Goal: Information Seeking & Learning: Learn about a topic

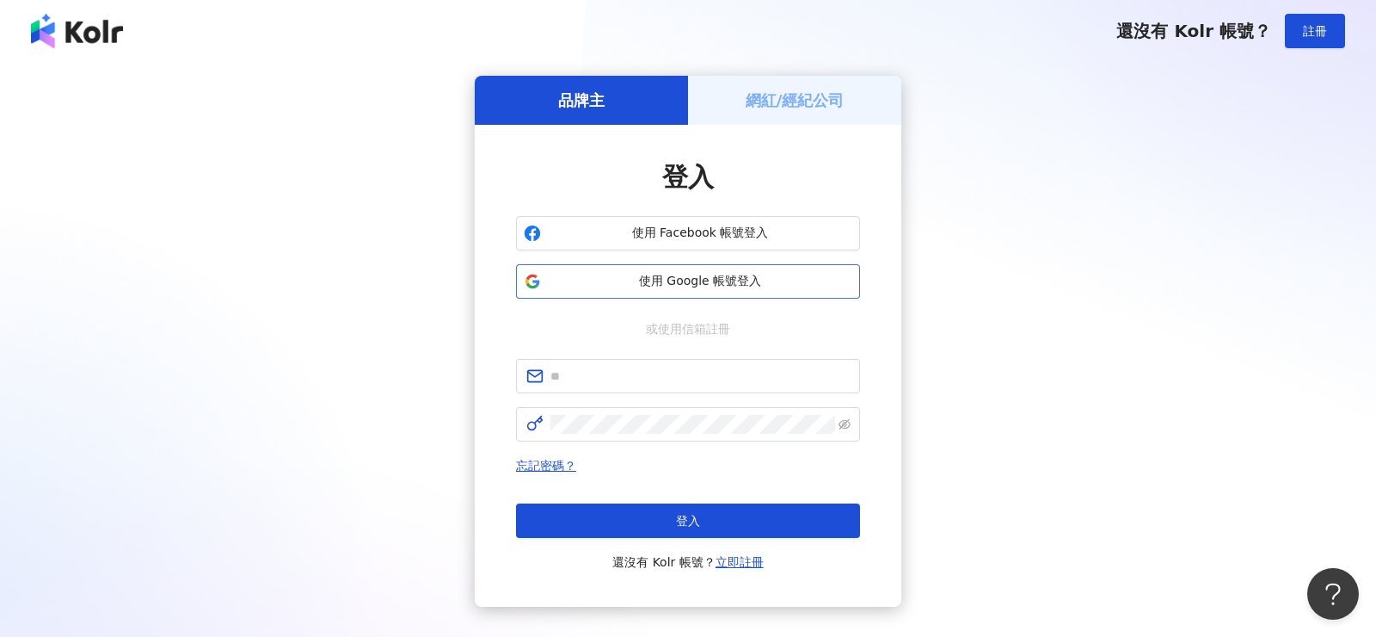
click at [669, 280] on span "使用 Google 帳號登入" at bounding box center [700, 281] width 305 height 17
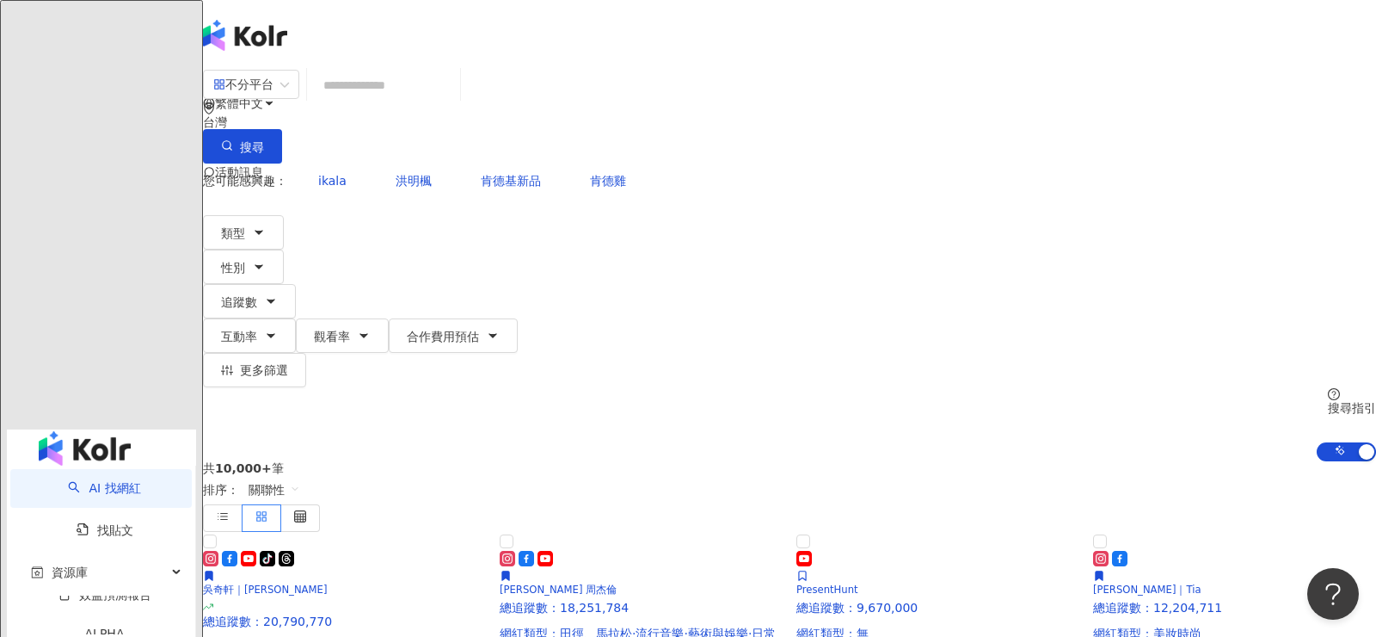
click at [568, 461] on div "共 10,000+ 筆 排序： 關聯性" at bounding box center [789, 496] width 1173 height 71
click at [1159, 115] on div "台灣" at bounding box center [789, 122] width 1173 height 14
click at [1184, 180] on div "新加坡" at bounding box center [1202, 170] width 36 height 19
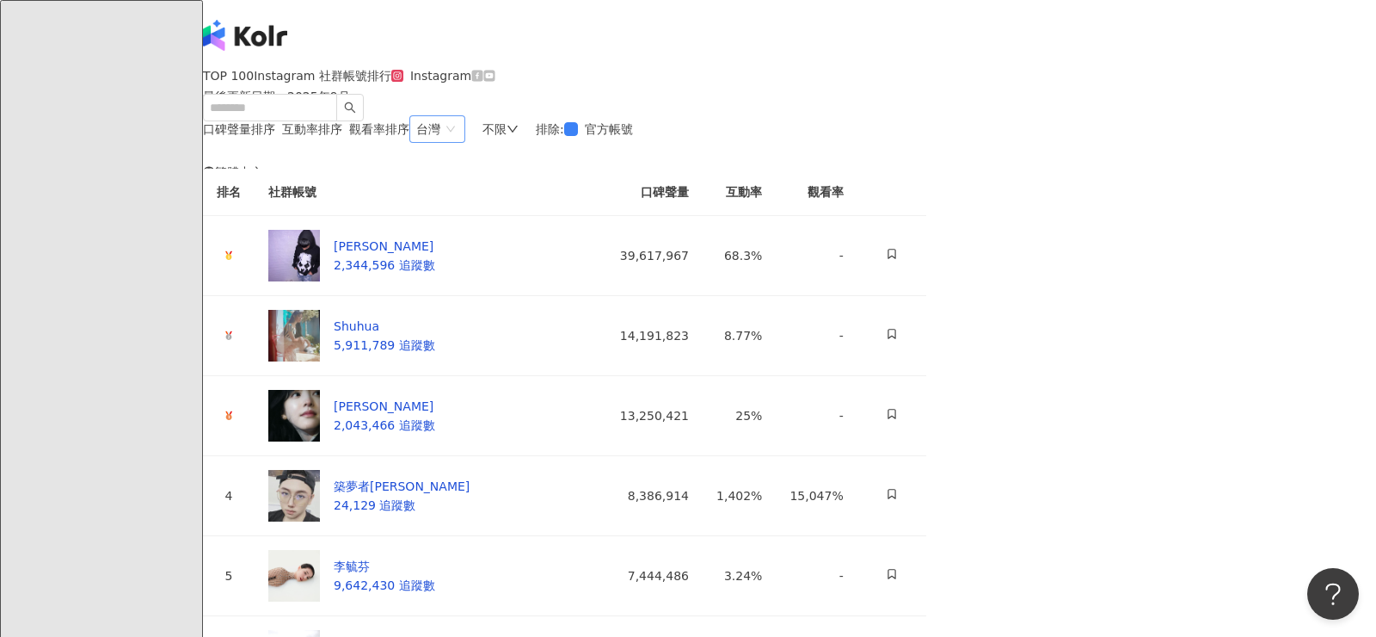
click at [458, 142] on span "台灣" at bounding box center [437, 129] width 42 height 26
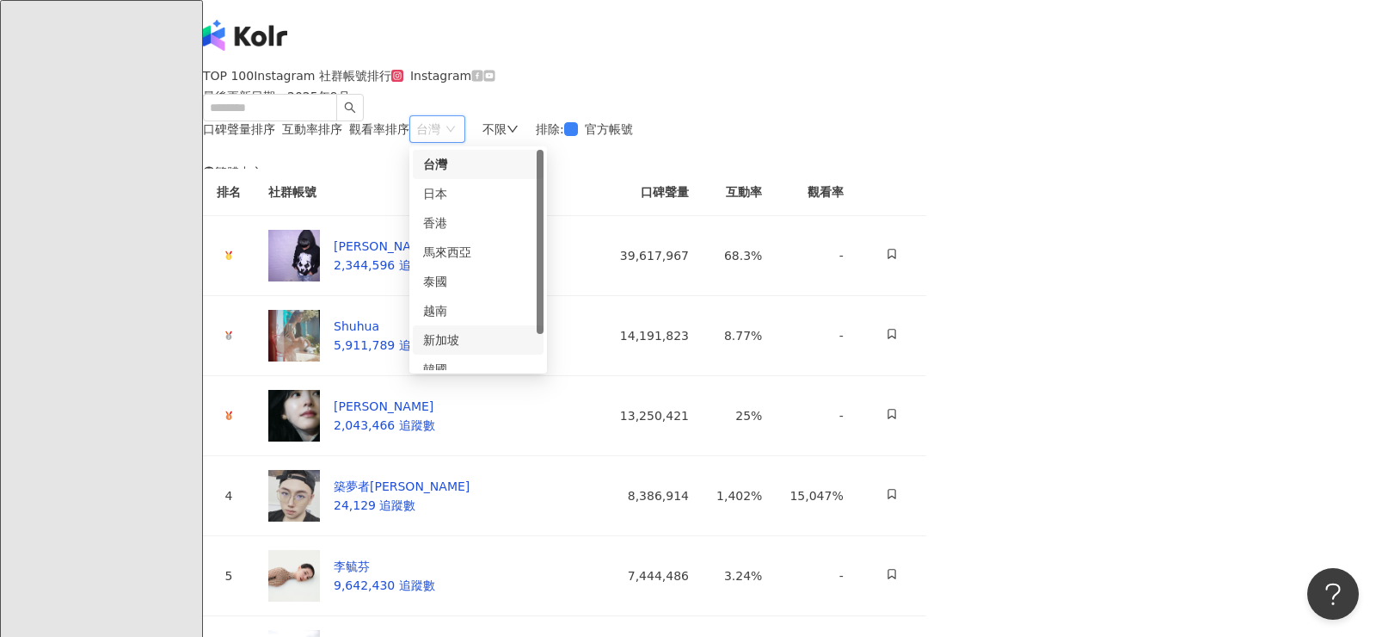
click at [533, 349] on div "新加坡" at bounding box center [478, 339] width 110 height 19
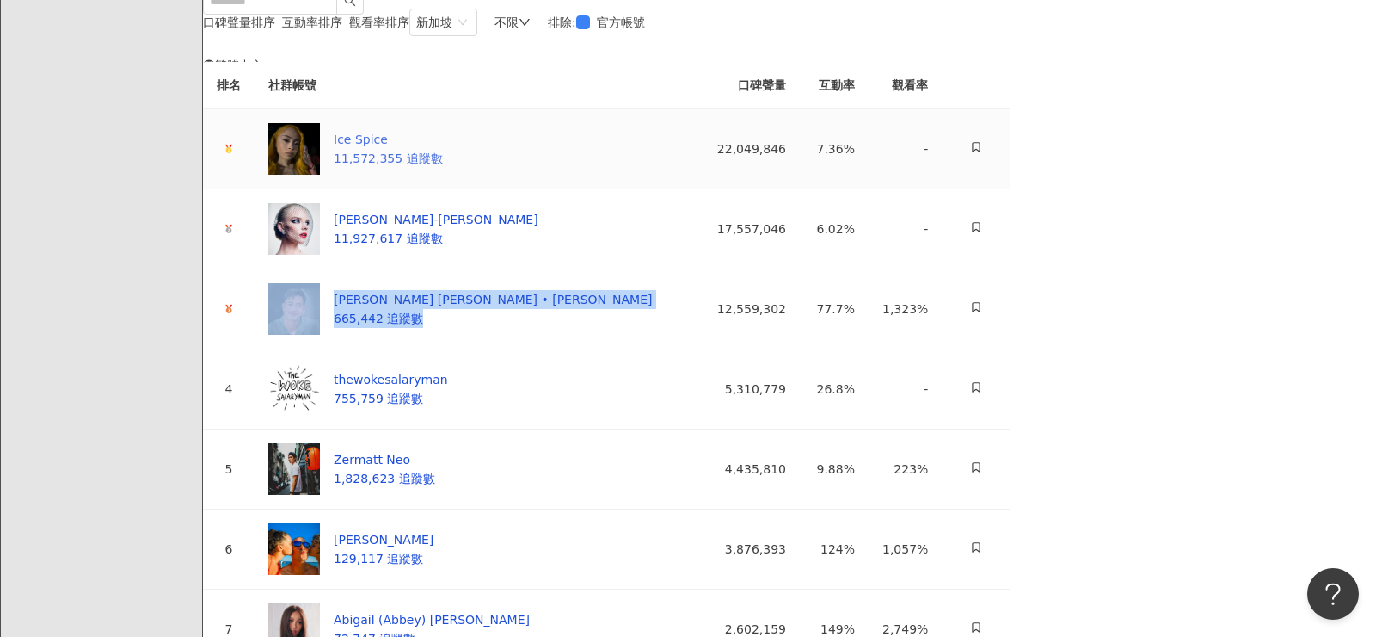
scroll to position [83, 0]
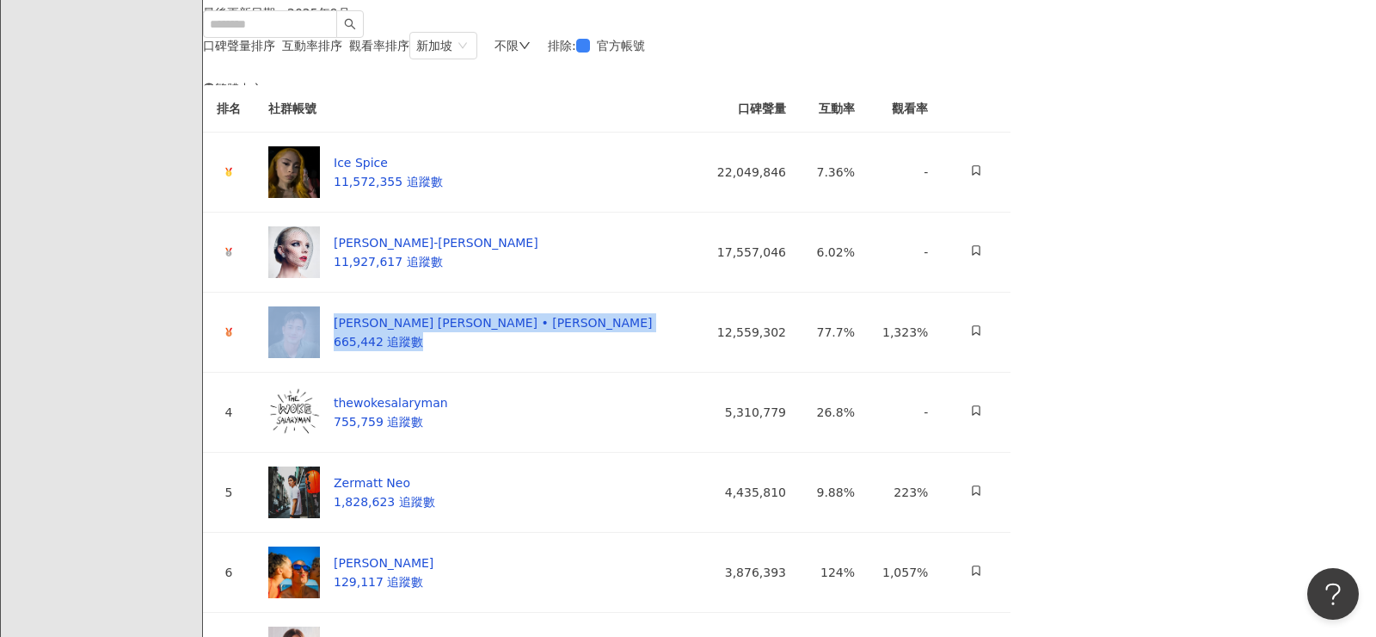
click at [531, 52] on div "不限" at bounding box center [513, 46] width 36 height 14
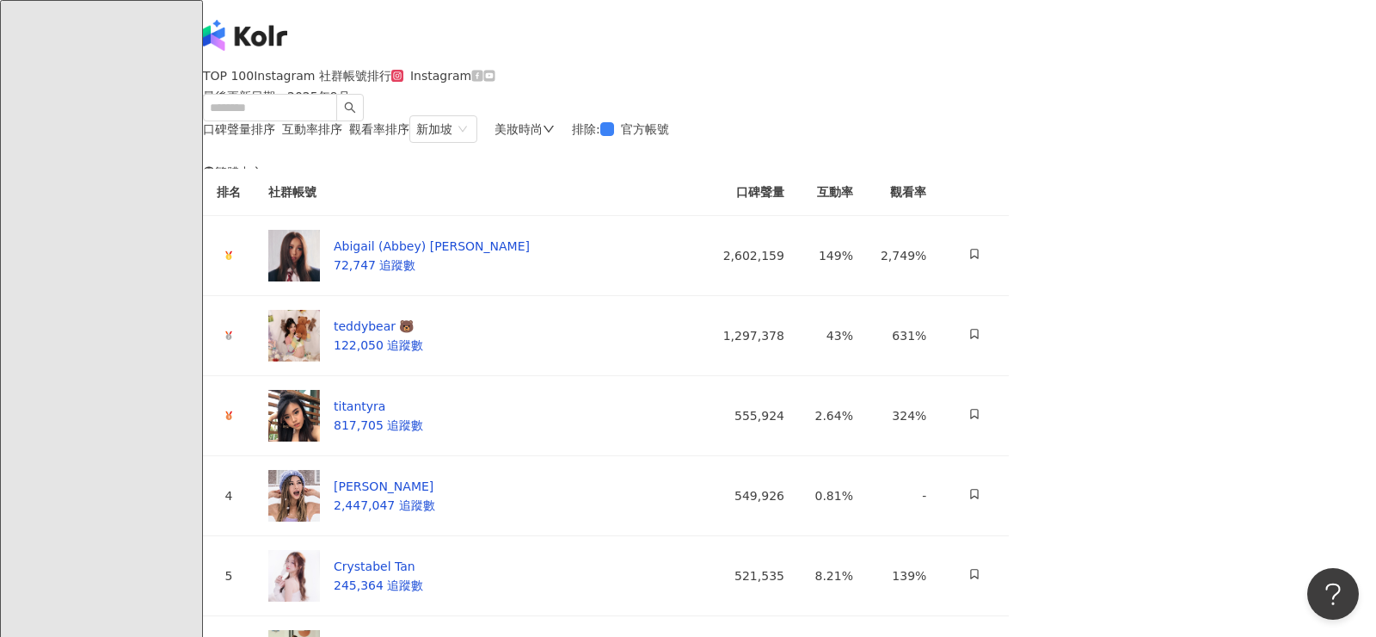
drag, startPoint x: 585, startPoint y: 240, endPoint x: 757, endPoint y: 255, distance: 172.7
click at [760, 143] on div "口碑聲量排序 互動率排序 觀看率排序 新加坡 vn sg kr 台灣 日本 香港 馬來西亞 泰國 越南 新加坡 韓國 美國 美妝時尚 排除 : 官方帳號" at bounding box center [606, 129] width 806 height 28
click at [757, 143] on div "口碑聲量排序 互動率排序 觀看率排序 新加坡 vn sg kr 台灣 日本 香港 馬來西亞 泰國 越南 新加坡 韓國 美國 美妝時尚 排除 : 官方帳號" at bounding box center [606, 129] width 806 height 28
drag, startPoint x: 664, startPoint y: 348, endPoint x: 575, endPoint y: 372, distance: 92.6
click at [575, 296] on td "Abigail (Abbey) Tan 72,747 追蹤數" at bounding box center [475, 256] width 440 height 80
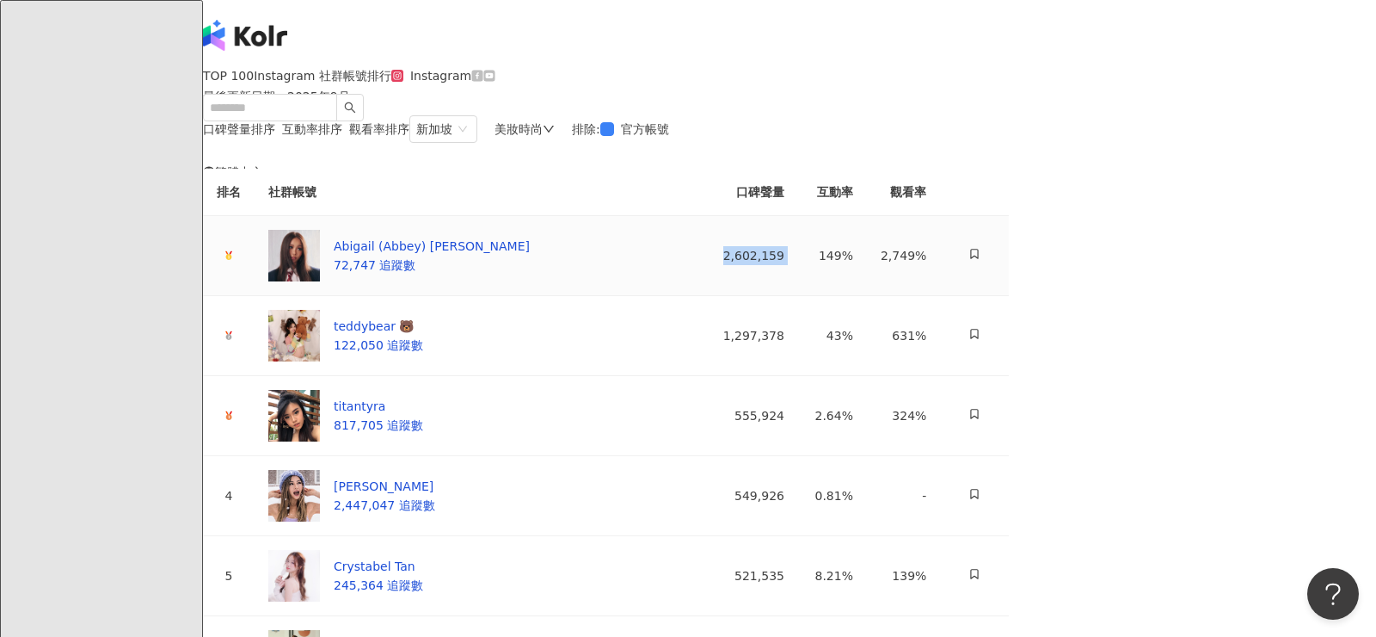
drag, startPoint x: 1025, startPoint y: 381, endPoint x: 1094, endPoint y: 381, distance: 68.8
click at [1009, 296] on tr "Abigail (Abbey) Tan 72,747 追蹤數 2,602,159 149% 2,749%" at bounding box center [606, 256] width 806 height 80
copy div "2,602,159"
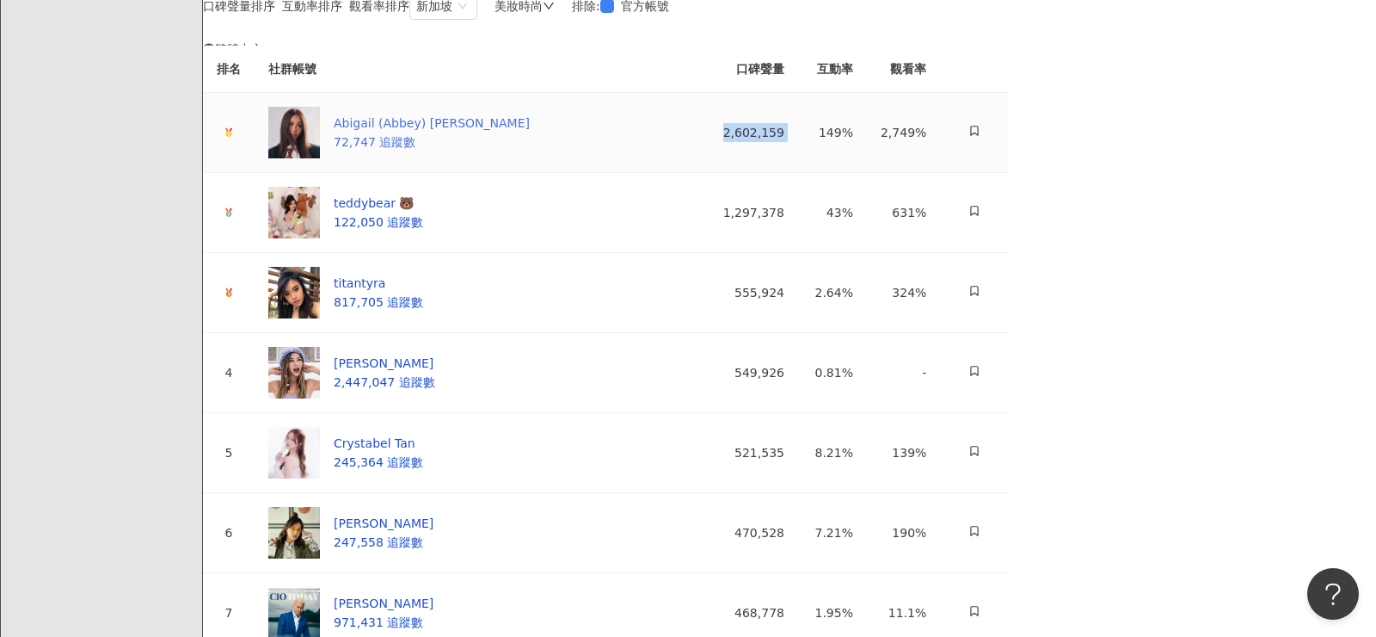
scroll to position [173, 0]
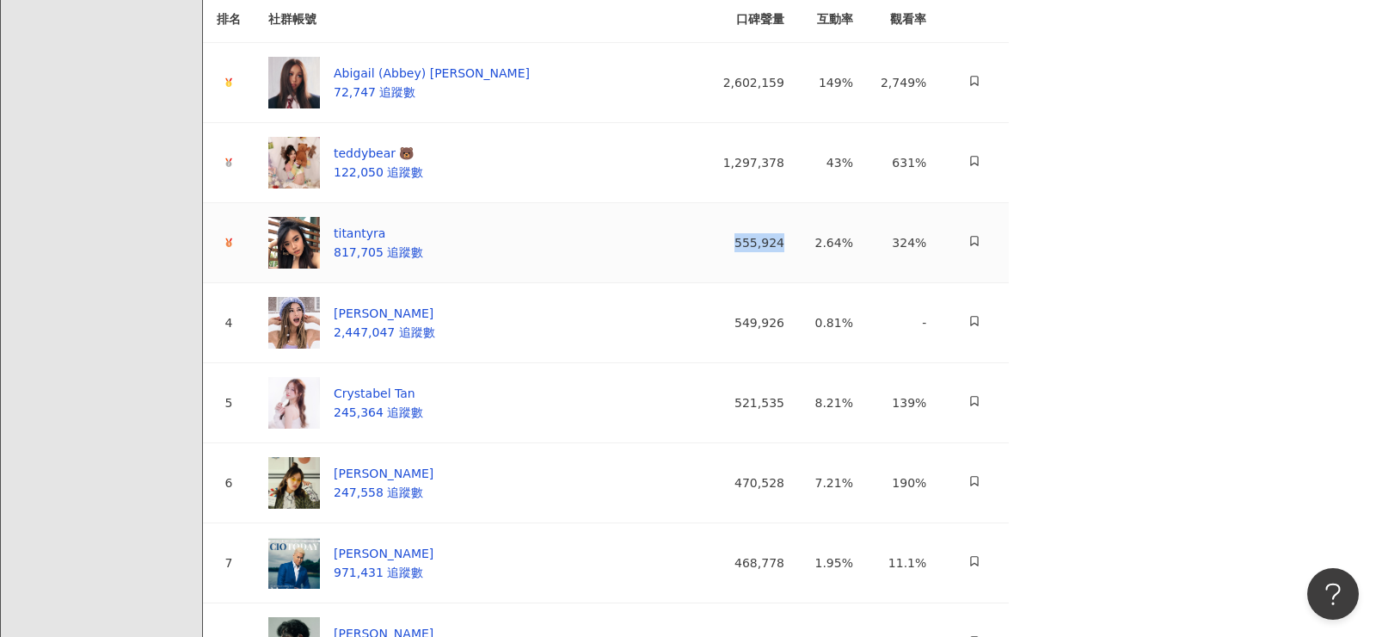
drag, startPoint x: 1028, startPoint y: 382, endPoint x: 1079, endPoint y: 382, distance: 50.8
click at [798, 283] on td "555,924" at bounding box center [746, 243] width 103 height 80
copy div "555,924"
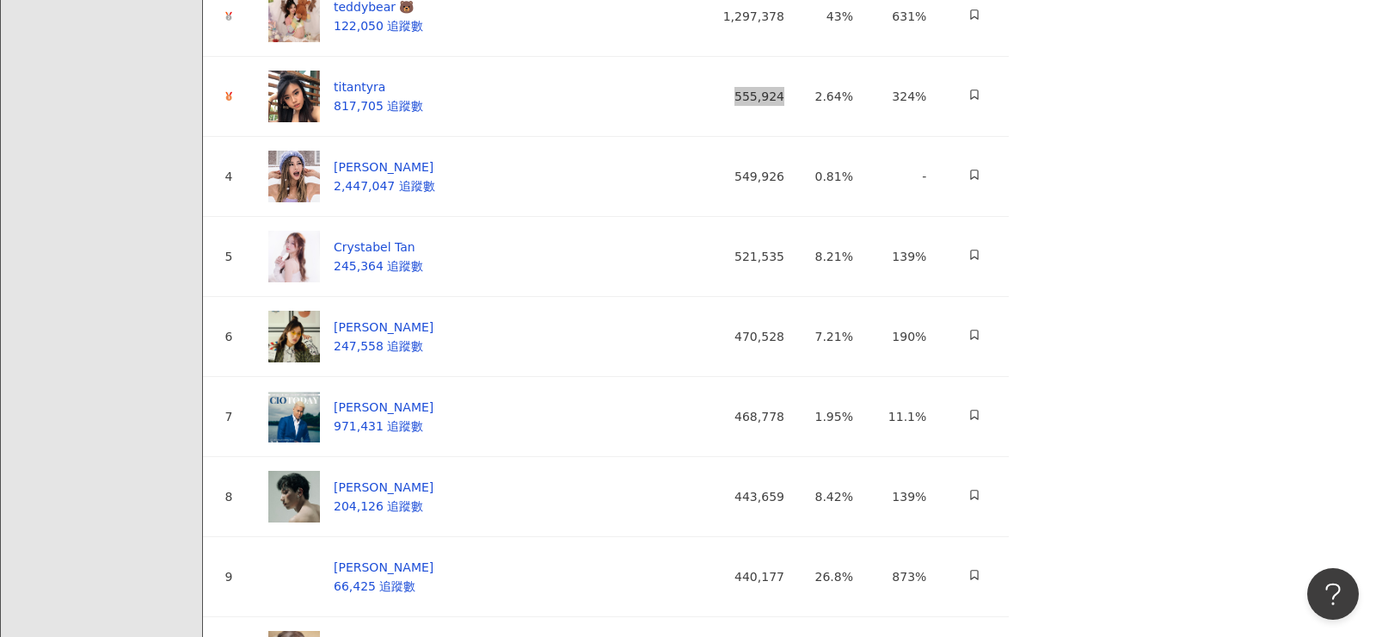
scroll to position [321, 0]
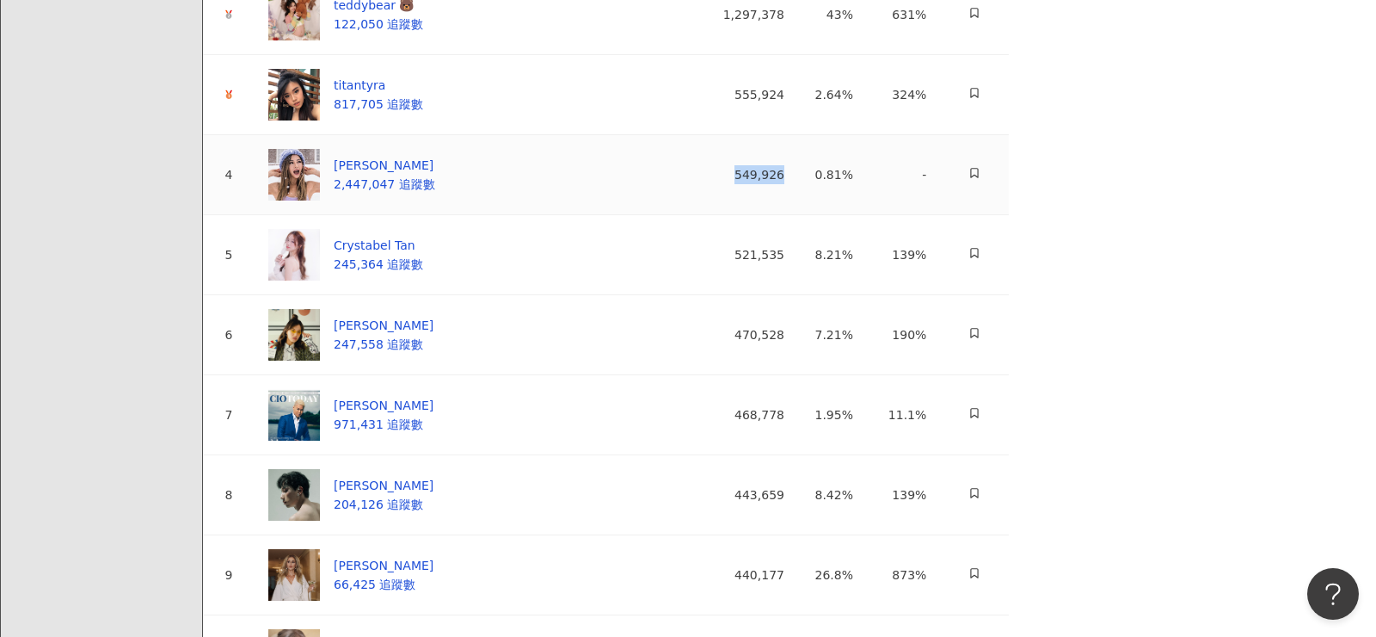
drag, startPoint x: 1024, startPoint y: 307, endPoint x: 1086, endPoint y: 308, distance: 61.1
click at [798, 215] on td "549,926" at bounding box center [746, 175] width 103 height 80
copy div "549,926"
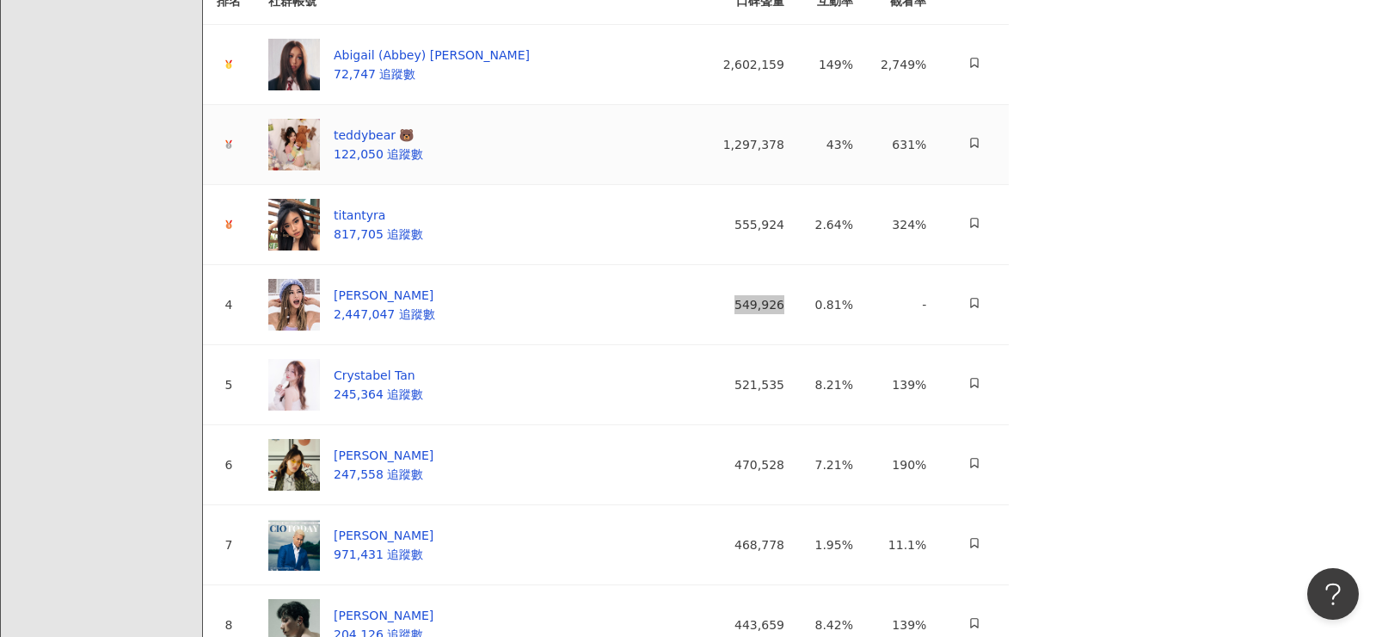
scroll to position [0, 0]
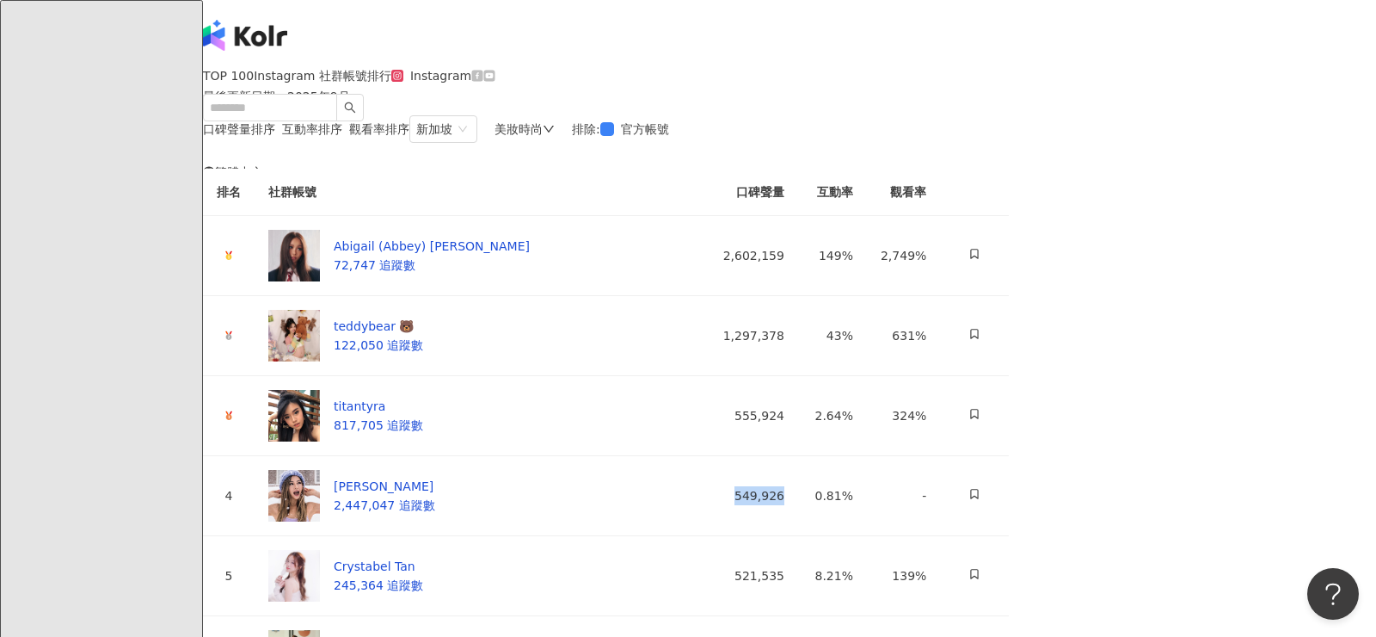
click at [555, 136] on div "美妝時尚" at bounding box center [525, 129] width 60 height 14
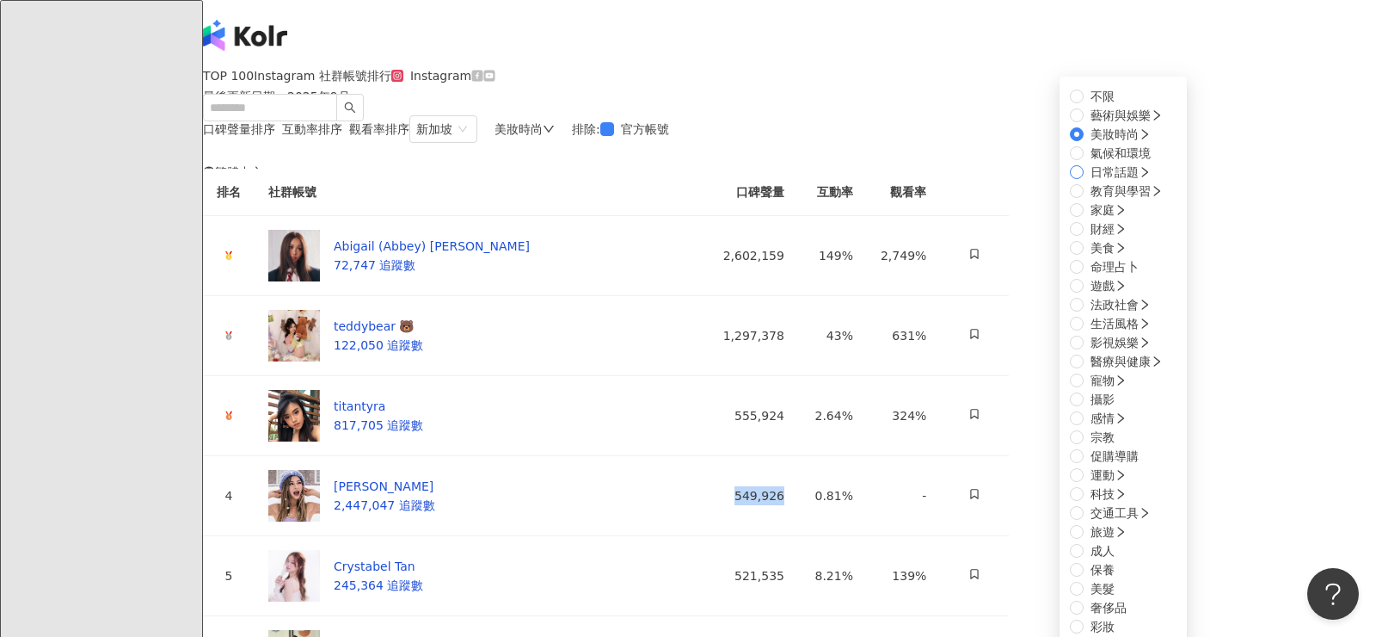
scroll to position [186, 0]
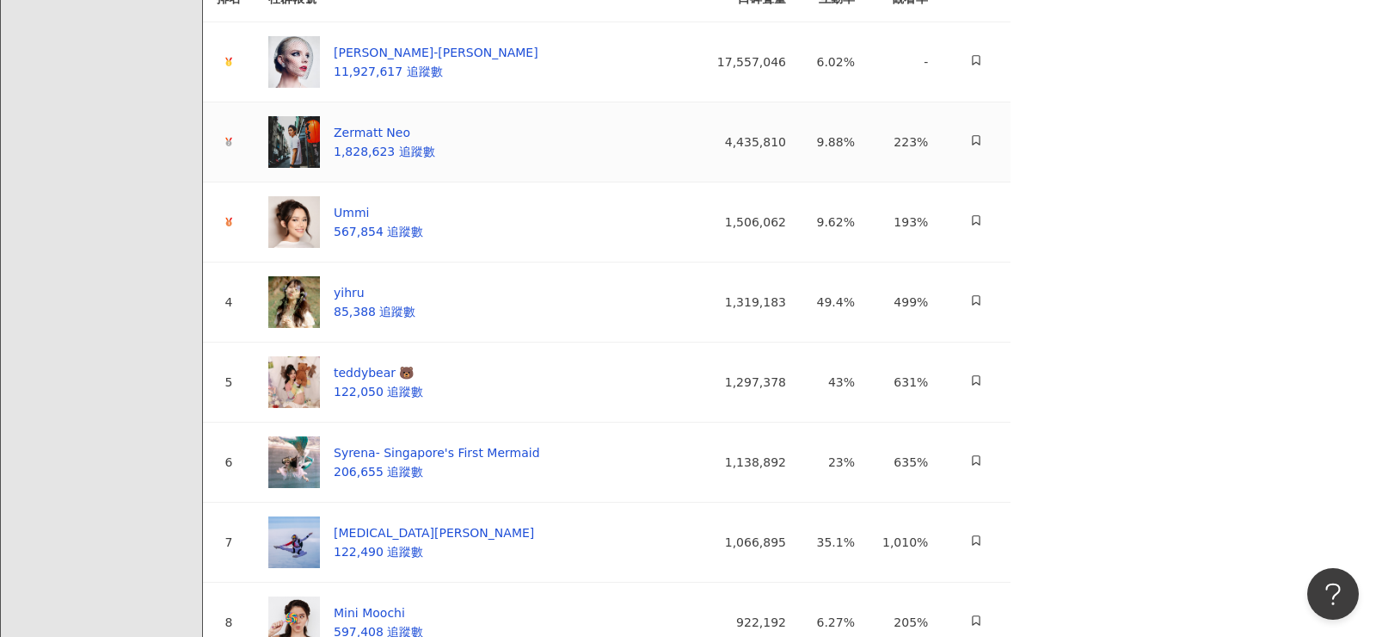
scroll to position [207, 0]
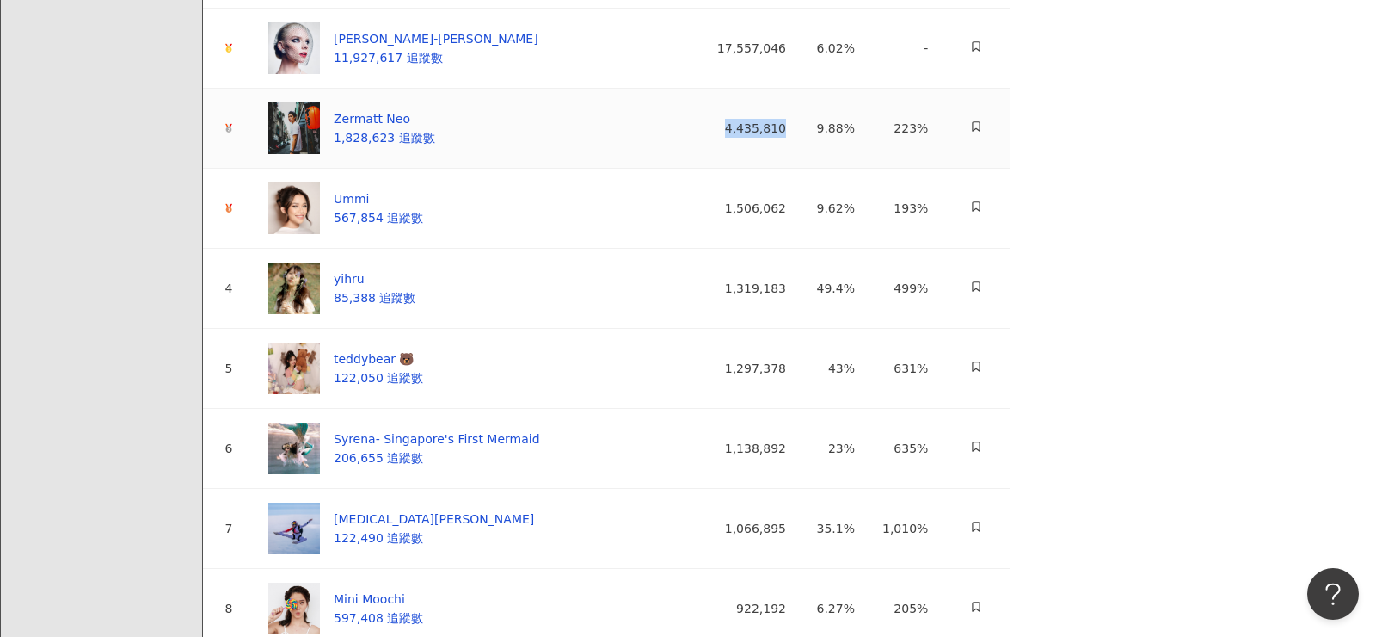
drag, startPoint x: 1024, startPoint y: 259, endPoint x: 1089, endPoint y: 259, distance: 64.5
click at [800, 169] on td "4,435,810" at bounding box center [748, 129] width 103 height 80
copy div "4,435,810"
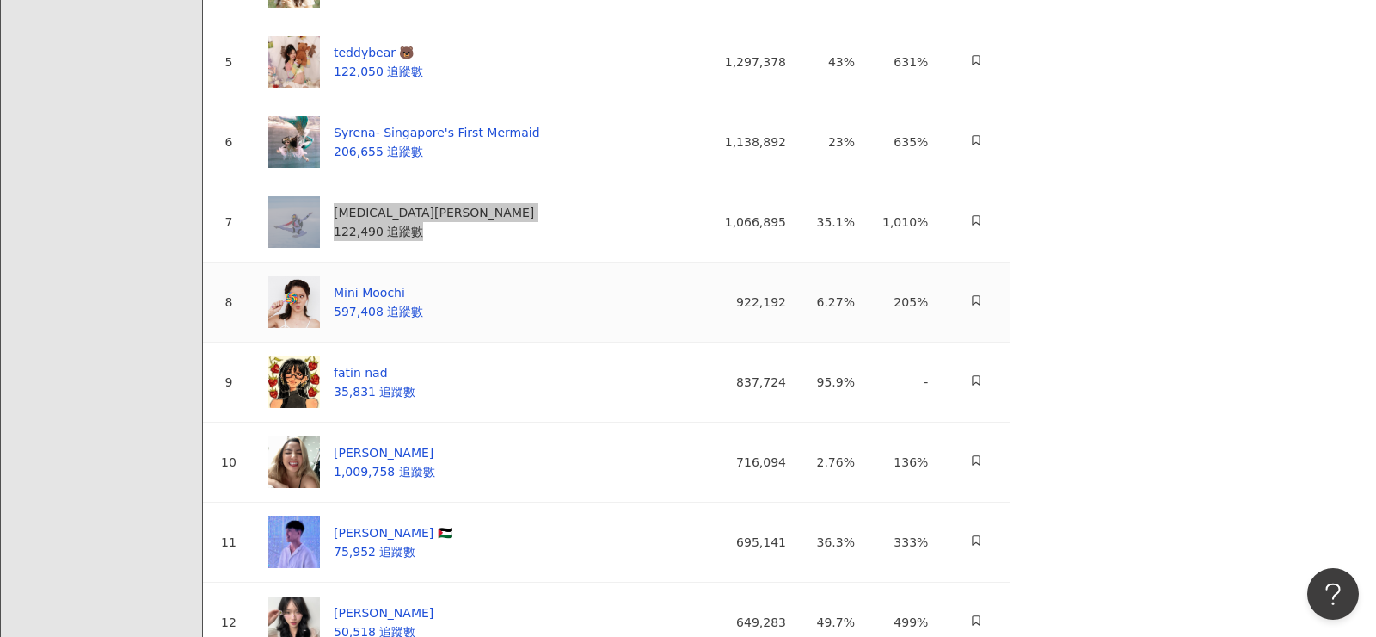
scroll to position [650, 0]
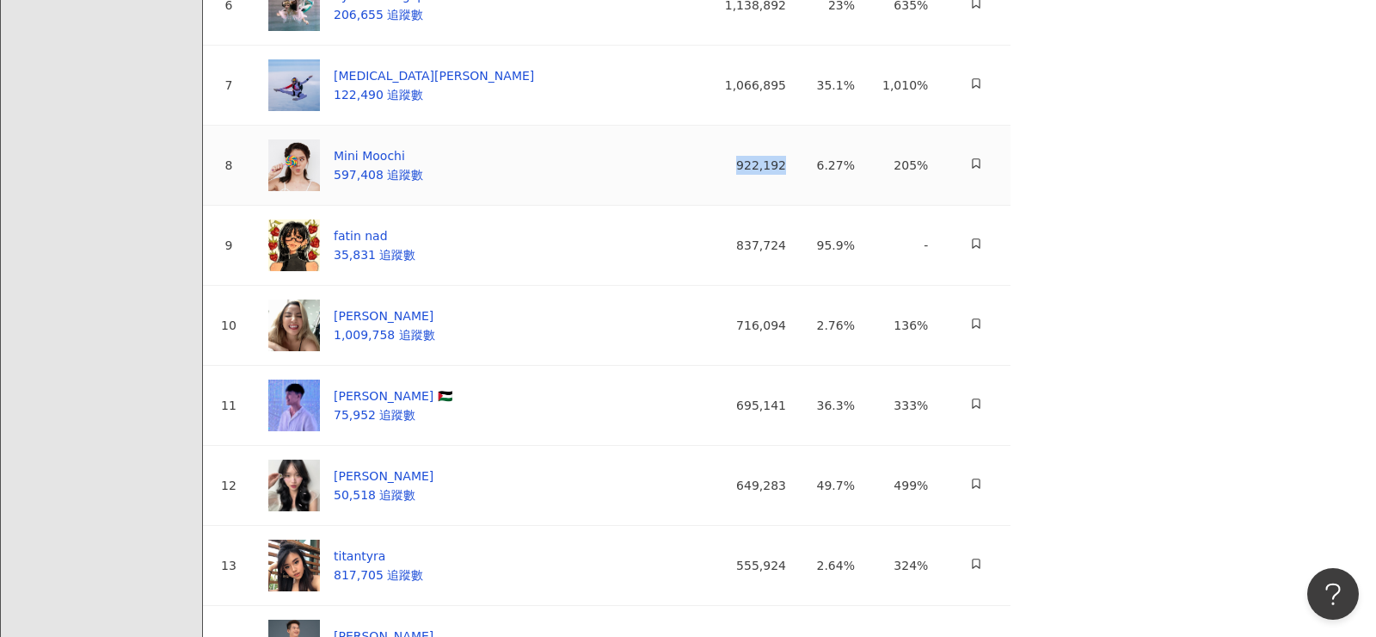
drag, startPoint x: 1082, startPoint y: 317, endPoint x: 1011, endPoint y: 317, distance: 71.4
click at [800, 206] on td "922,192" at bounding box center [748, 166] width 103 height 80
copy div "922,192"
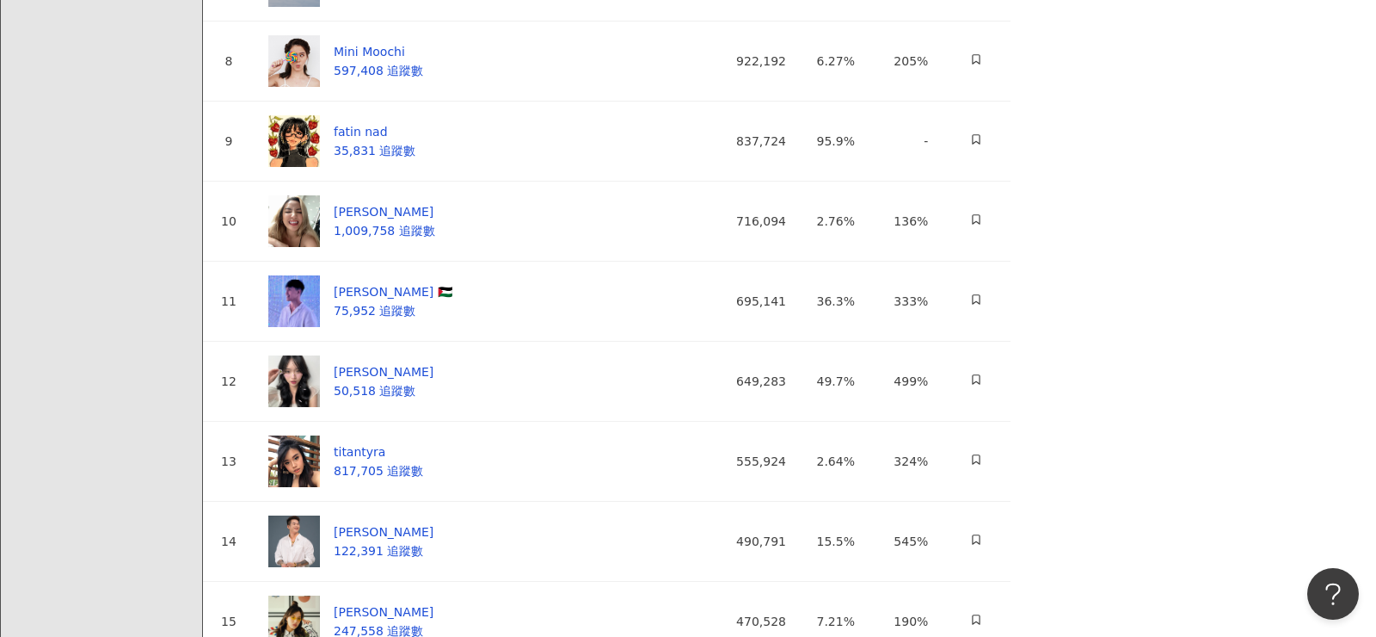
scroll to position [795, 0]
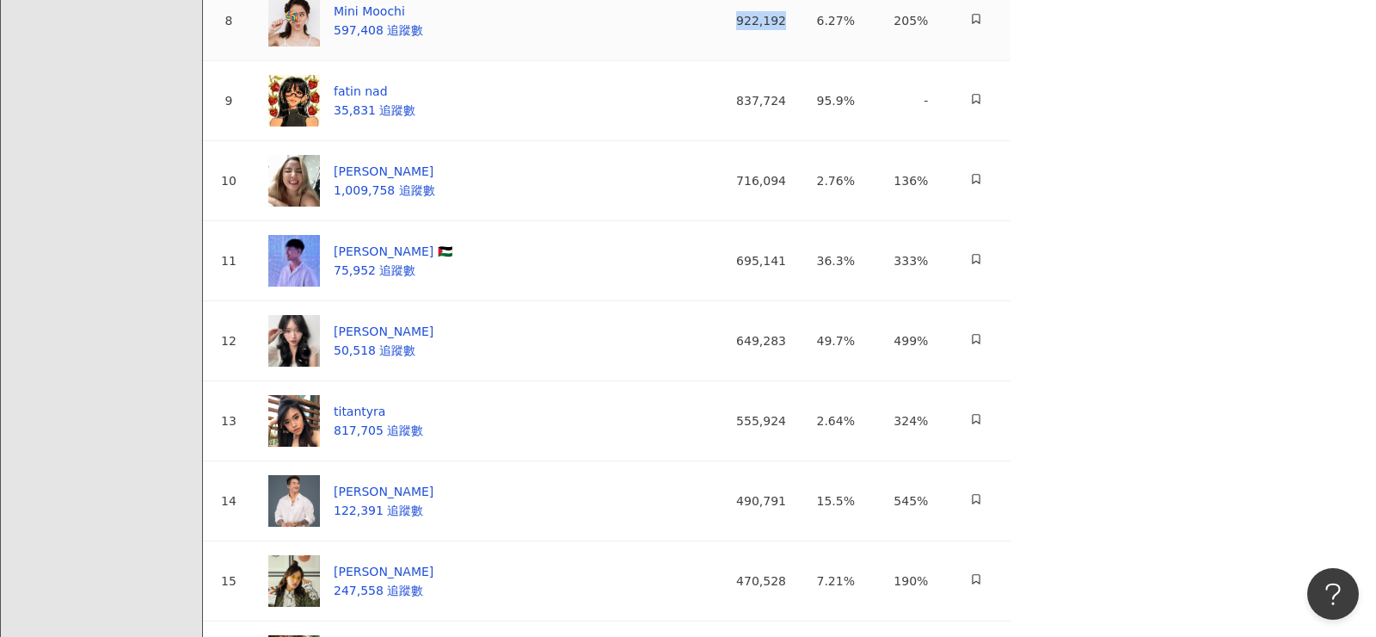
drag, startPoint x: 1031, startPoint y: 171, endPoint x: 1080, endPoint y: 171, distance: 49.9
click at [800, 61] on td "922,192" at bounding box center [748, 21] width 103 height 80
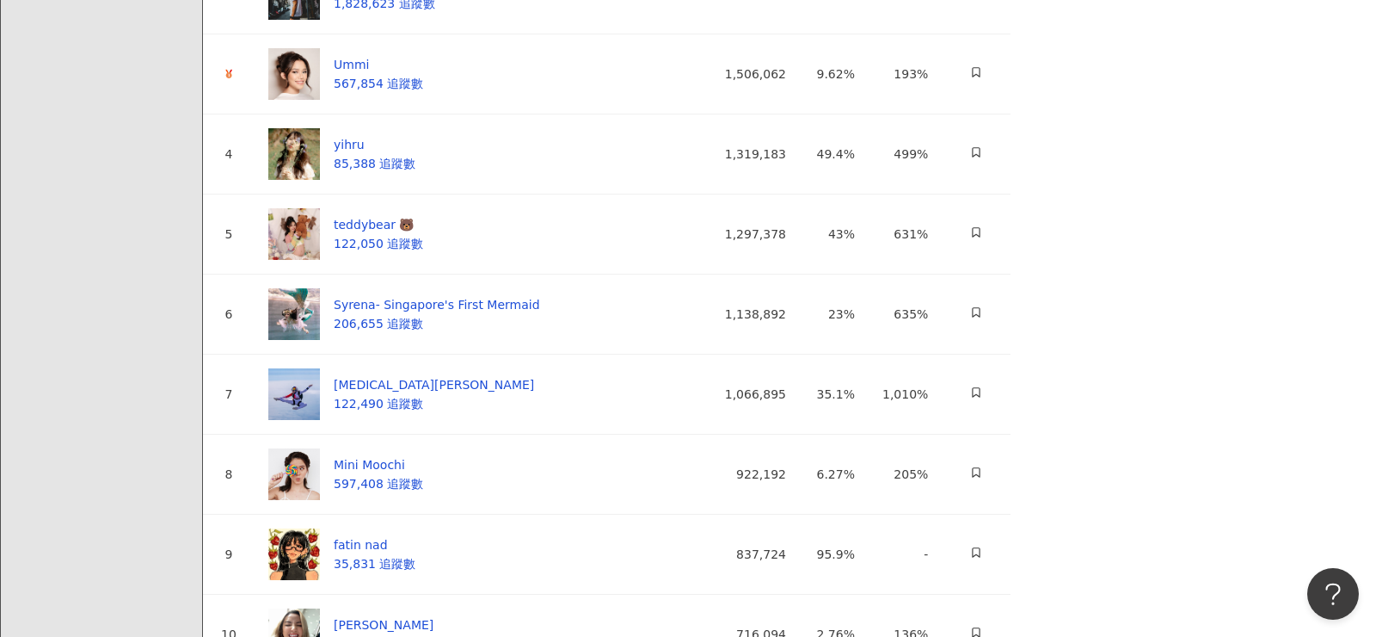
scroll to position [0, 0]
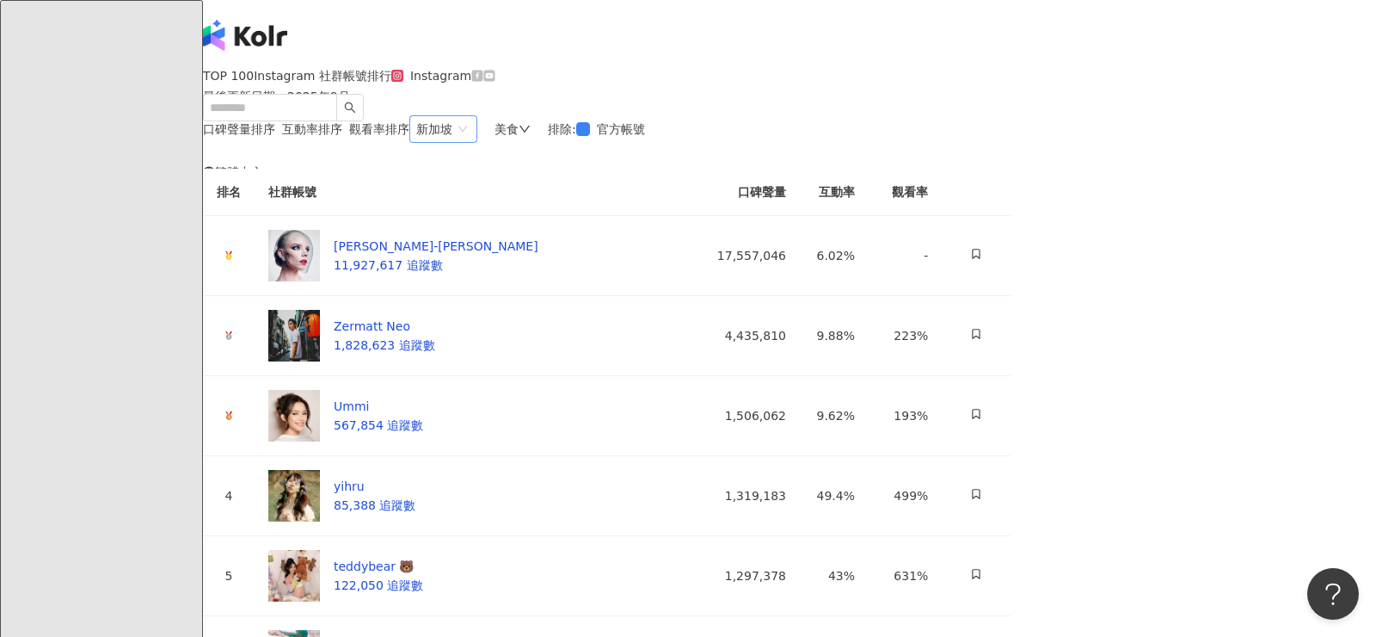
click at [471, 142] on span "新加坡" at bounding box center [443, 129] width 54 height 26
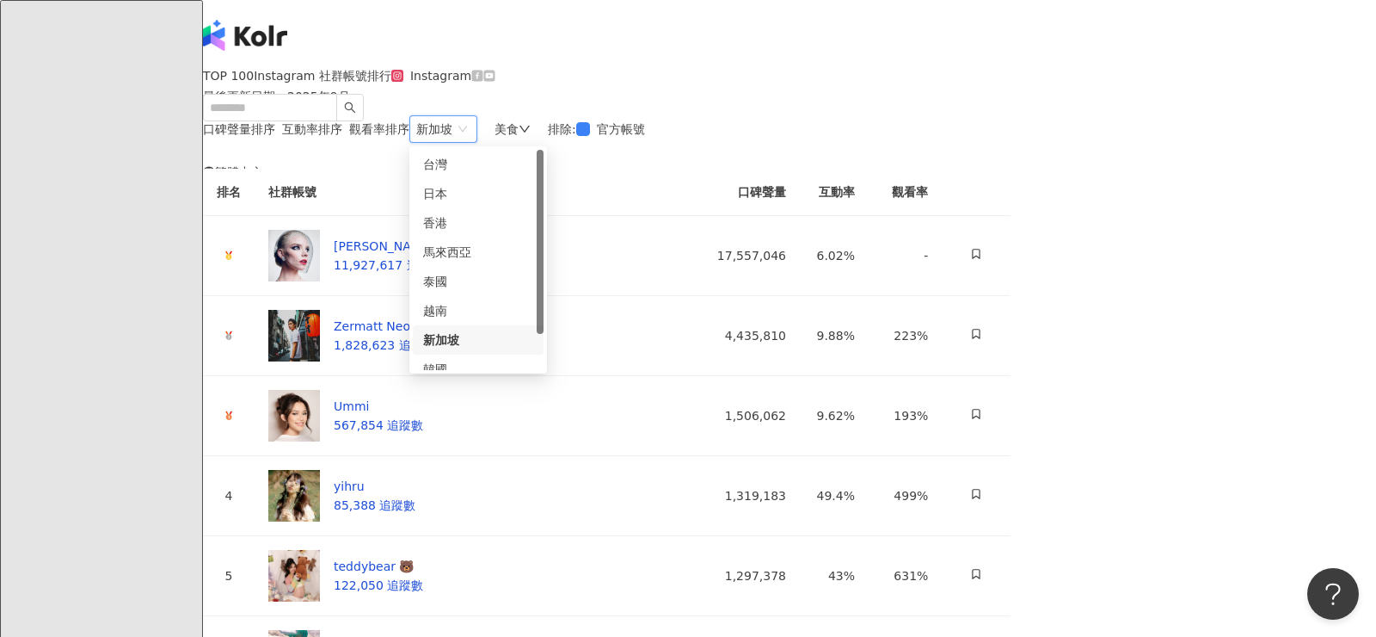
click at [531, 136] on div "美食" at bounding box center [513, 129] width 36 height 14
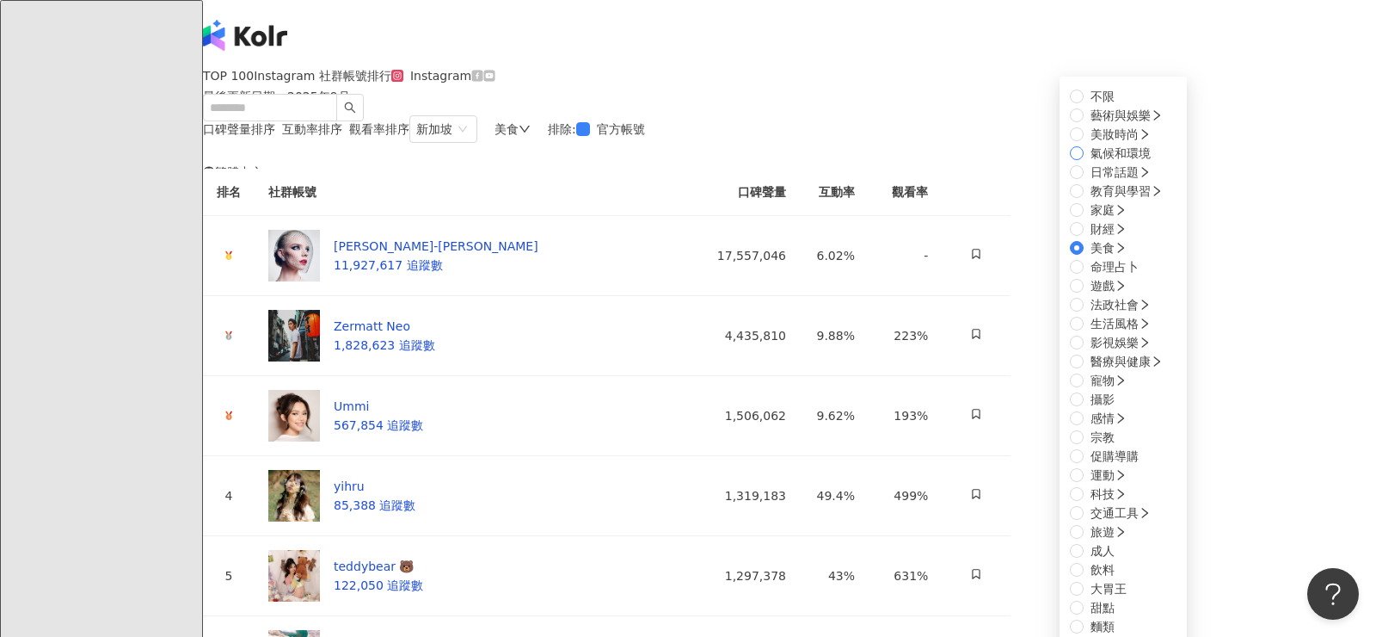
scroll to position [580, 0]
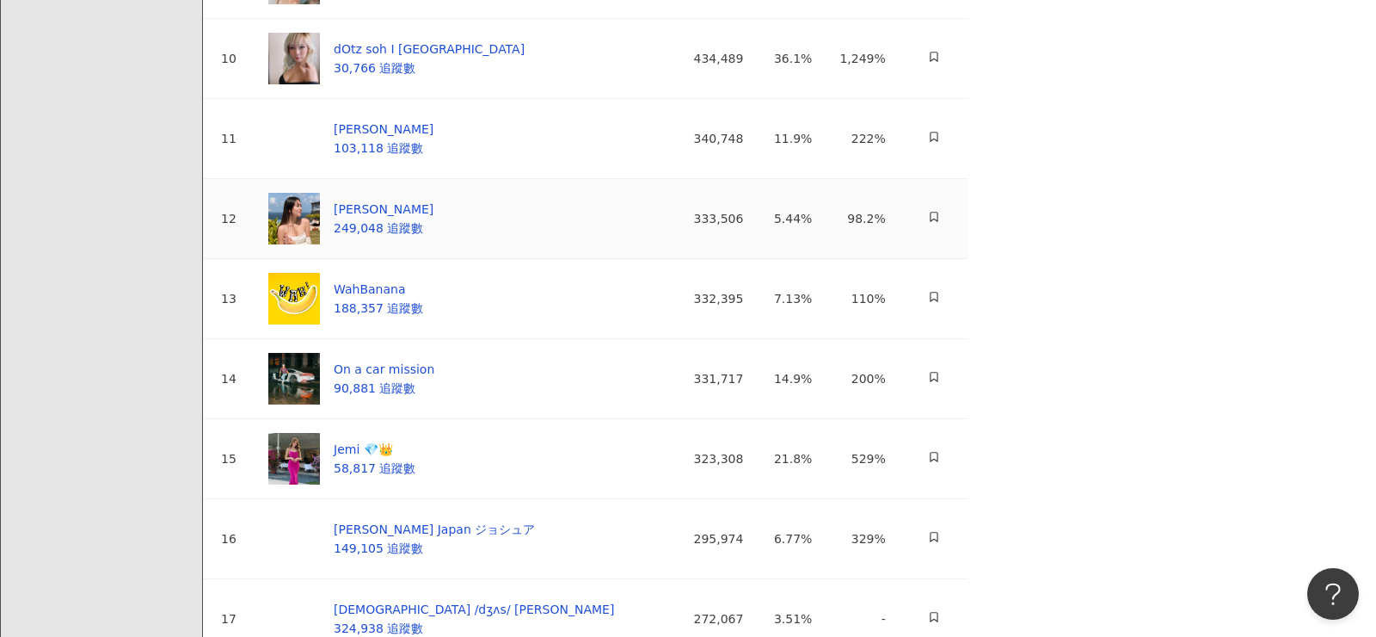
scroll to position [1056, 0]
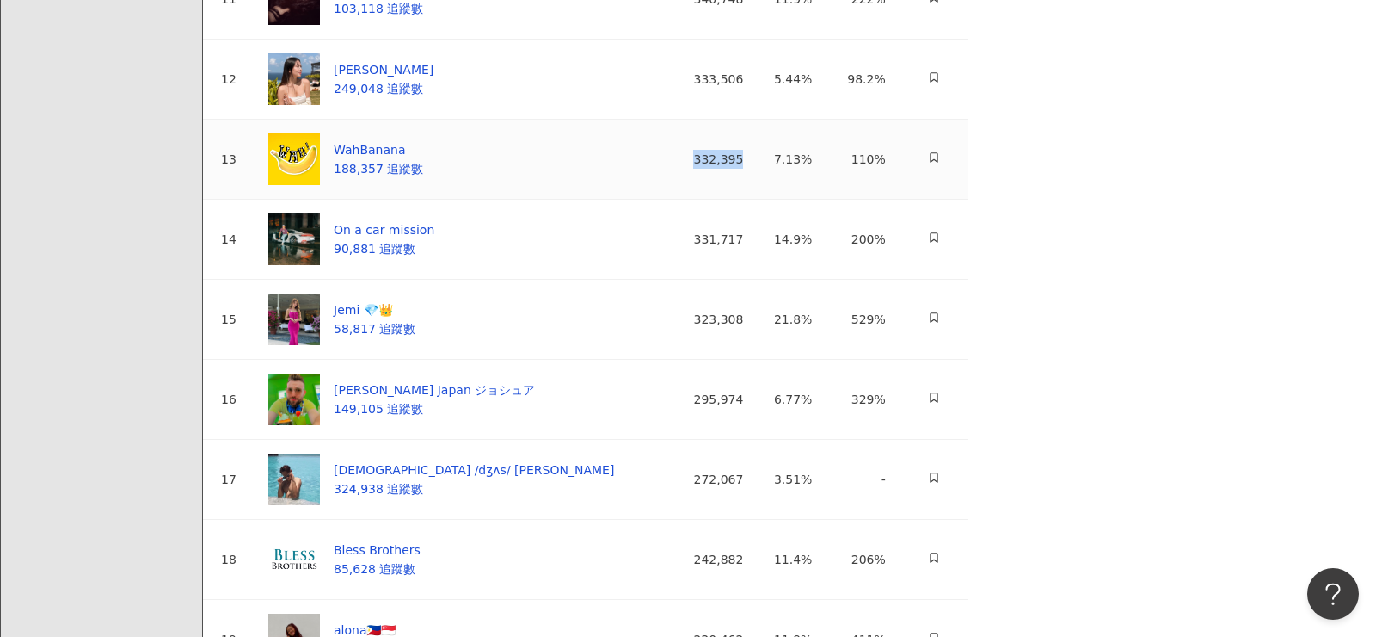
drag, startPoint x: 1088, startPoint y: 345, endPoint x: 1020, endPoint y: 337, distance: 68.4
click at [757, 200] on td "332,395" at bounding box center [705, 160] width 103 height 80
copy div "332,395"
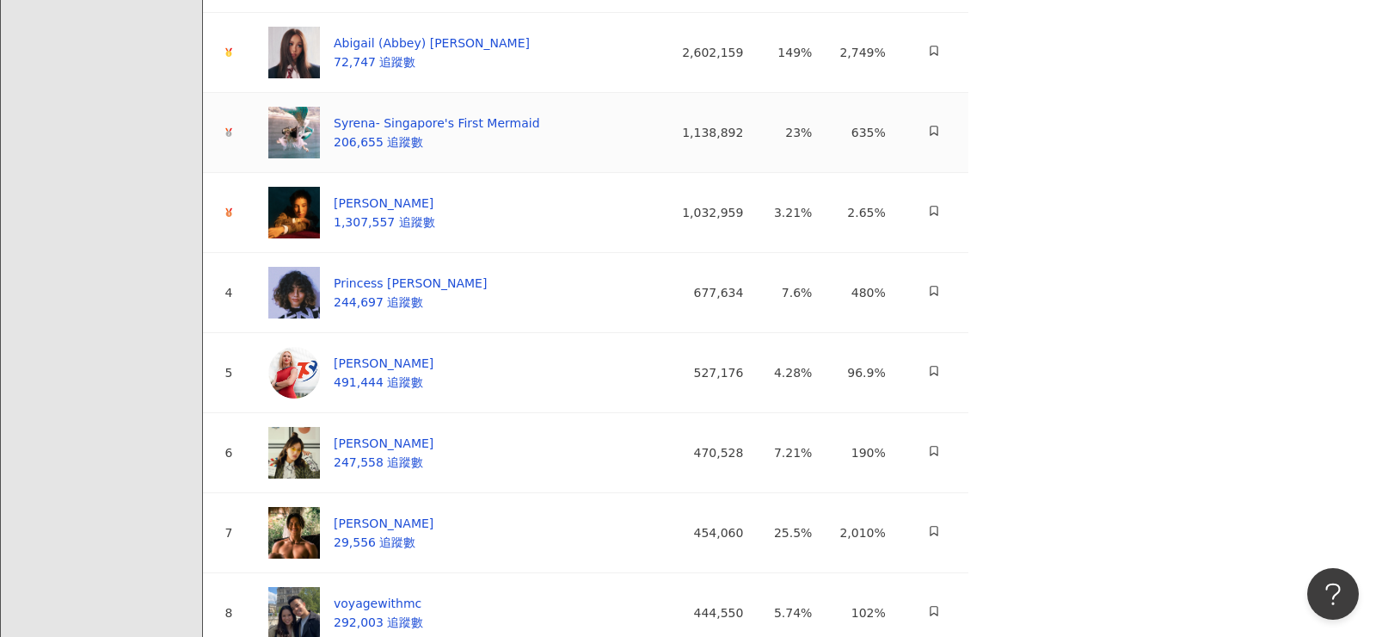
scroll to position [205, 0]
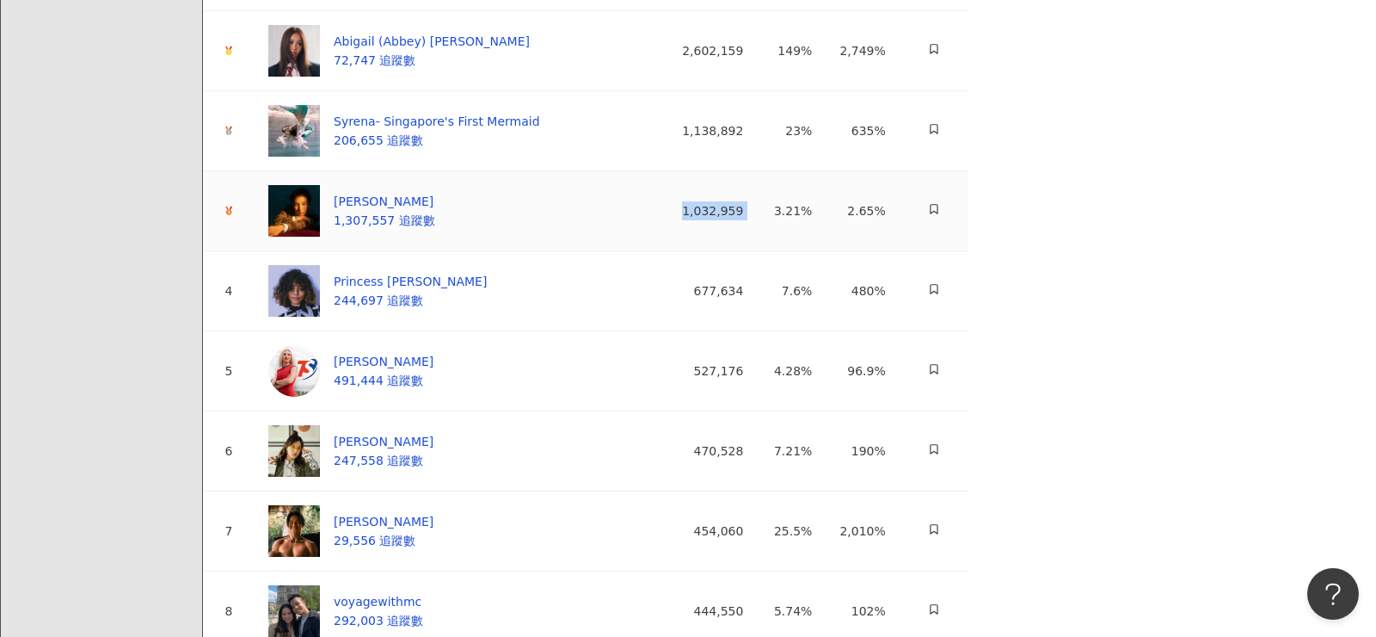
drag, startPoint x: 1014, startPoint y: 341, endPoint x: 1103, endPoint y: 341, distance: 88.6
click at [969, 251] on tr "Yik Keat 1,307,557 追蹤數 1,032,959 3.21% 2.65%" at bounding box center [586, 211] width 766 height 80
copy div "1,032,959"
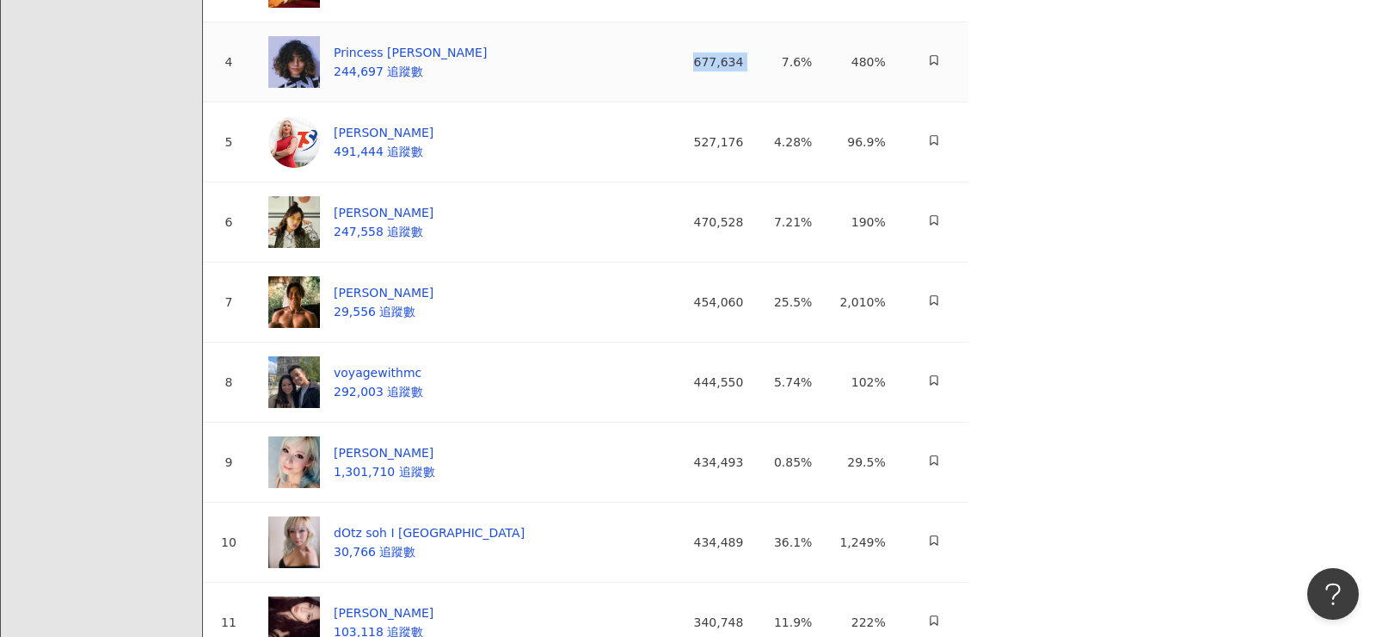
drag, startPoint x: 1031, startPoint y: 197, endPoint x: 1103, endPoint y: 197, distance: 72.3
click at [969, 102] on tr "4 Princess Asyikin 244,697 追蹤數 677,634 7.6% 480%" at bounding box center [586, 62] width 766 height 80
copy div "677,634"
drag, startPoint x: 1027, startPoint y: 461, endPoint x: 1098, endPoint y: 455, distance: 70.8
click at [969, 342] on tr "7 Oliver Kelly 29,556 追蹤數 454,060 25.5% 2,010%" at bounding box center [586, 302] width 766 height 80
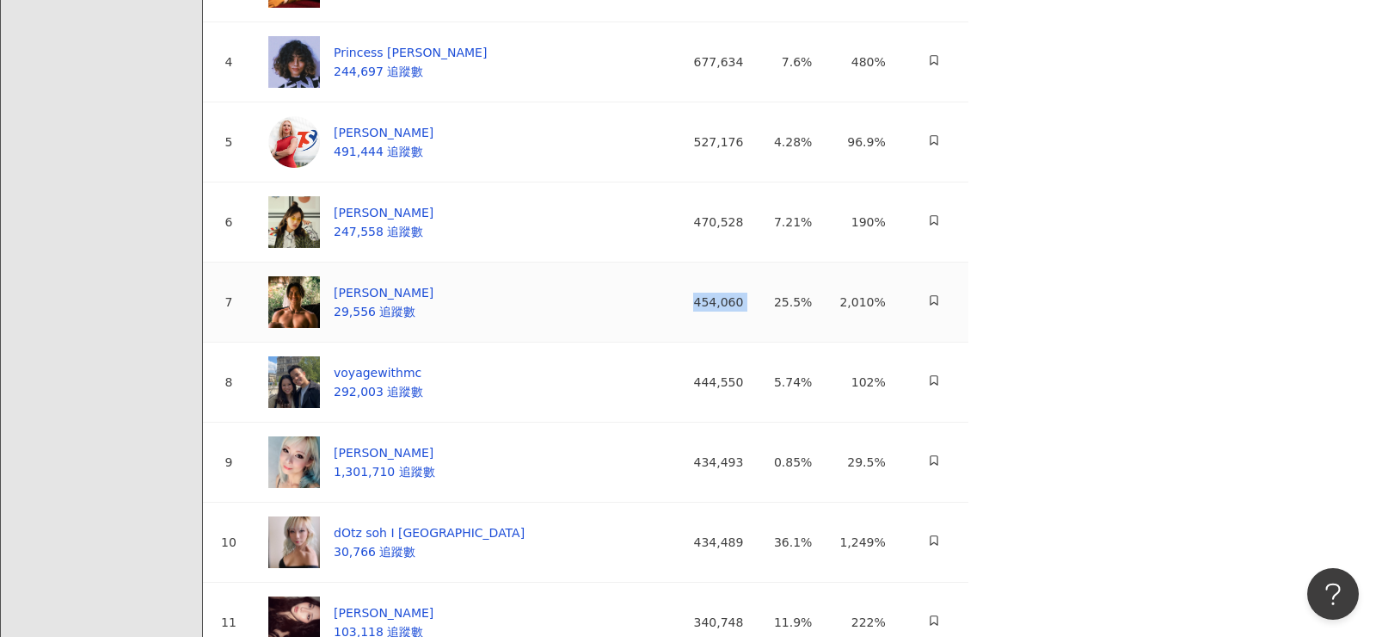
copy div "454,060"
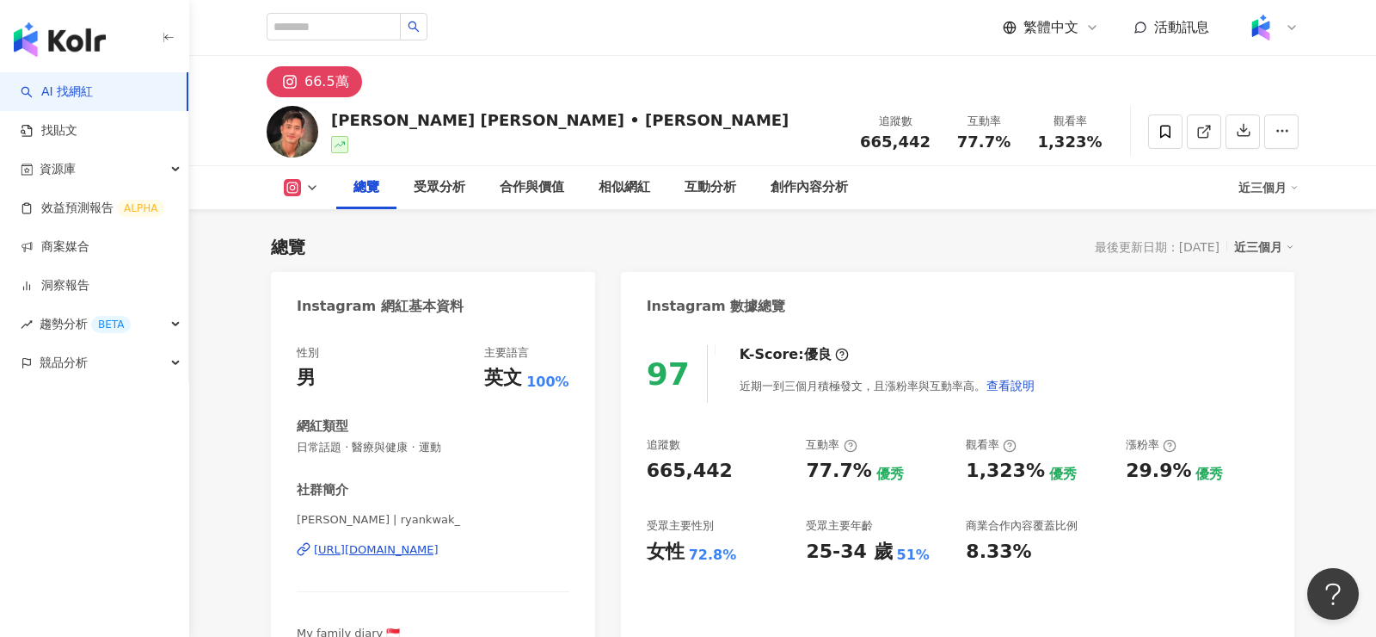
click at [409, 121] on div "Ryan Kwak Seong Hoon • 곽성훈" at bounding box center [560, 120] width 458 height 22
drag, startPoint x: 409, startPoint y: 121, endPoint x: 553, endPoint y: 120, distance: 143.7
click at [553, 120] on div "Ryan Kwak Seong Hoon • 곽성훈" at bounding box center [560, 120] width 458 height 22
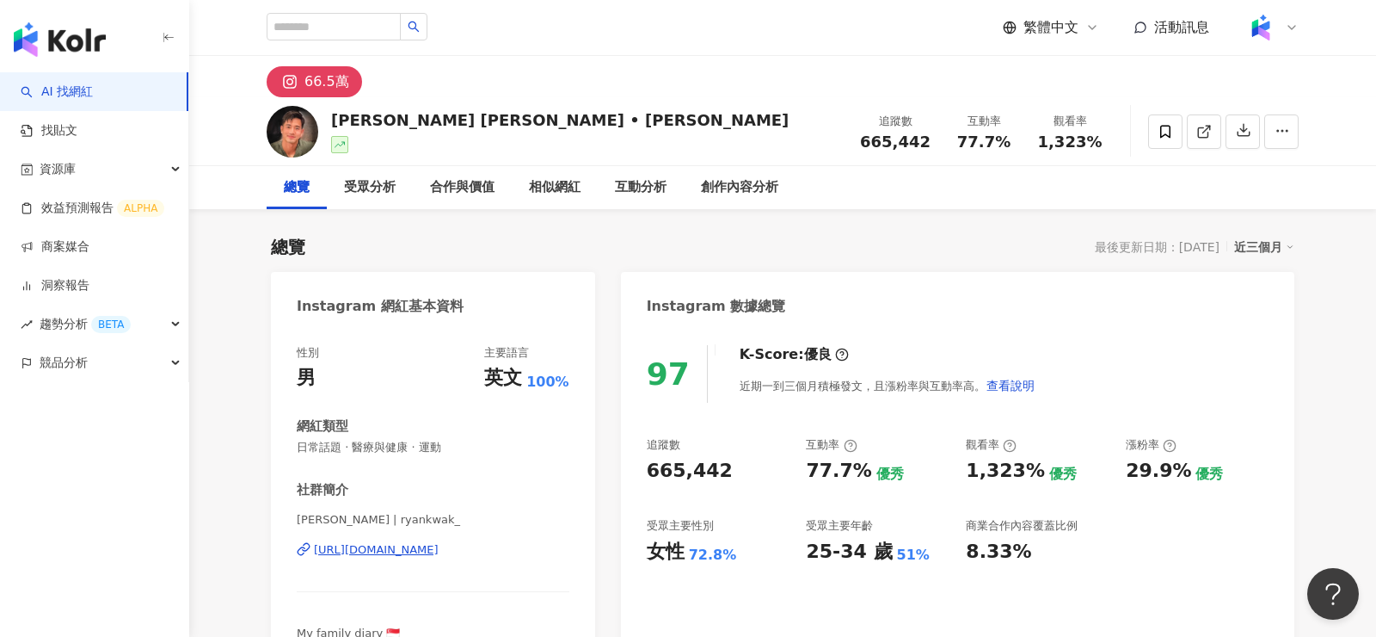
click at [420, 548] on div "https://www.instagram.com/ryankwak_/" at bounding box center [376, 549] width 125 height 15
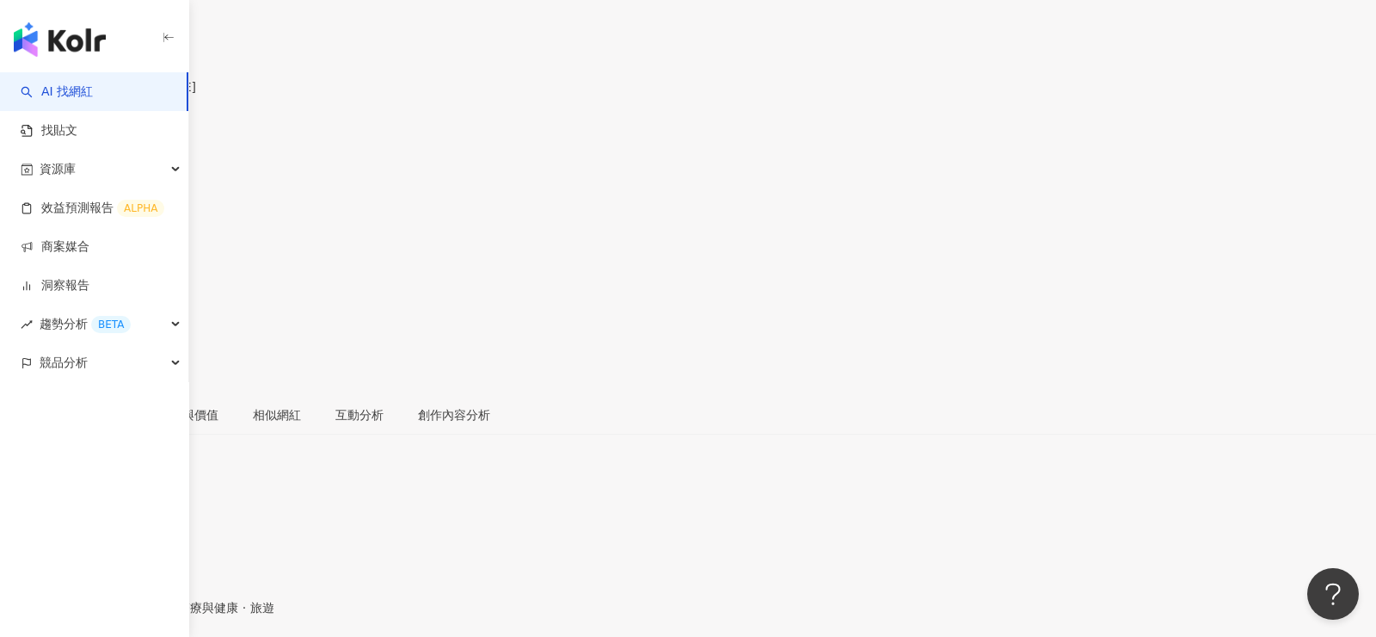
scroll to position [243, 0]
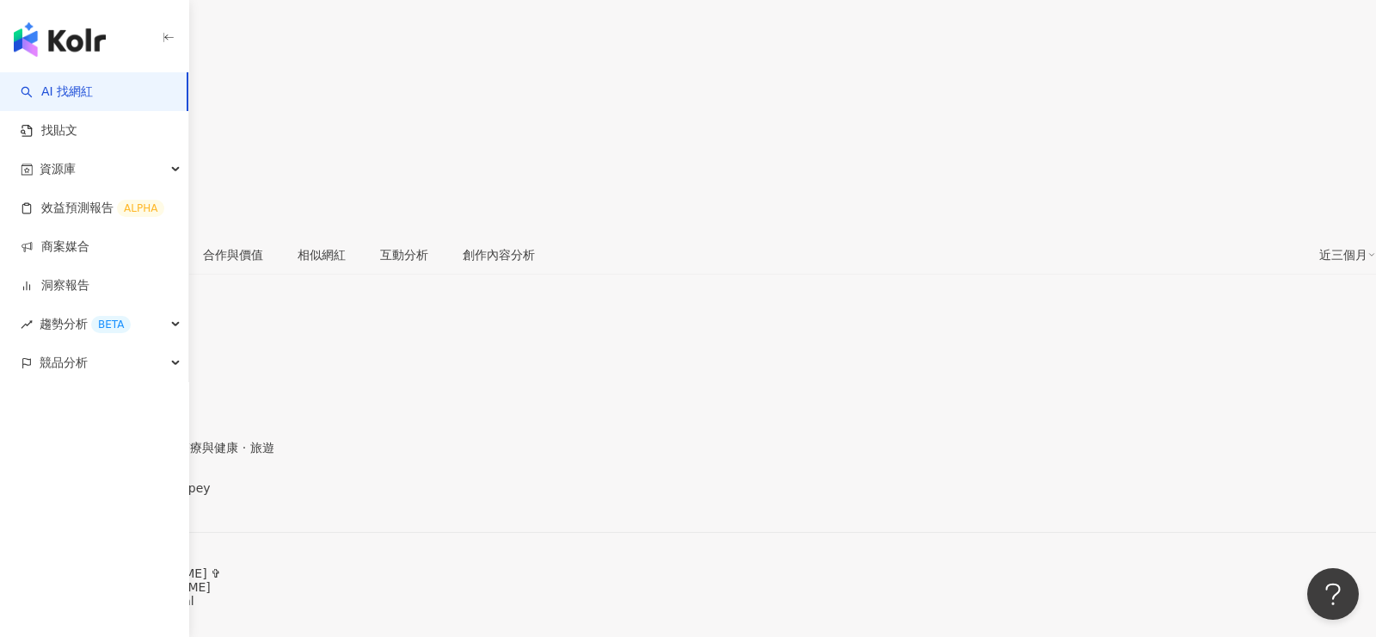
click at [151, 495] on div "[URL][DOMAIN_NAME]" at bounding box center [84, 502] width 134 height 14
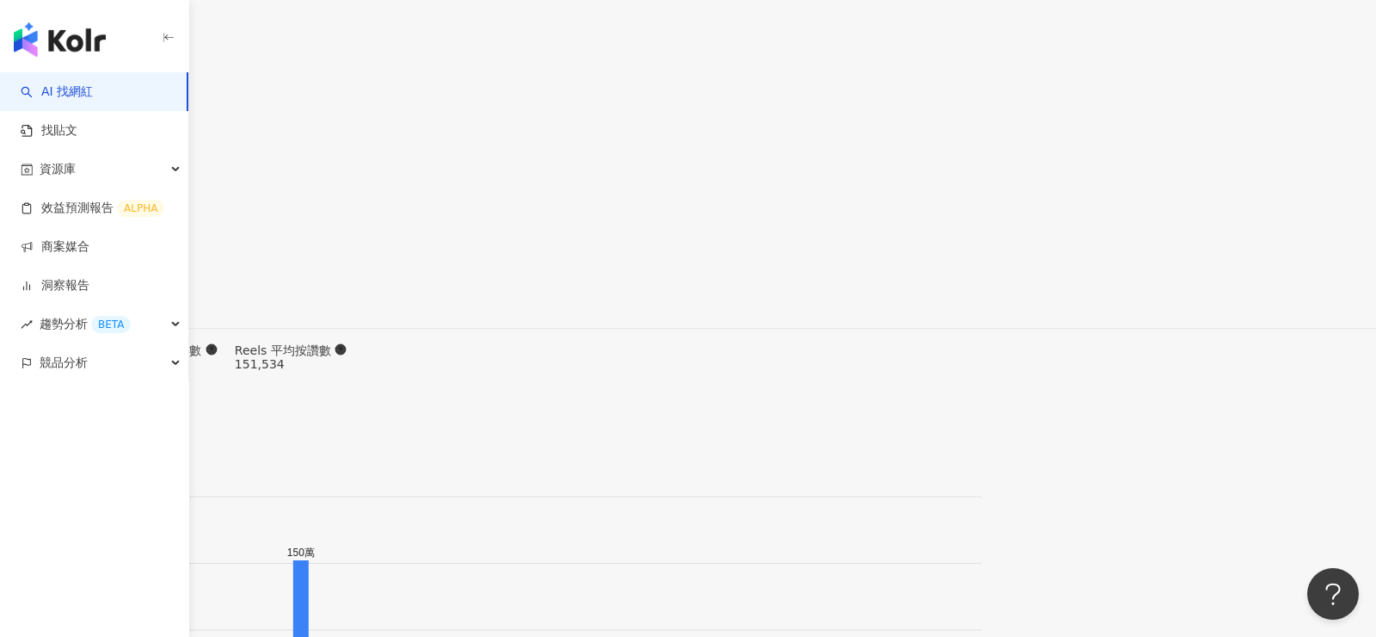
scroll to position [5196, 0]
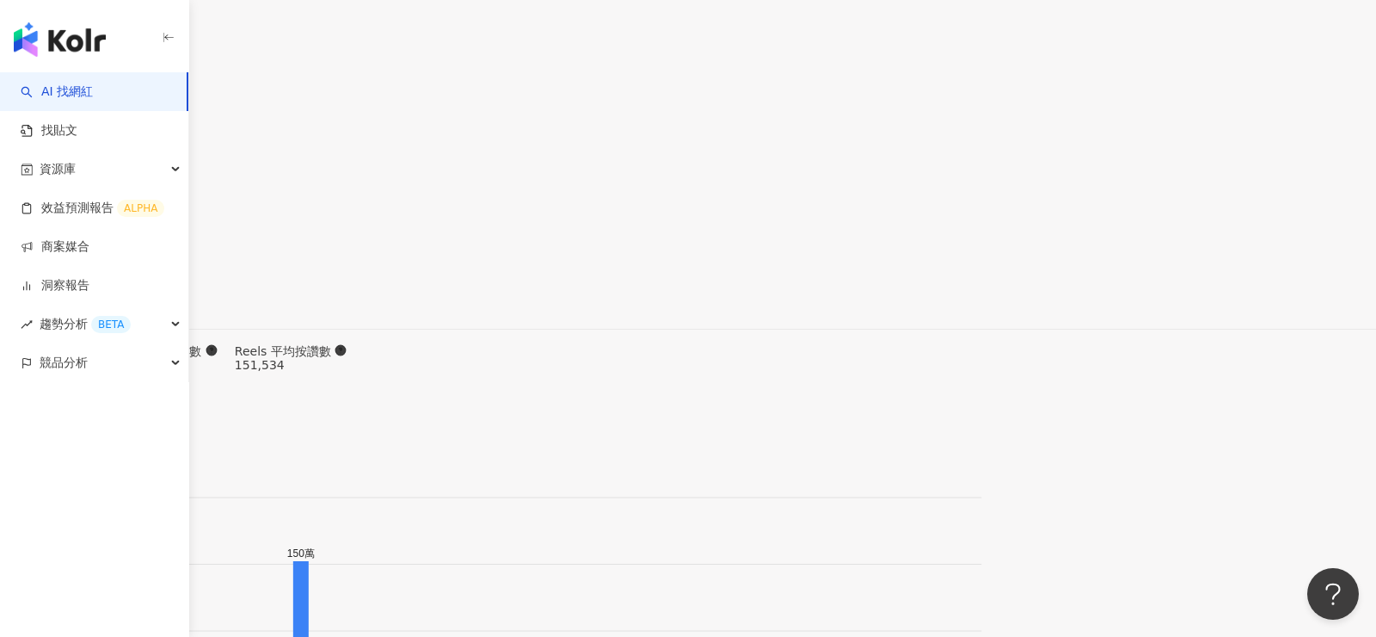
scroll to position [5273, 0]
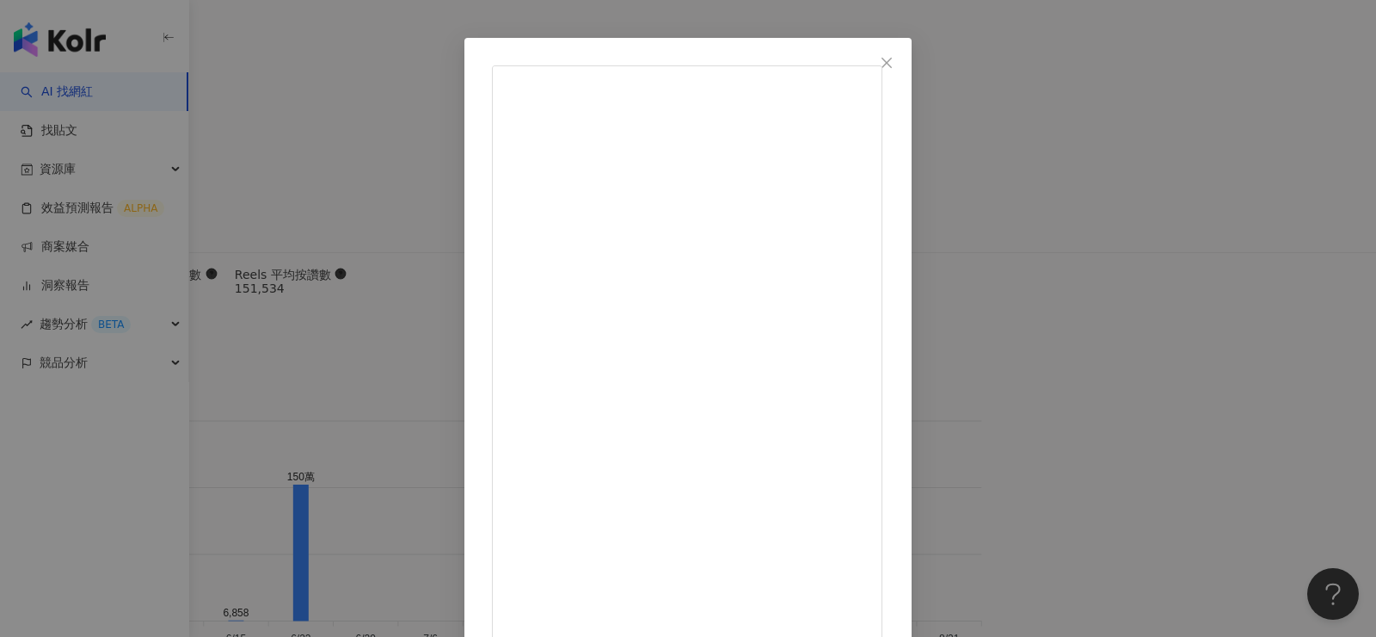
scroll to position [62, 0]
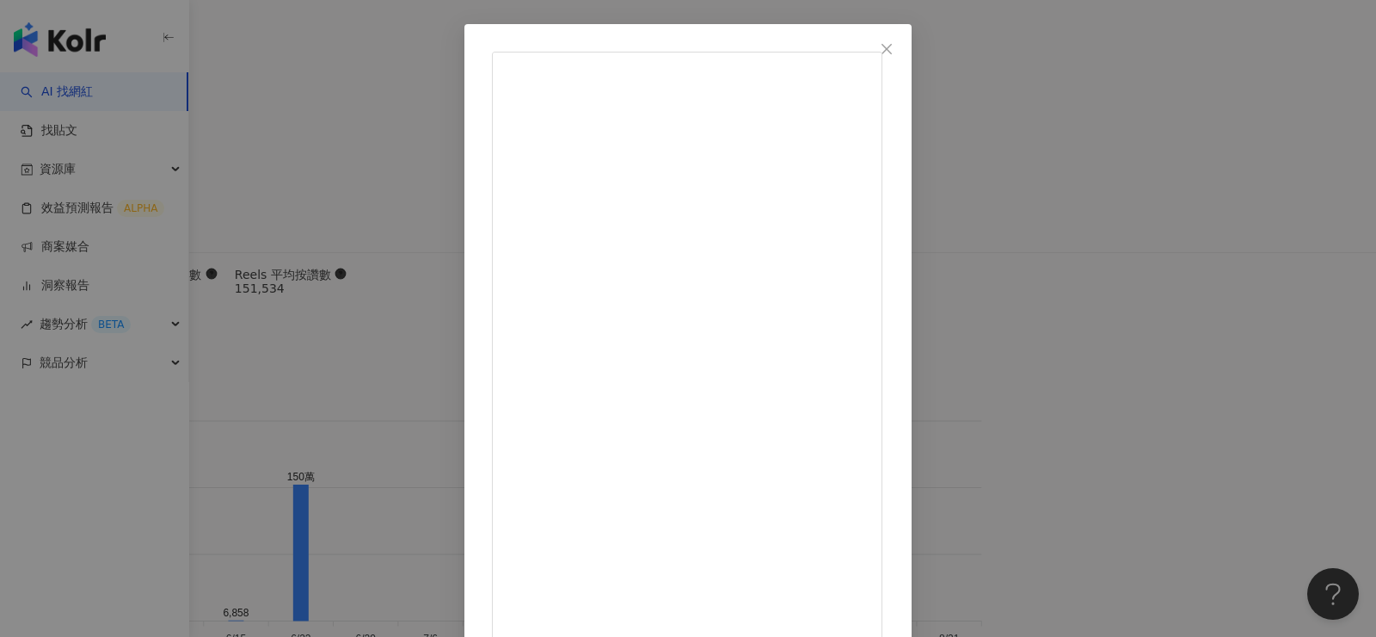
click at [1171, 254] on div "Trev Tham 2025/7/18 Anything to put a smile on her face 🥹 #couple #relationship…" at bounding box center [688, 318] width 1376 height 637
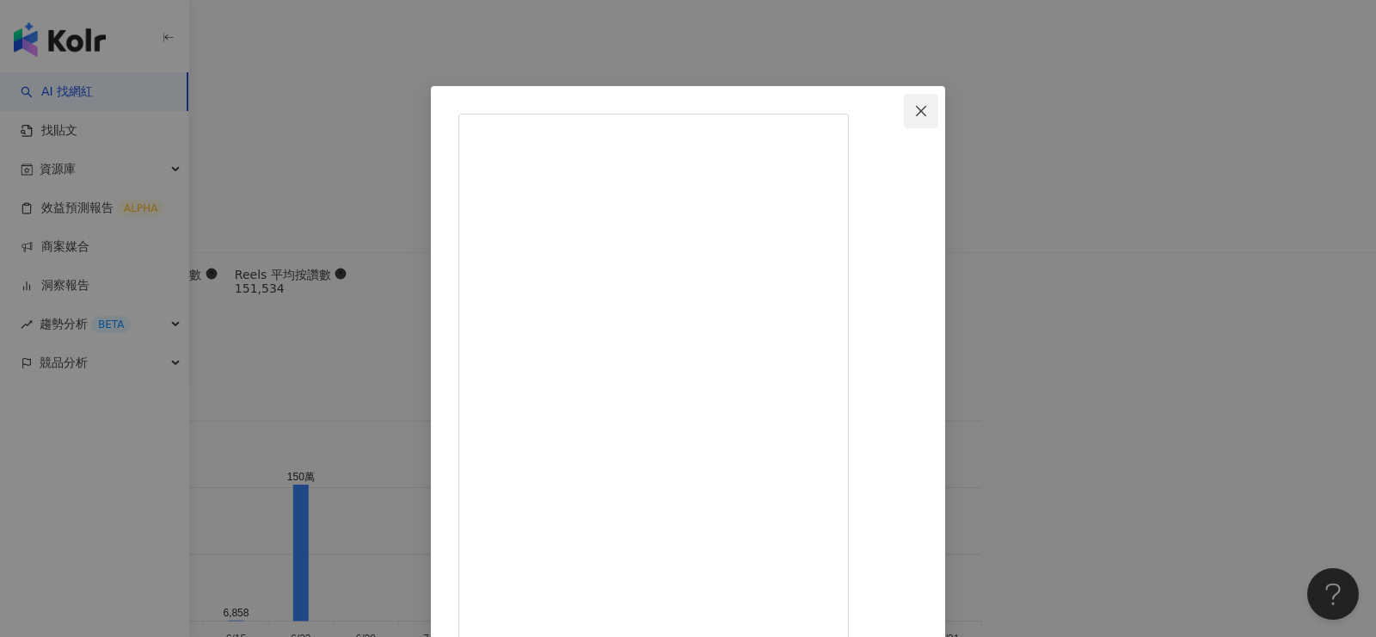
click at [938, 106] on span "Close" at bounding box center [921, 111] width 34 height 14
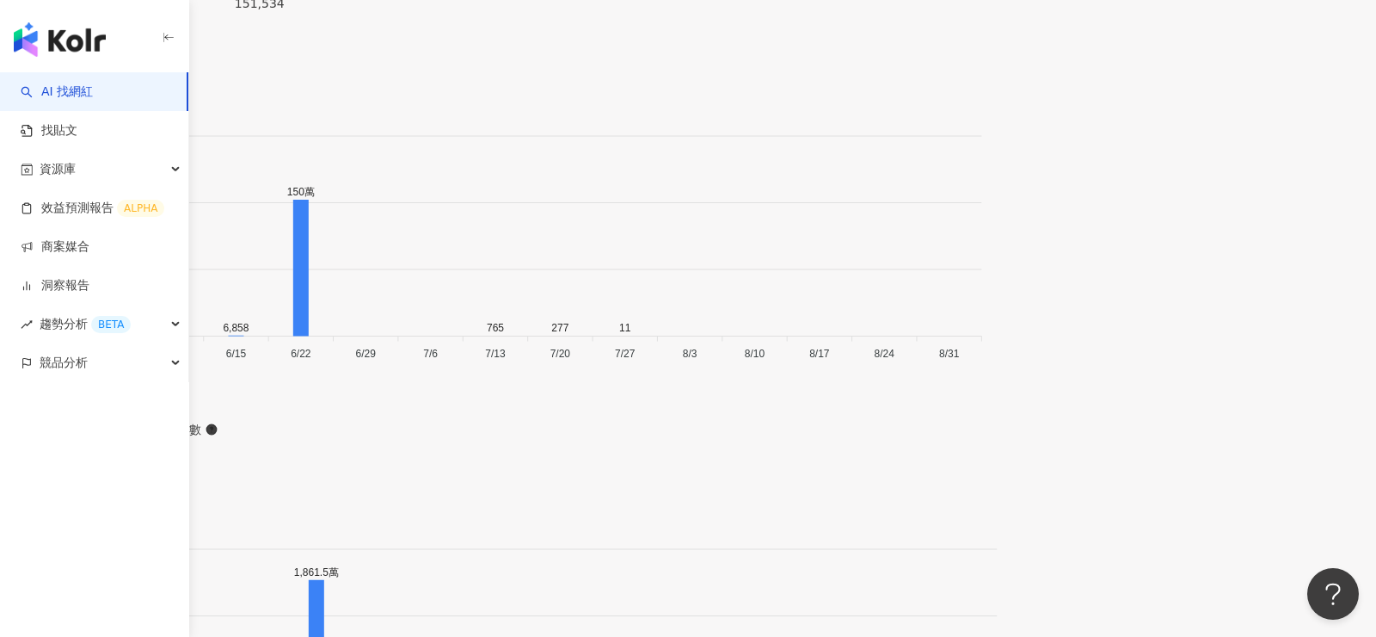
scroll to position [5559, 0]
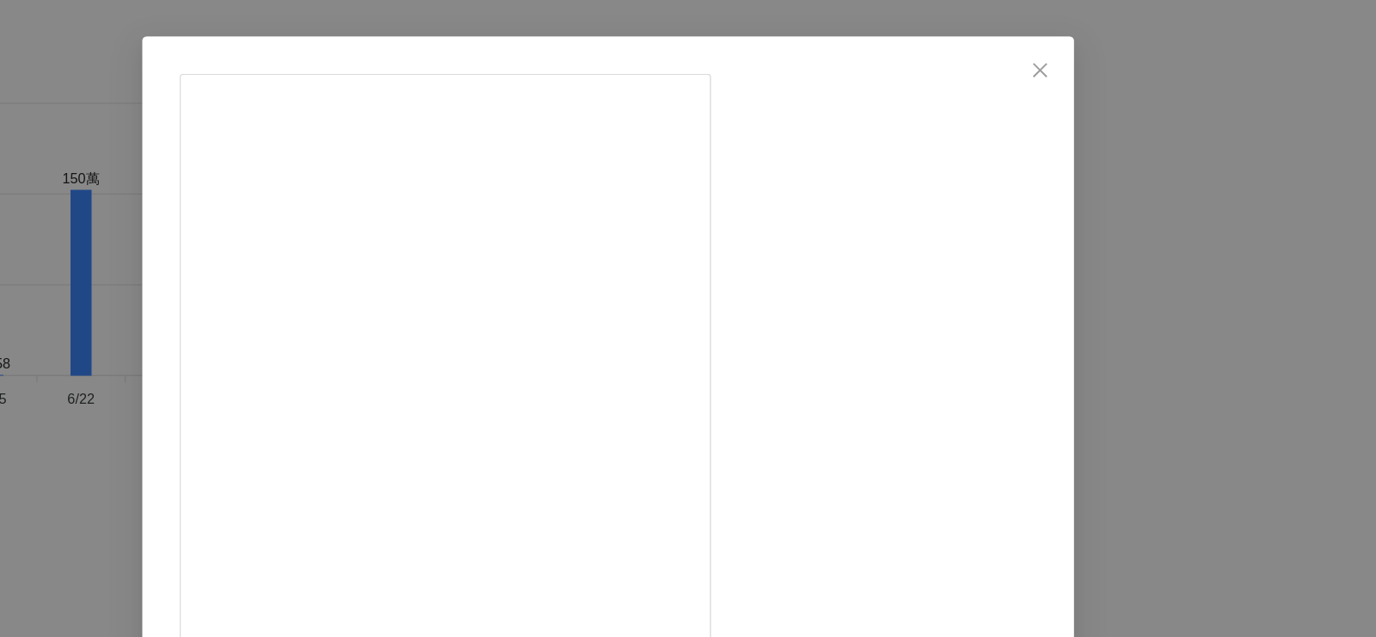
click at [274, 308] on div "Abigail (Abbey) Tan 2025/6/2 Her name is Soléa (I meant the bag) @gentlewomanst…" at bounding box center [688, 318] width 1376 height 637
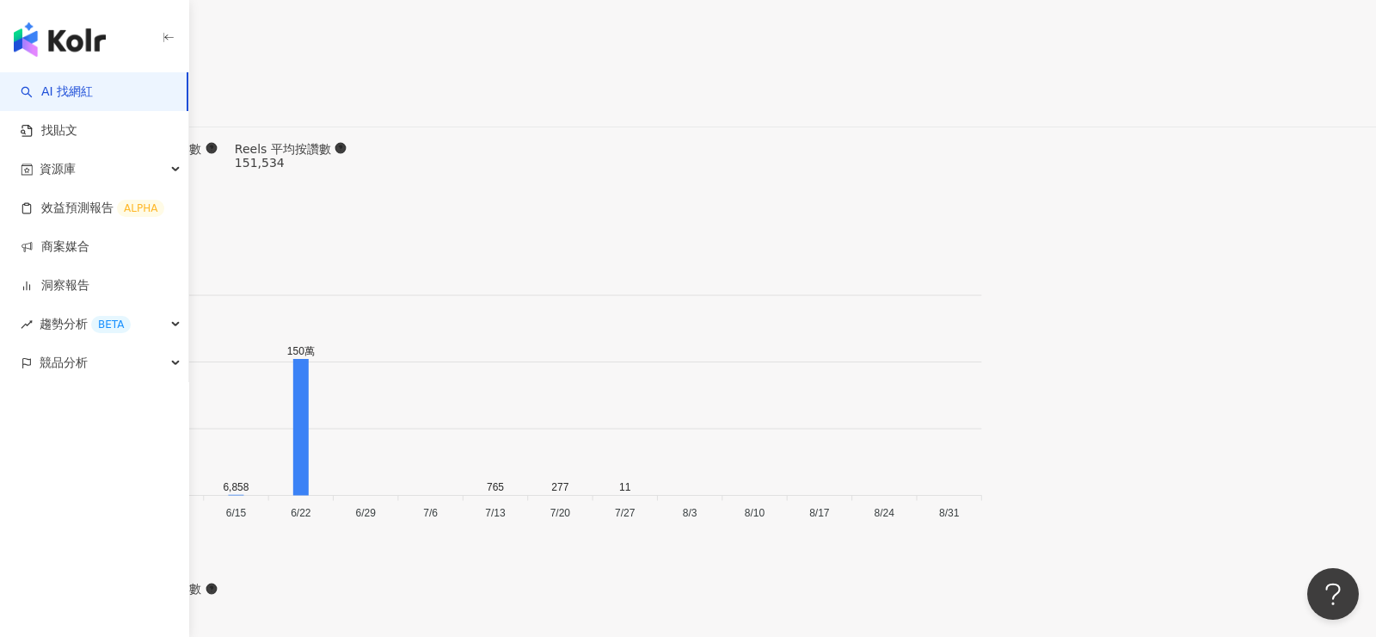
scroll to position [5361, 0]
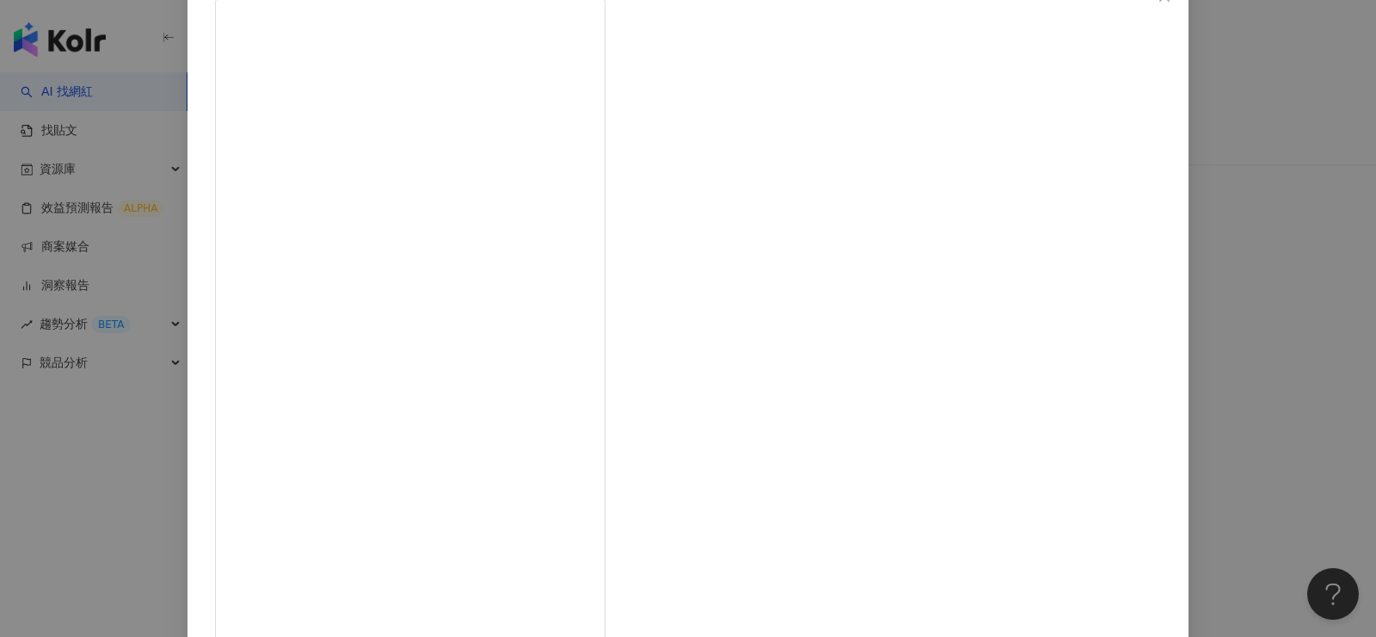
click at [277, 372] on div "Abigail (Abbey) Tan 2025/7/21 SPF that protects and corrects? Yes please ✨ La R…" at bounding box center [688, 318] width 1376 height 637
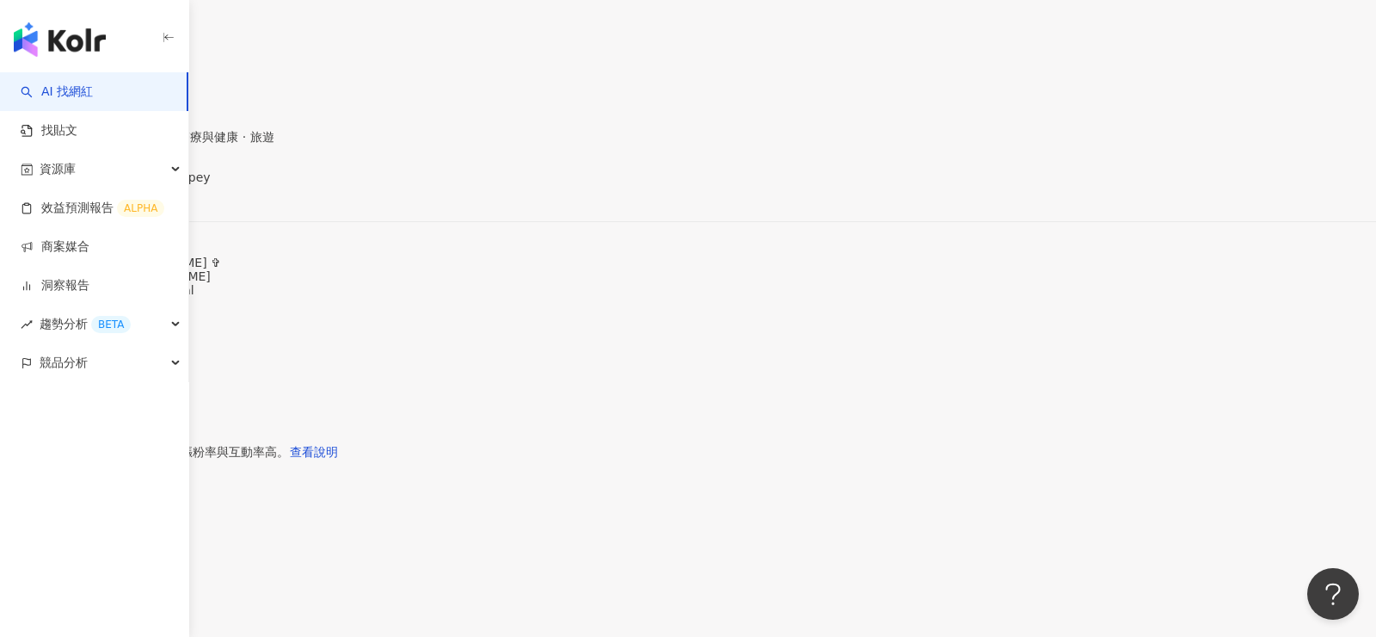
scroll to position [0, 0]
drag, startPoint x: 328, startPoint y: 127, endPoint x: 594, endPoint y: 126, distance: 266.7
click at [594, 126] on div "Abigail (Abbey) Tan 追蹤數 72,747 互動率 149% 觀看率 2,749%" at bounding box center [688, 294] width 1376 height 366
copy div "Abigail (Abbey) Tan"
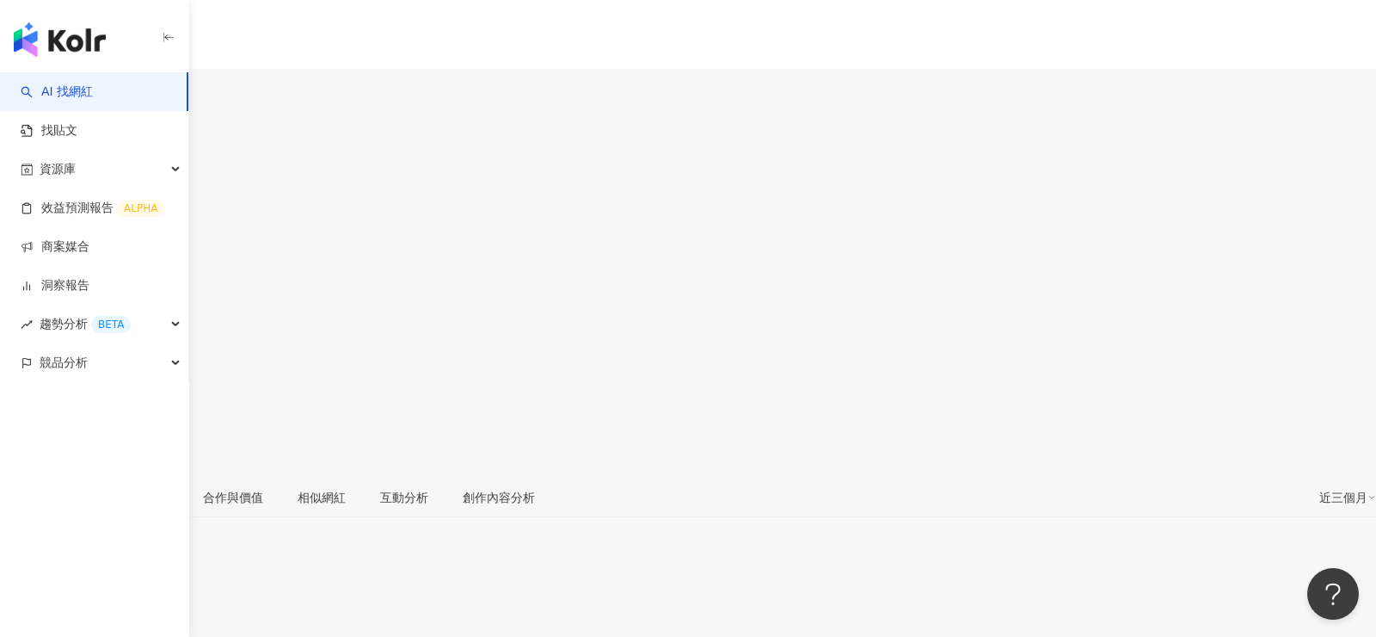
scroll to position [74, 0]
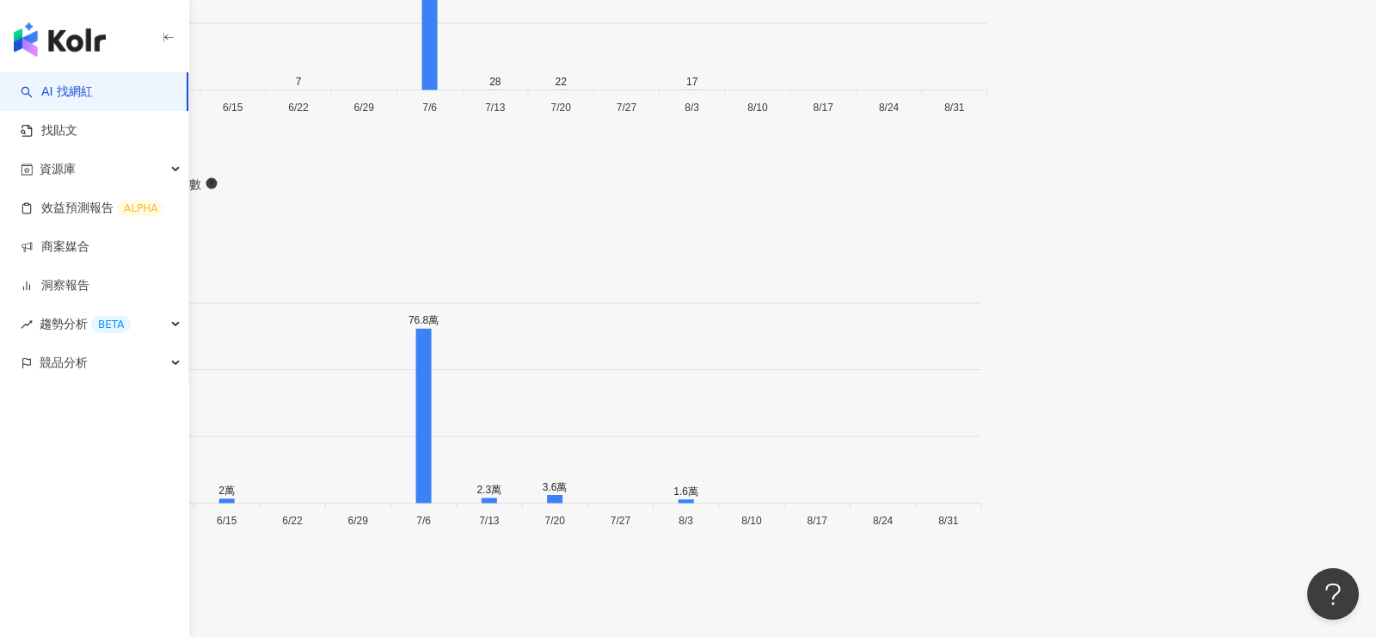
scroll to position [5639, 0]
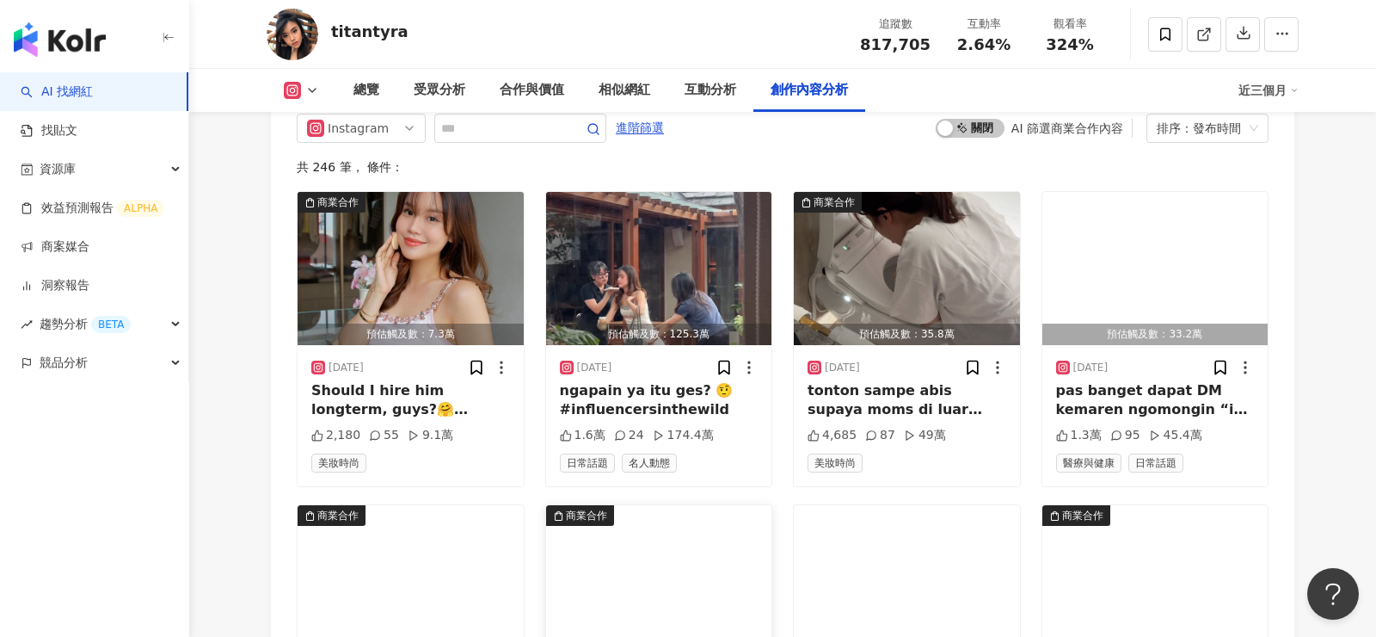
scroll to position [5365, 0]
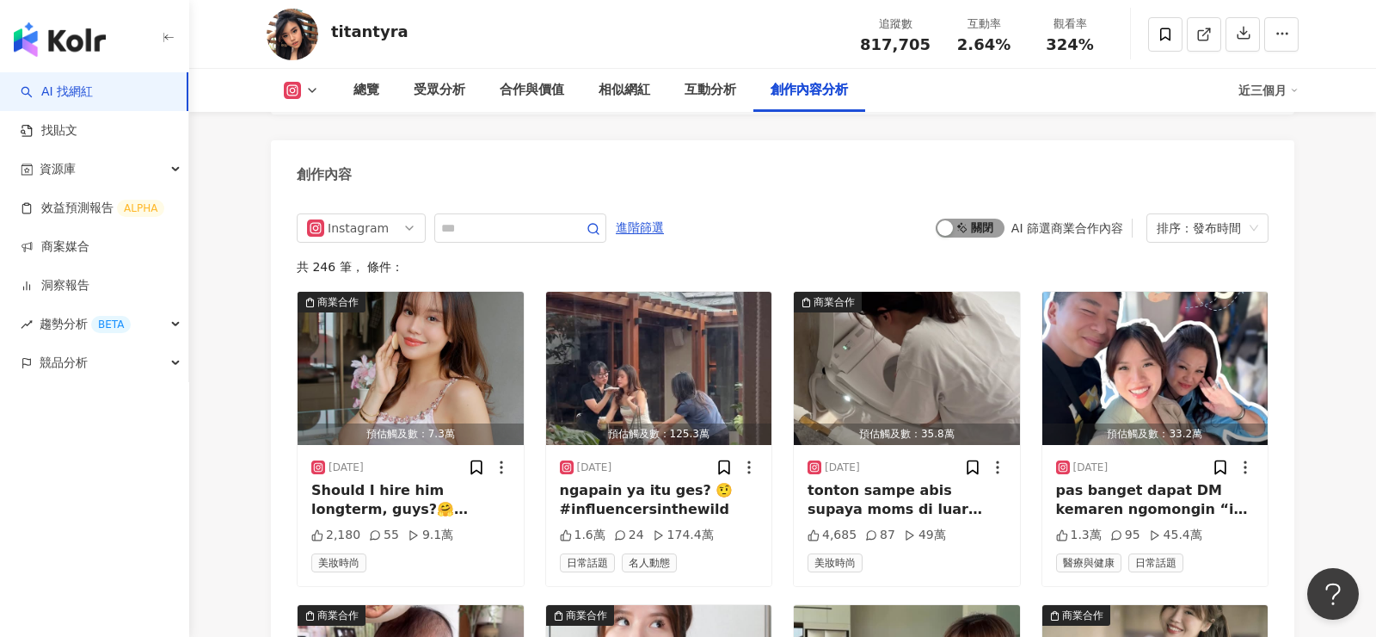
click at [975, 218] on span "啟動 關閉" at bounding box center [970, 227] width 69 height 19
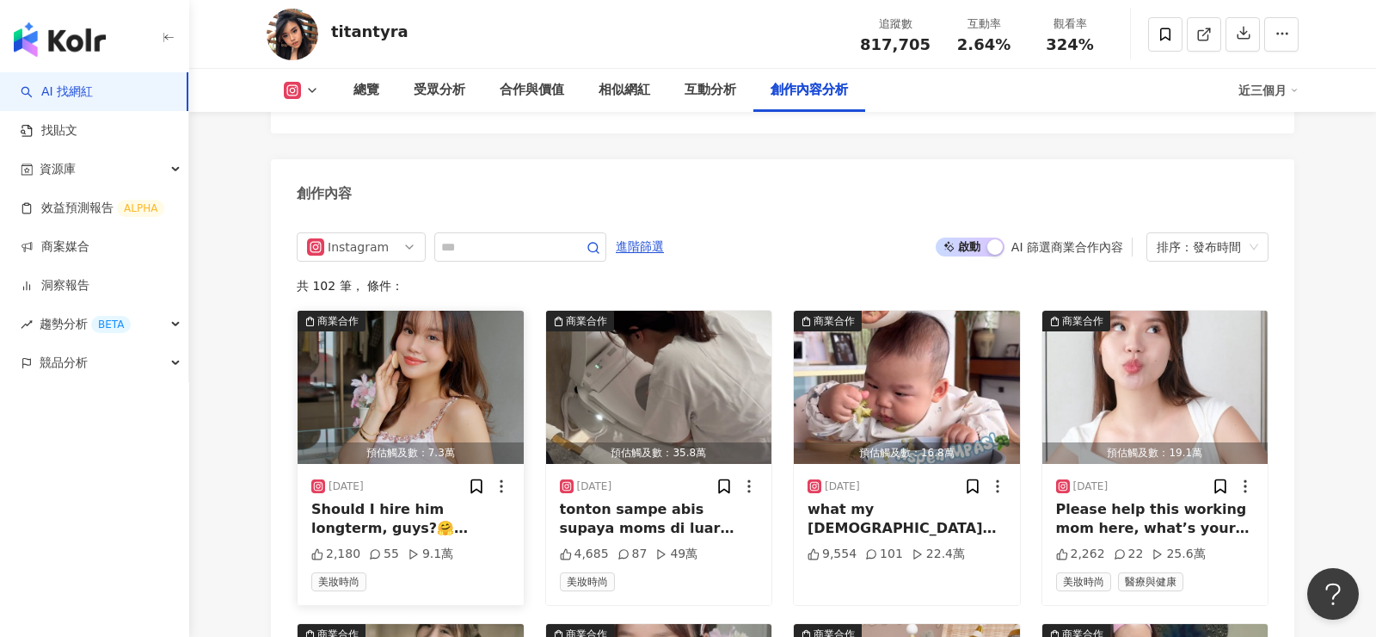
click at [428, 351] on img "button" at bounding box center [411, 387] width 226 height 153
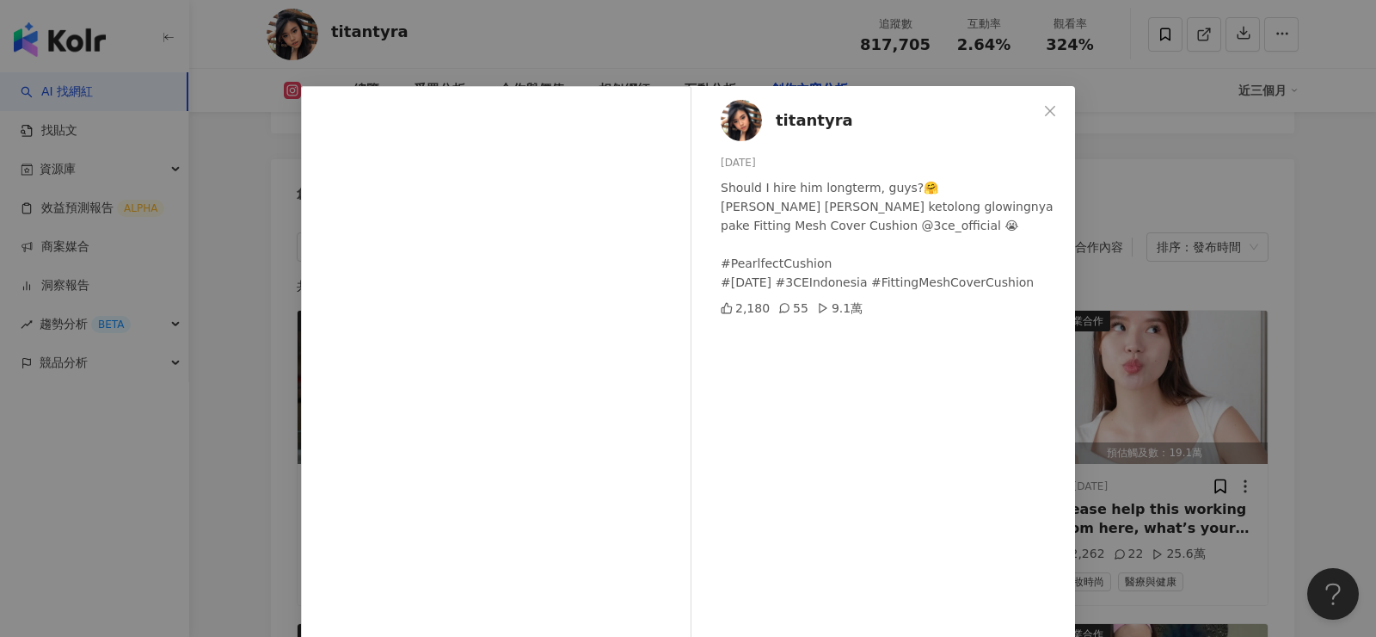
click at [236, 533] on div "titantyra 2025/8/18 Should I hire him longterm, guys?🤗 Untung muka masih ketolo…" at bounding box center [688, 318] width 1376 height 637
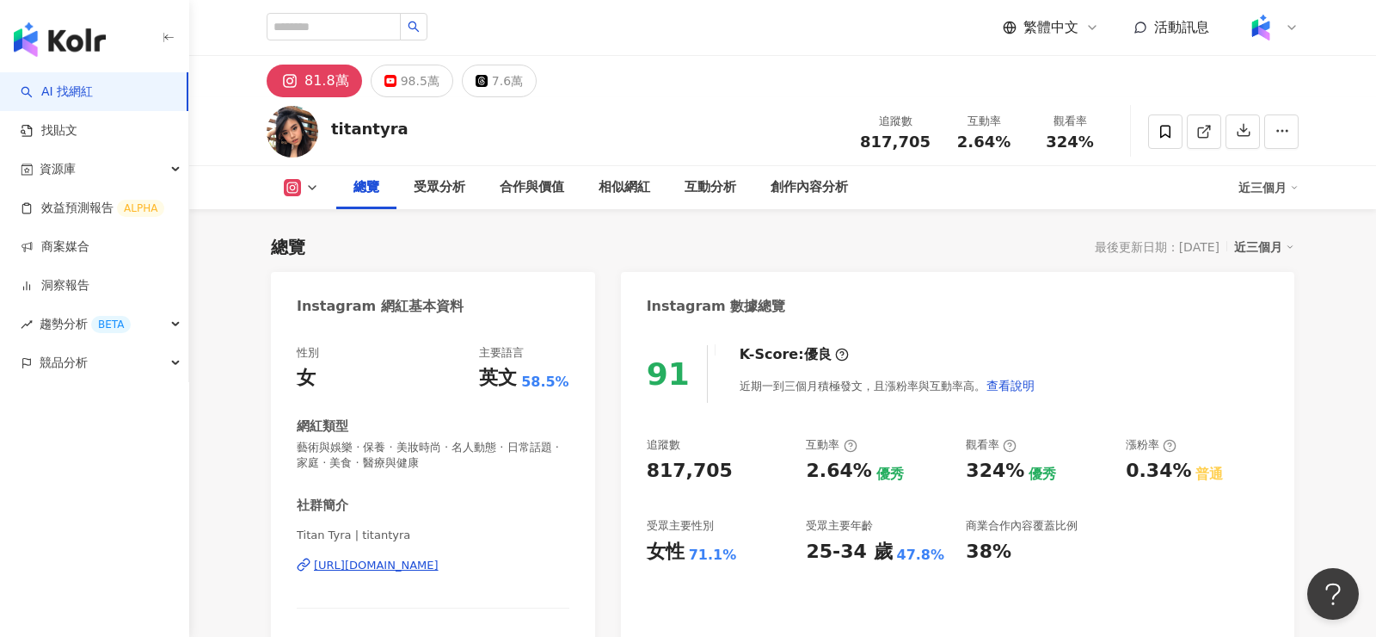
scroll to position [271, 0]
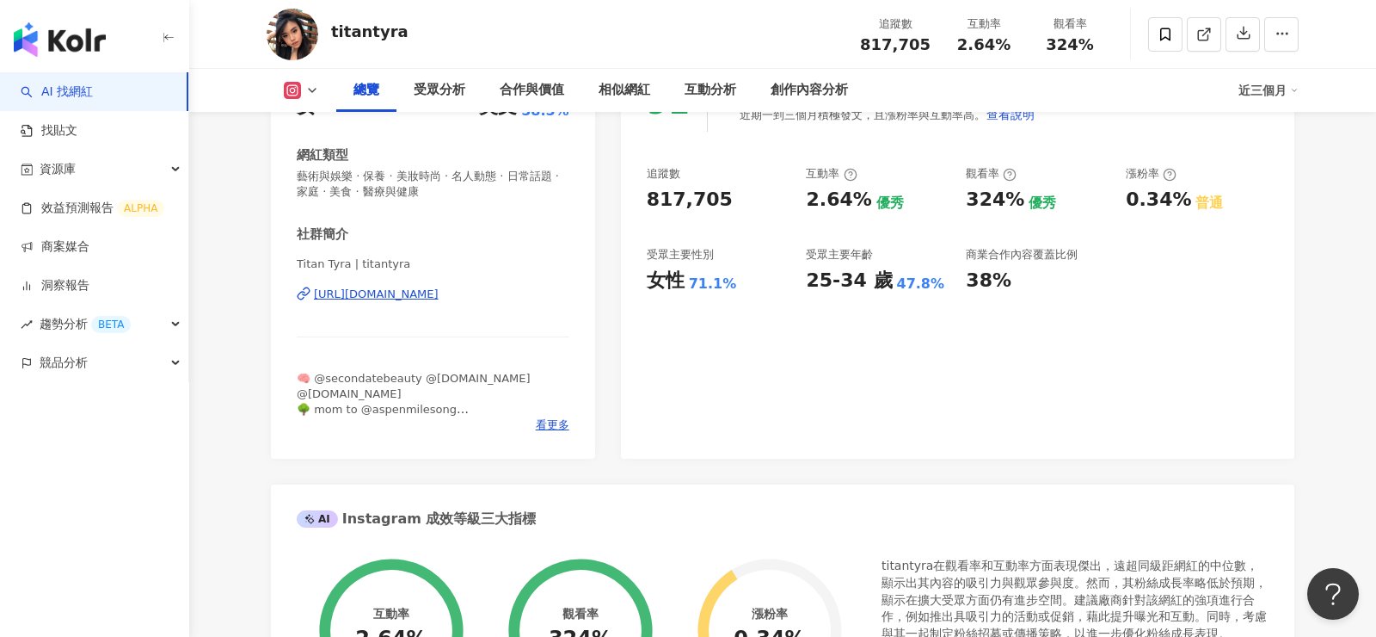
click at [467, 280] on div "Titan Tyra | titantyra https://www.instagram.com/titantyra/" at bounding box center [433, 306] width 273 height 101
click at [439, 295] on div "https://www.instagram.com/titantyra/" at bounding box center [376, 293] width 125 height 15
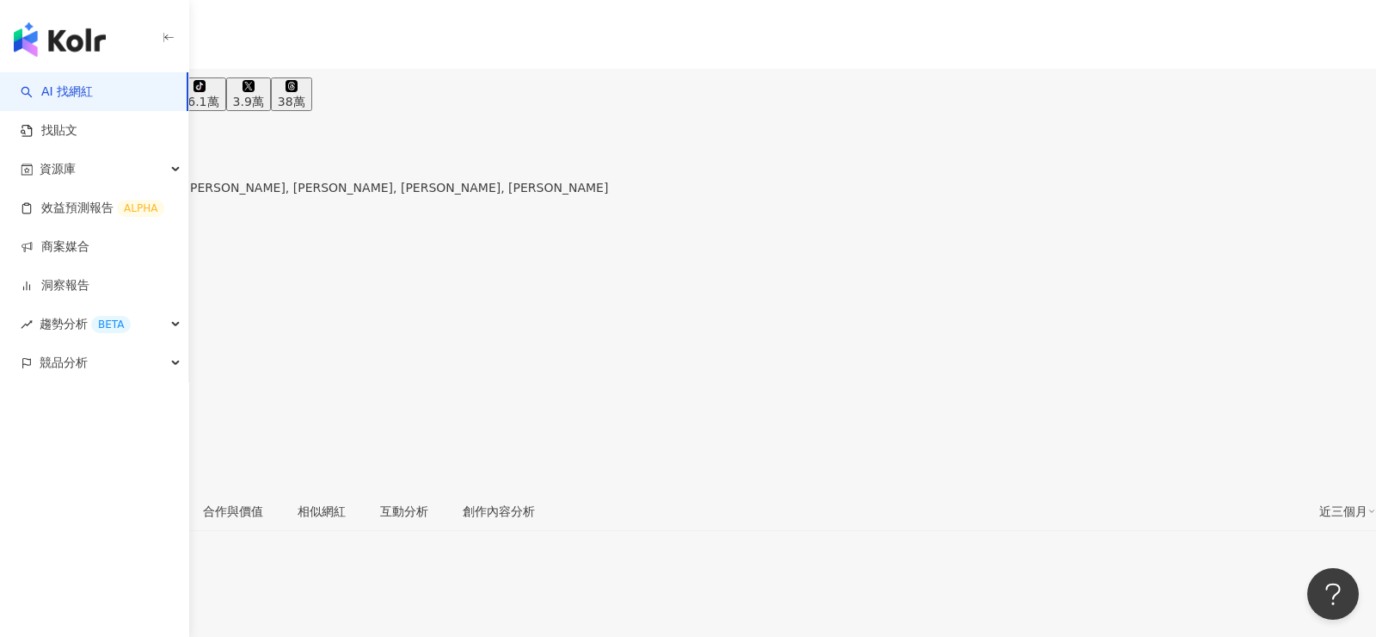
drag, startPoint x: 424, startPoint y: 126, endPoint x: 333, endPoint y: 126, distance: 91.2
click at [333, 163] on div "[PERSON_NAME]" at bounding box center [304, 170] width 608 height 14
copy div "[PERSON_NAME]"
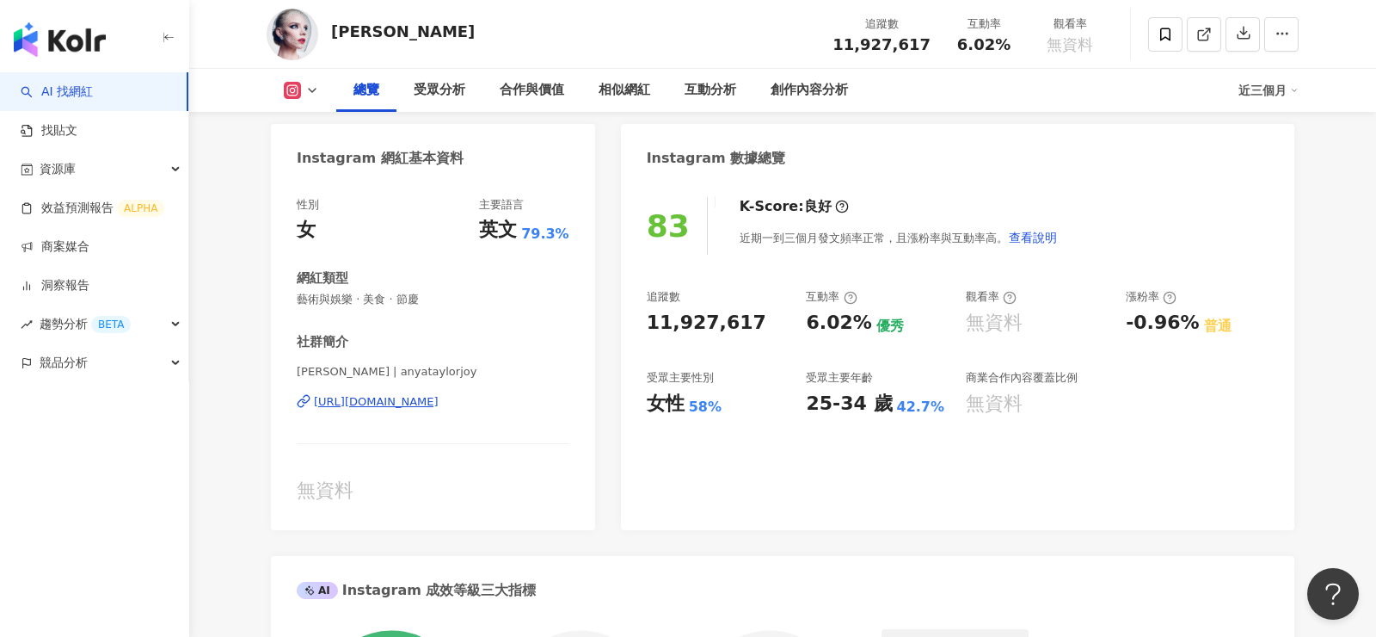
scroll to position [198, 0]
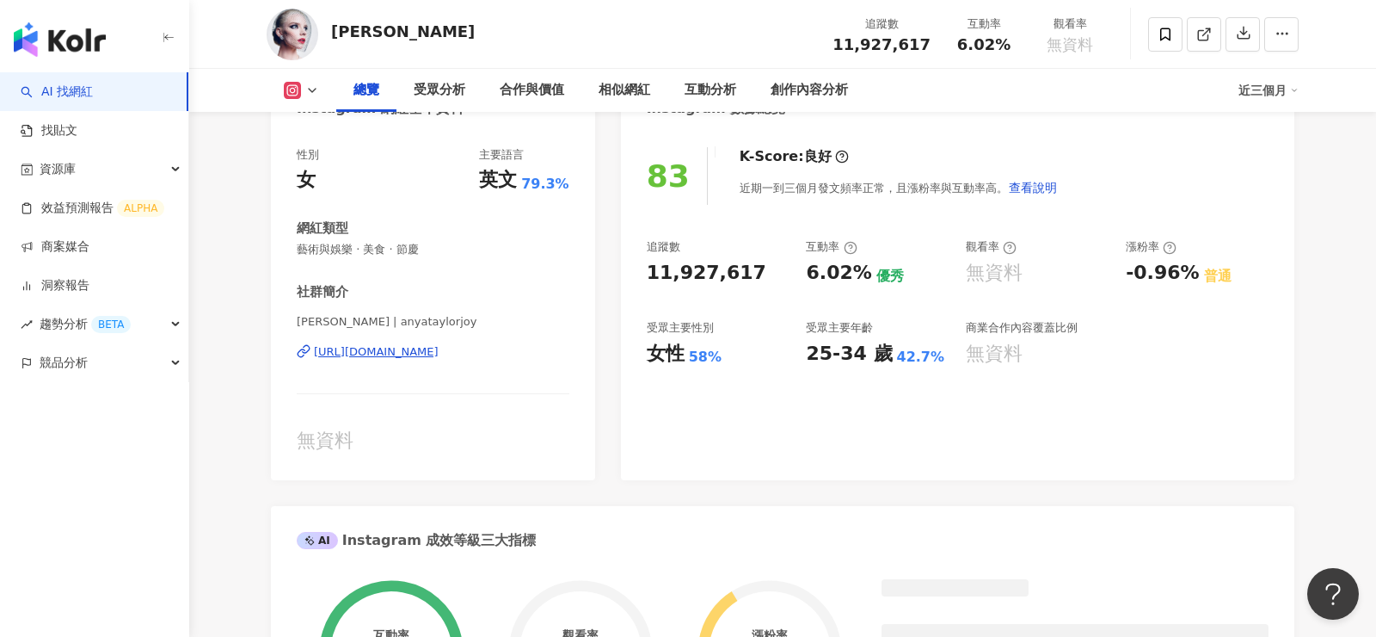
click at [439, 355] on div "[URL][DOMAIN_NAME]" at bounding box center [376, 351] width 125 height 15
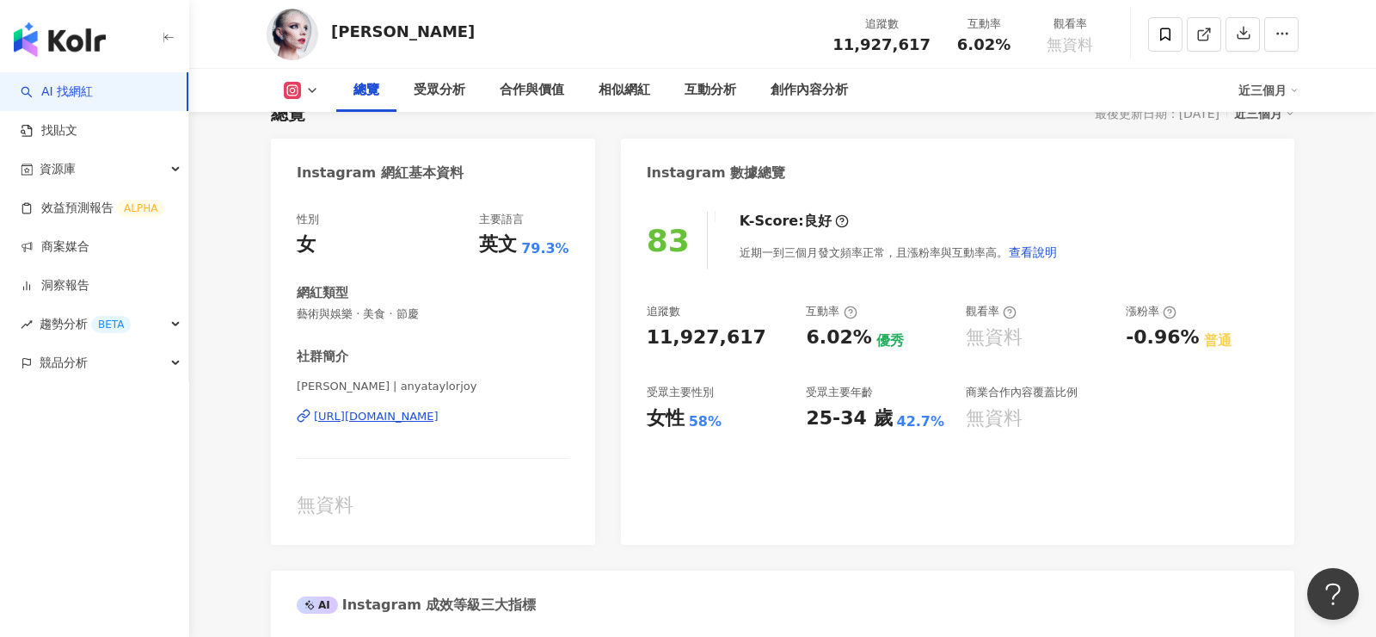
scroll to position [136, 0]
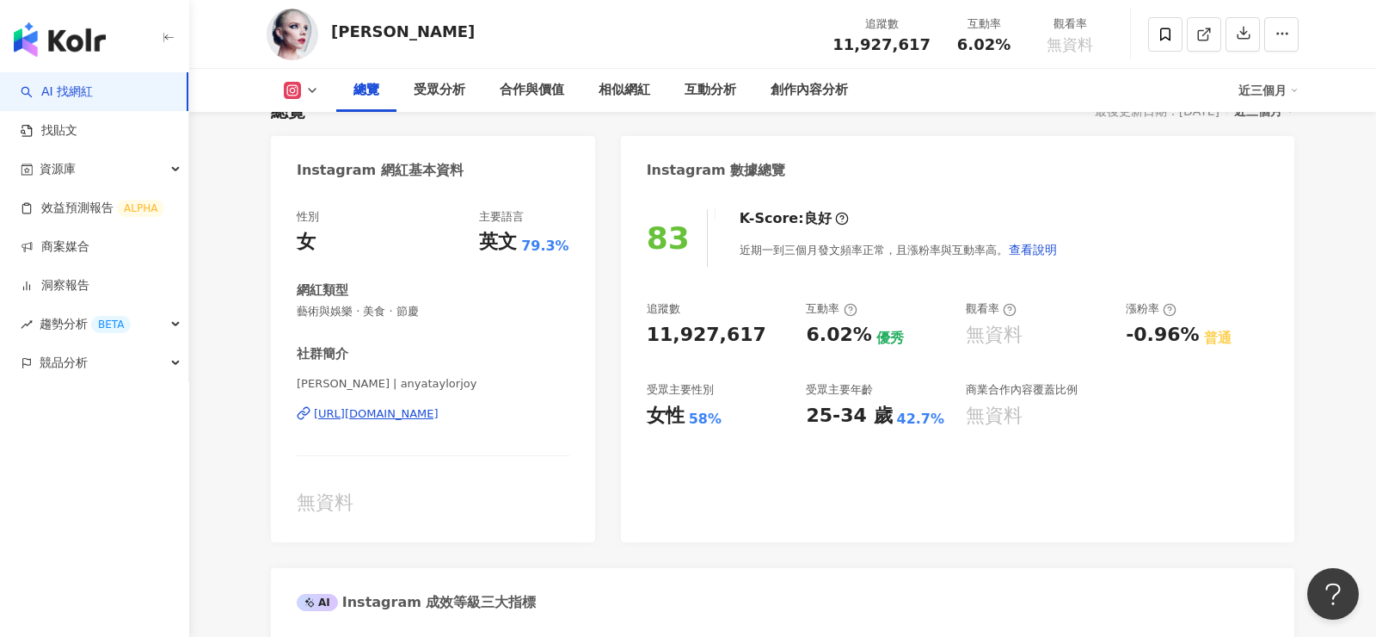
click at [439, 417] on div "[URL][DOMAIN_NAME]" at bounding box center [376, 413] width 125 height 15
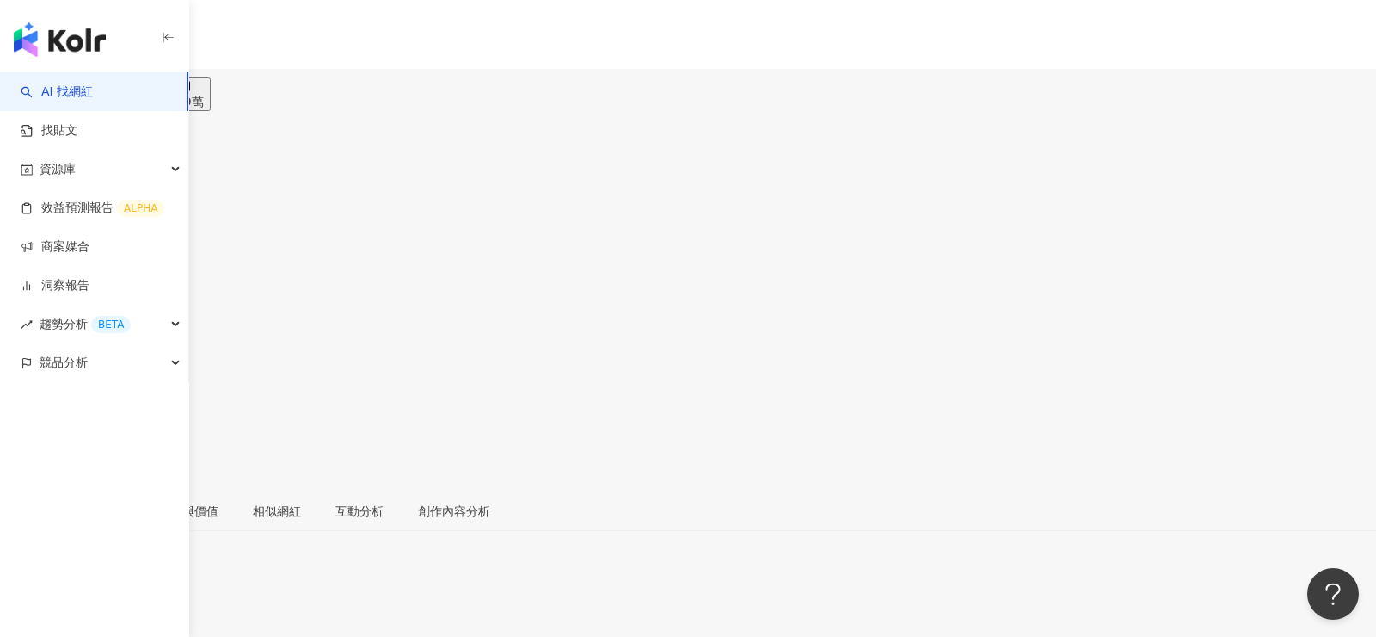
drag, startPoint x: 441, startPoint y: 123, endPoint x: 334, endPoint y: 123, distance: 107.5
click at [334, 123] on div "Zermatt Neo zermattneo 追蹤數 1,828,623 互動率 9.88% 觀看率 223%" at bounding box center [688, 300] width 1376 height 379
copy div "Zermatt Neo"
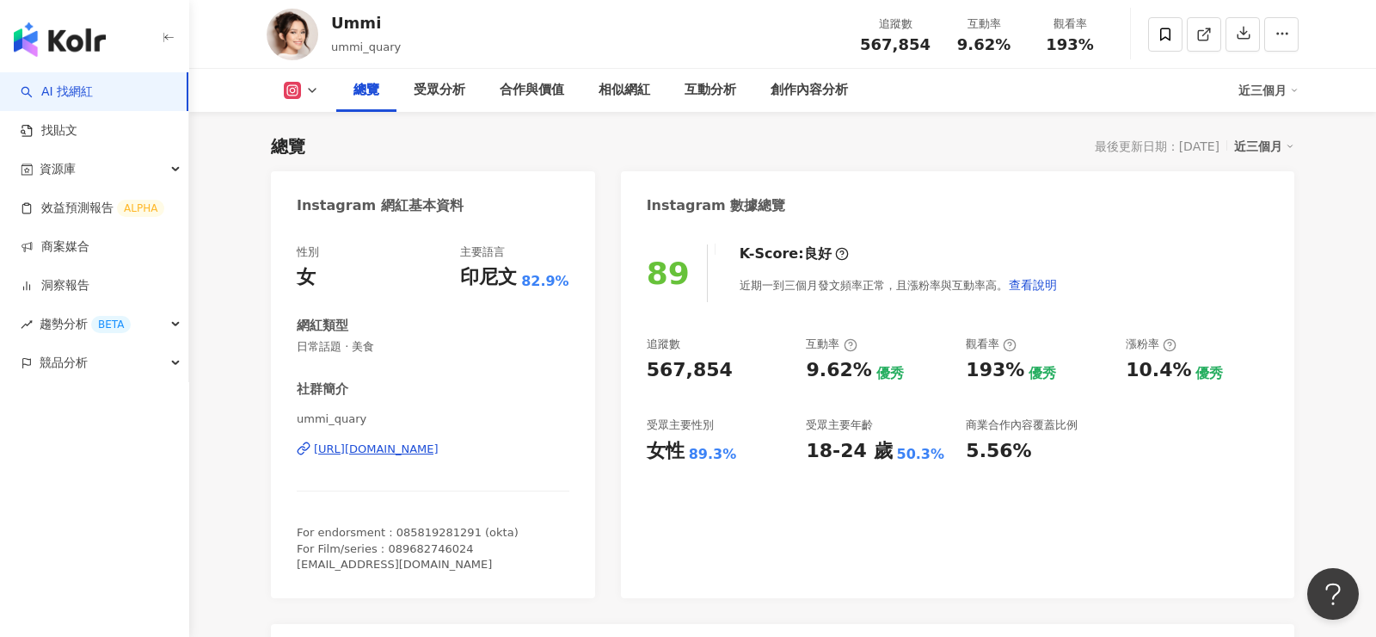
scroll to position [103, 0]
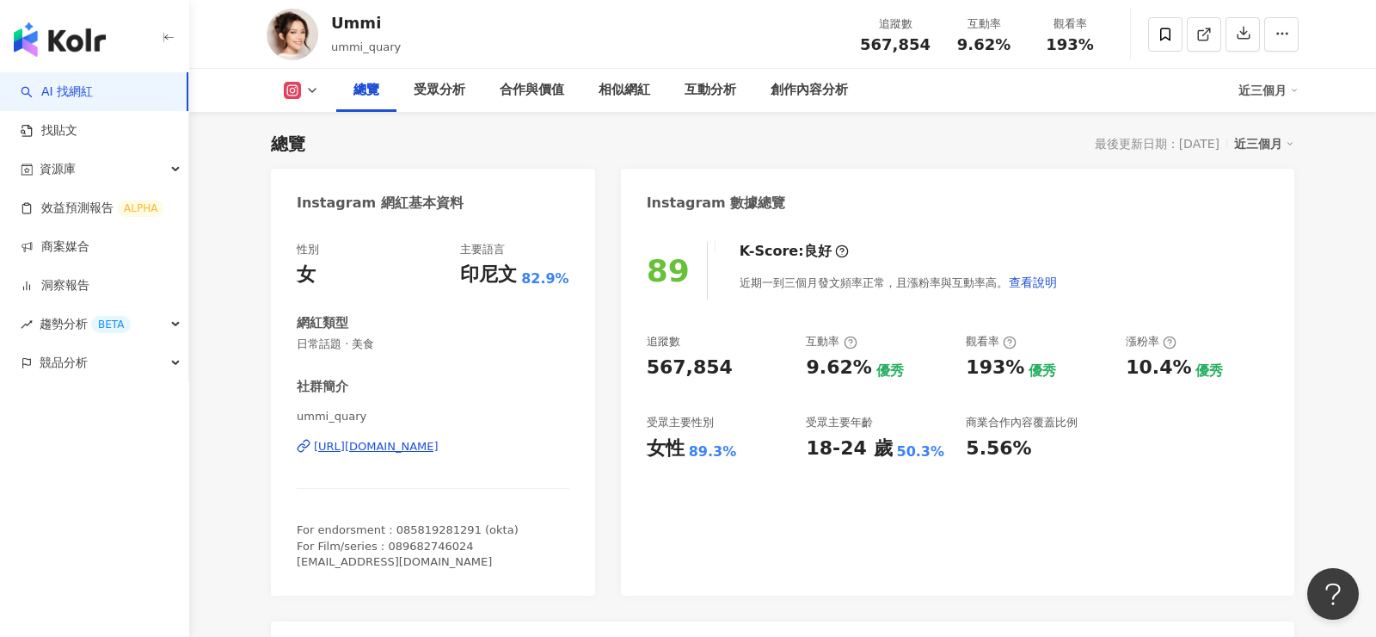
click at [439, 449] on div "[URL][DOMAIN_NAME]" at bounding box center [376, 446] width 125 height 15
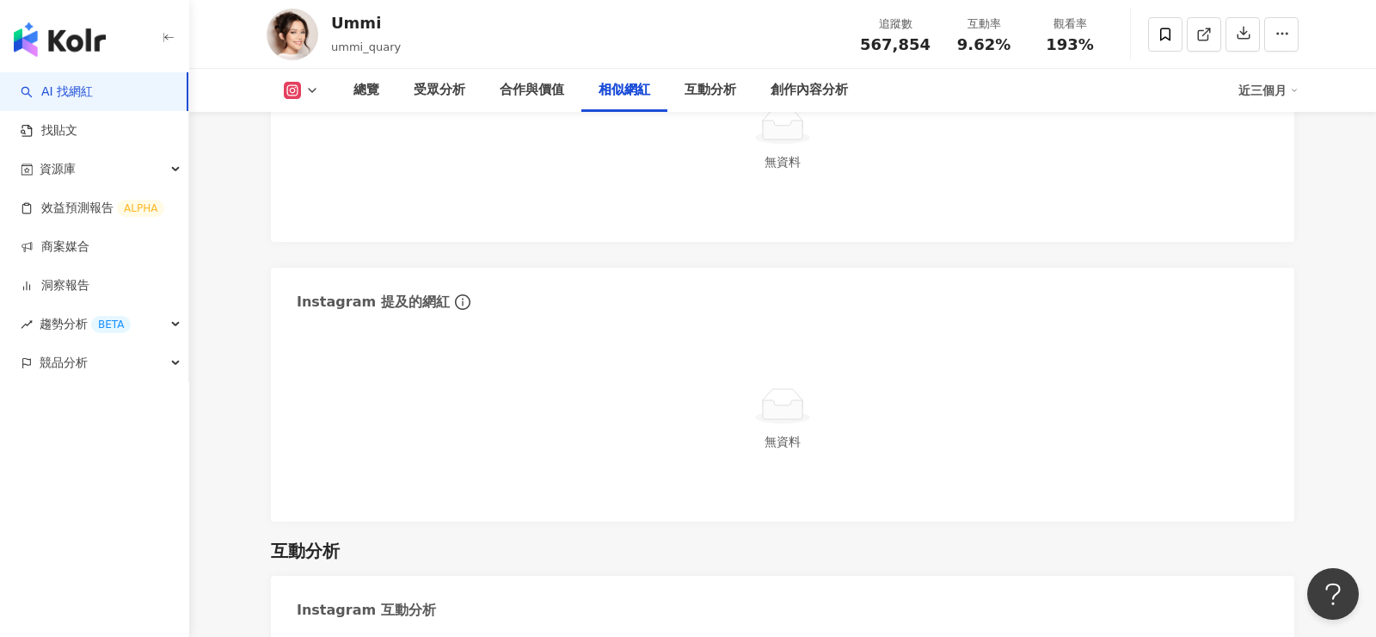
scroll to position [3022, 0]
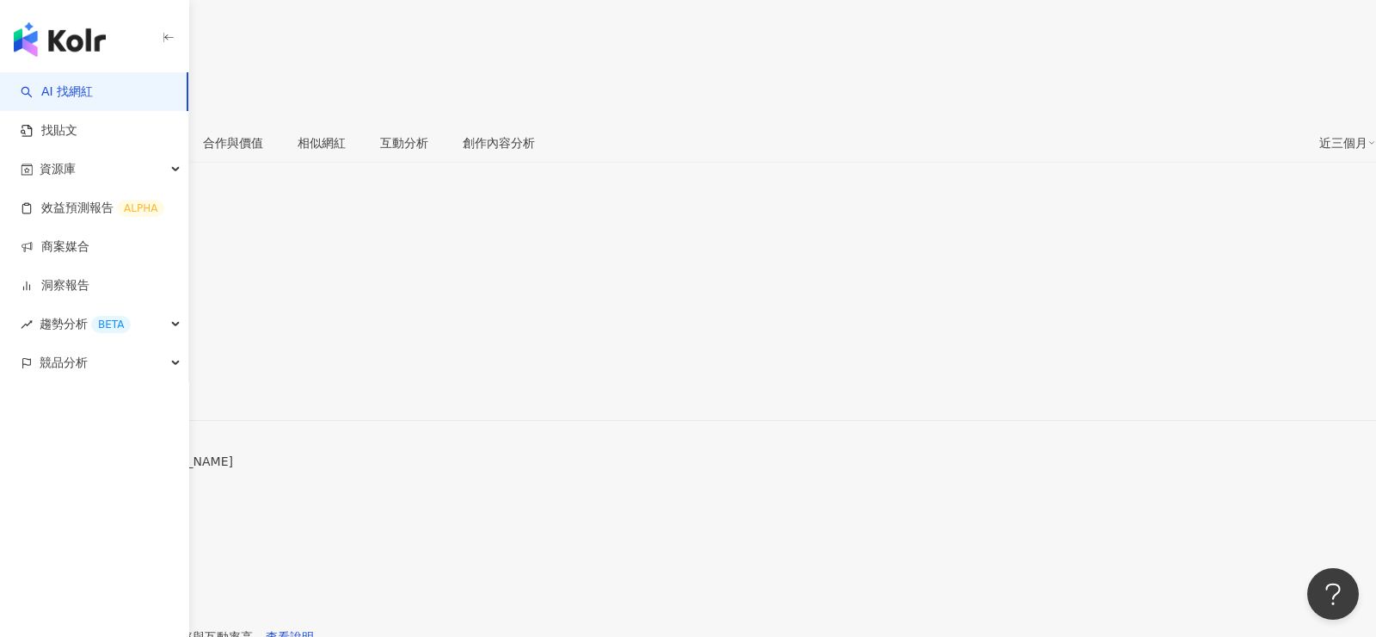
scroll to position [172, 0]
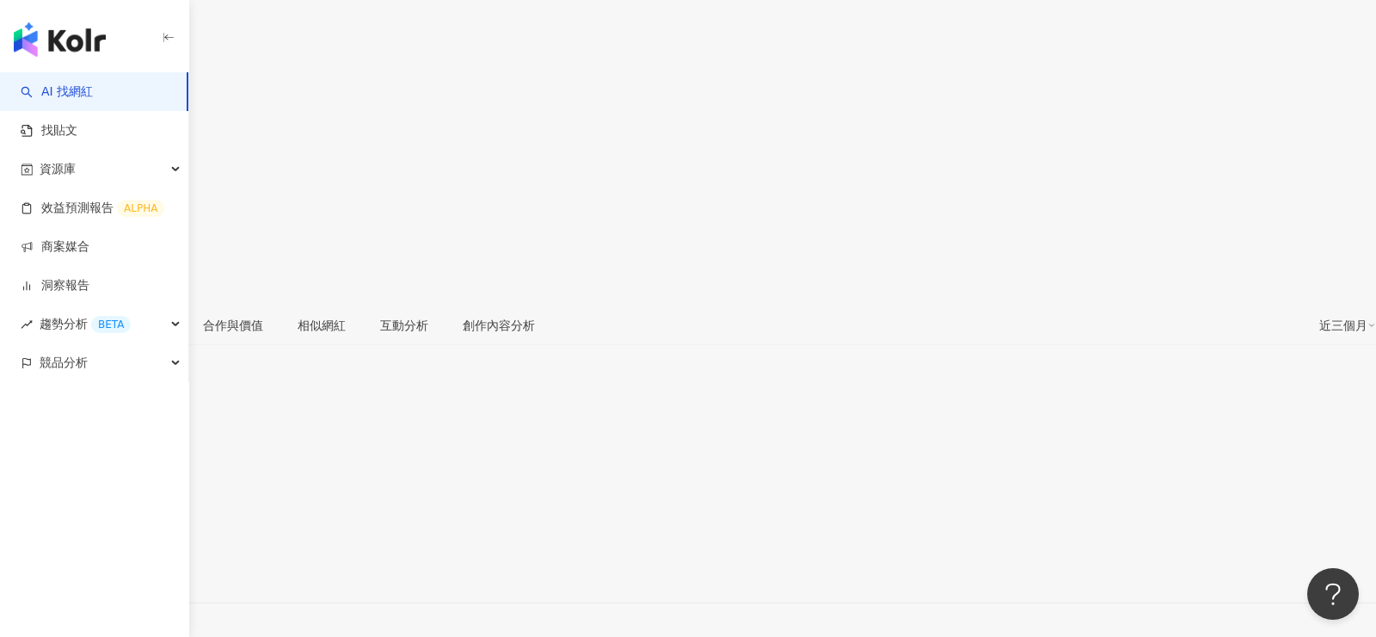
click at [151, 566] on div "[URL][DOMAIN_NAME]" at bounding box center [84, 573] width 134 height 14
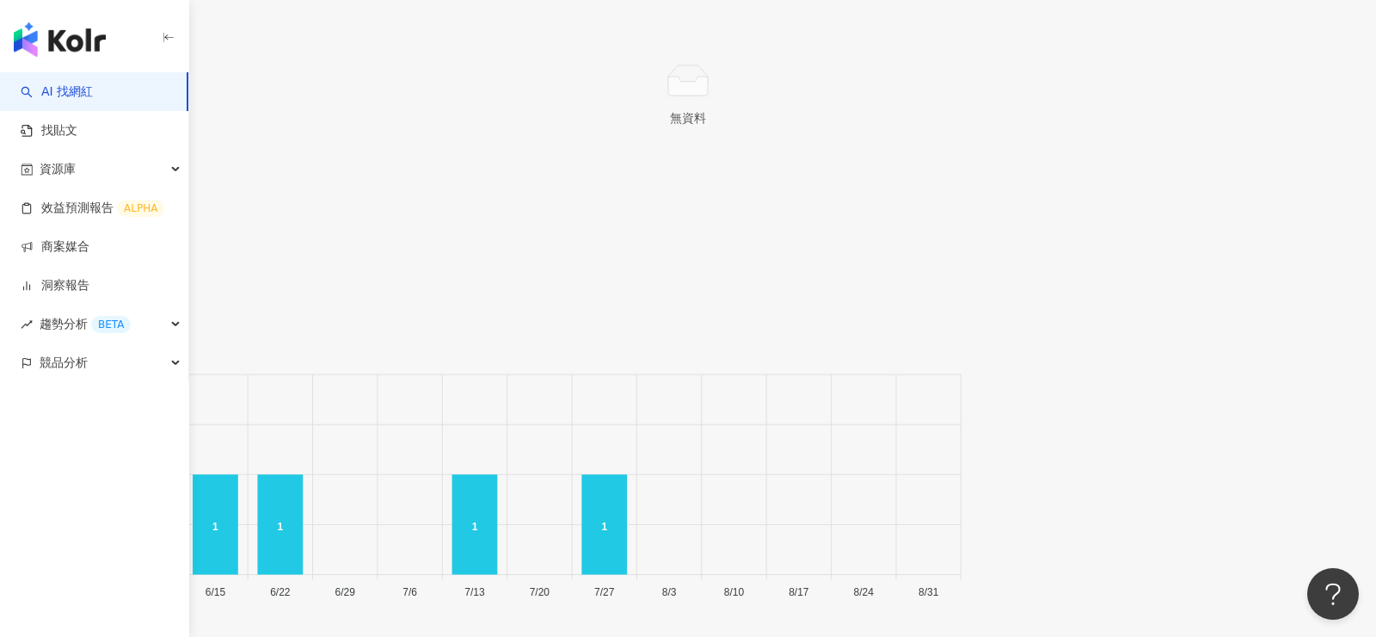
scroll to position [5947, 0]
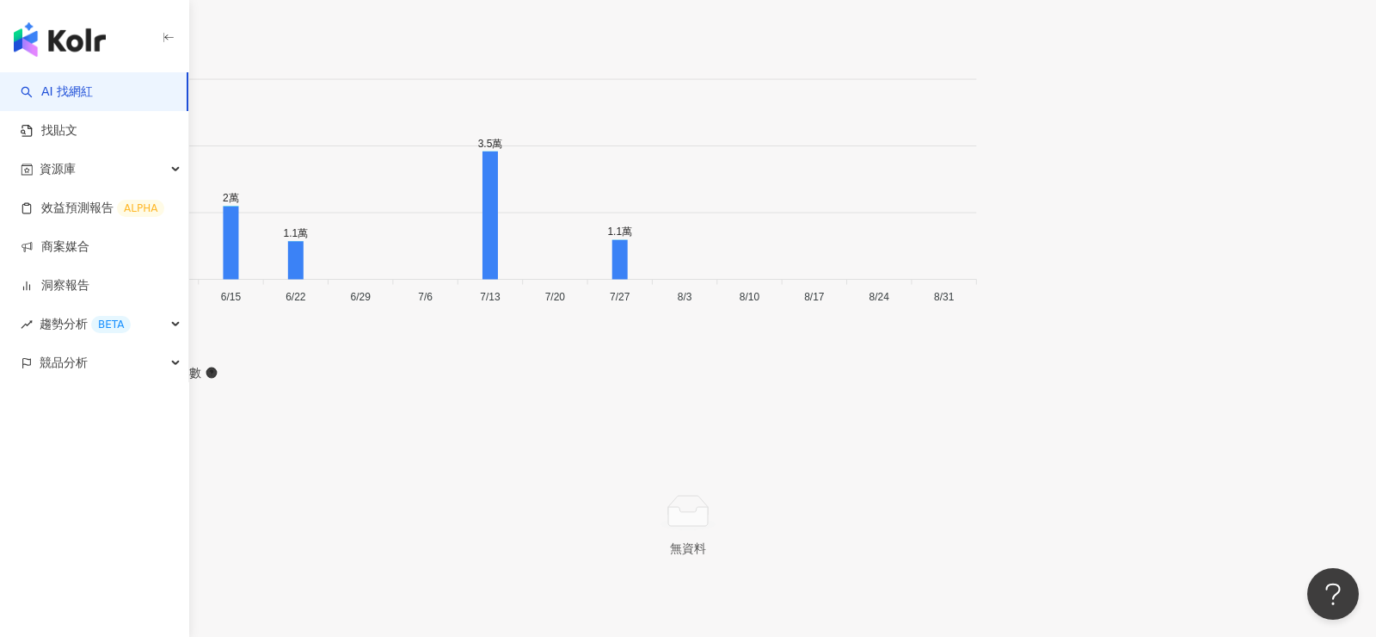
scroll to position [4999, 0]
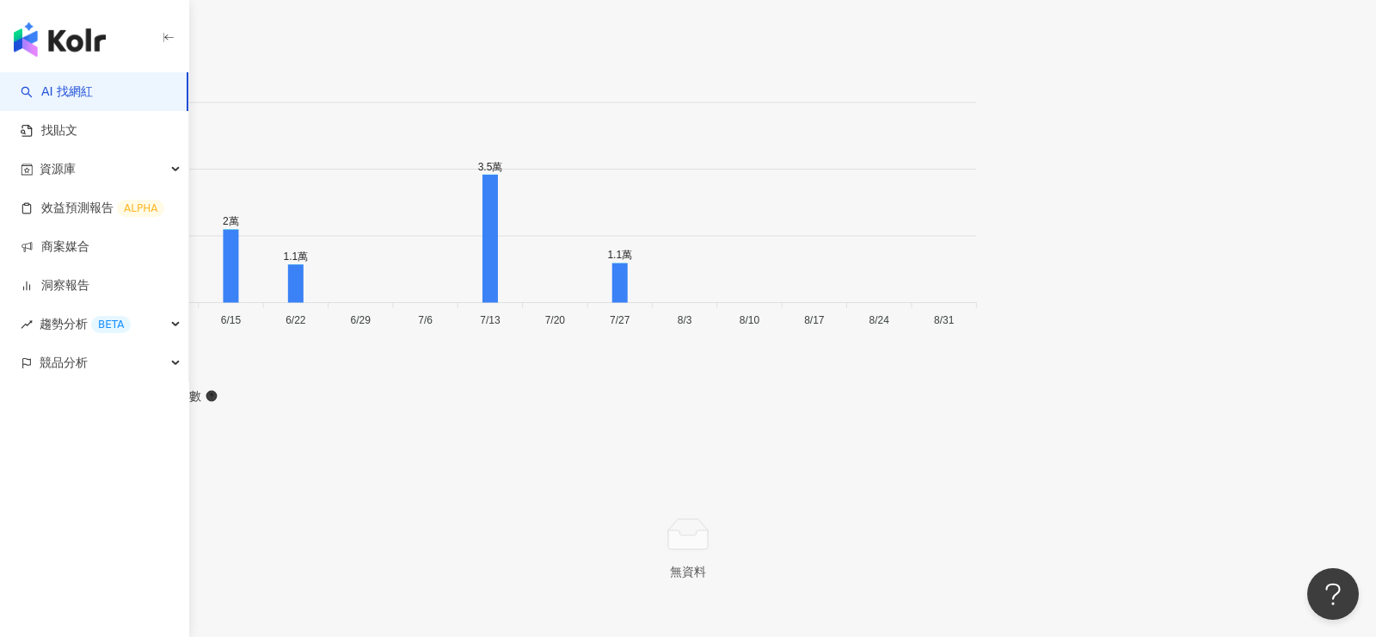
scroll to position [5069, 0]
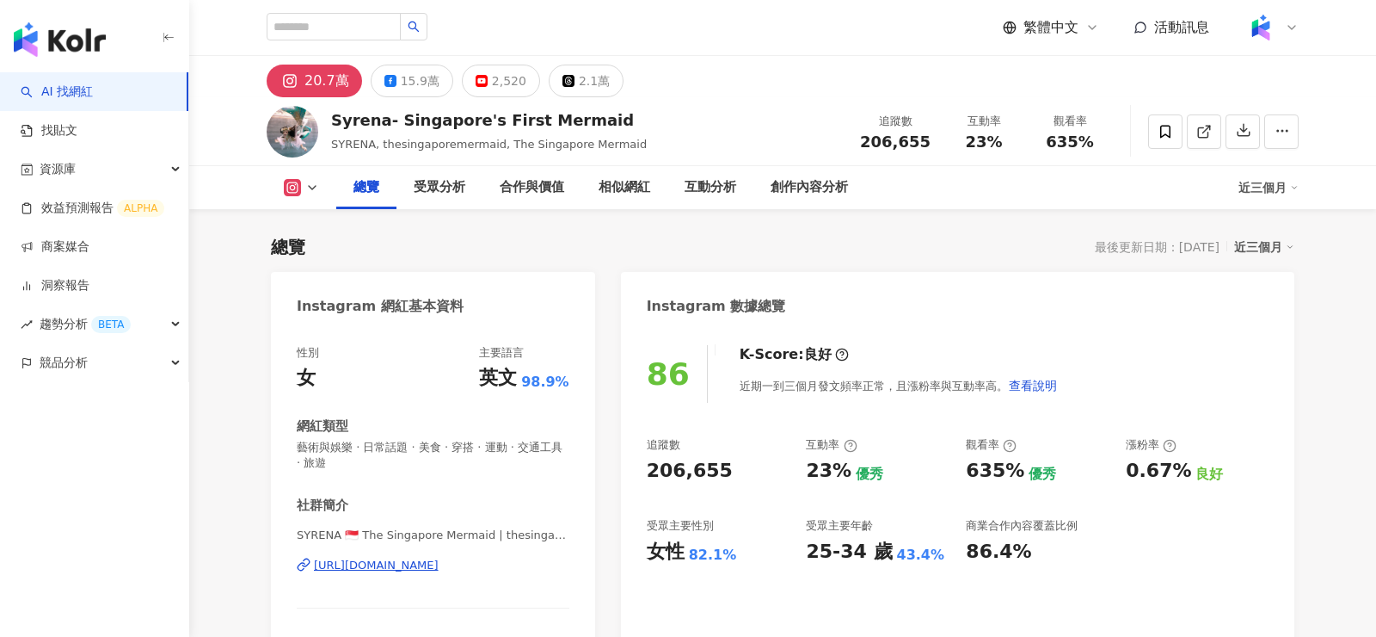
click at [784, 319] on div "Instagram 數據總覽" at bounding box center [958, 300] width 674 height 56
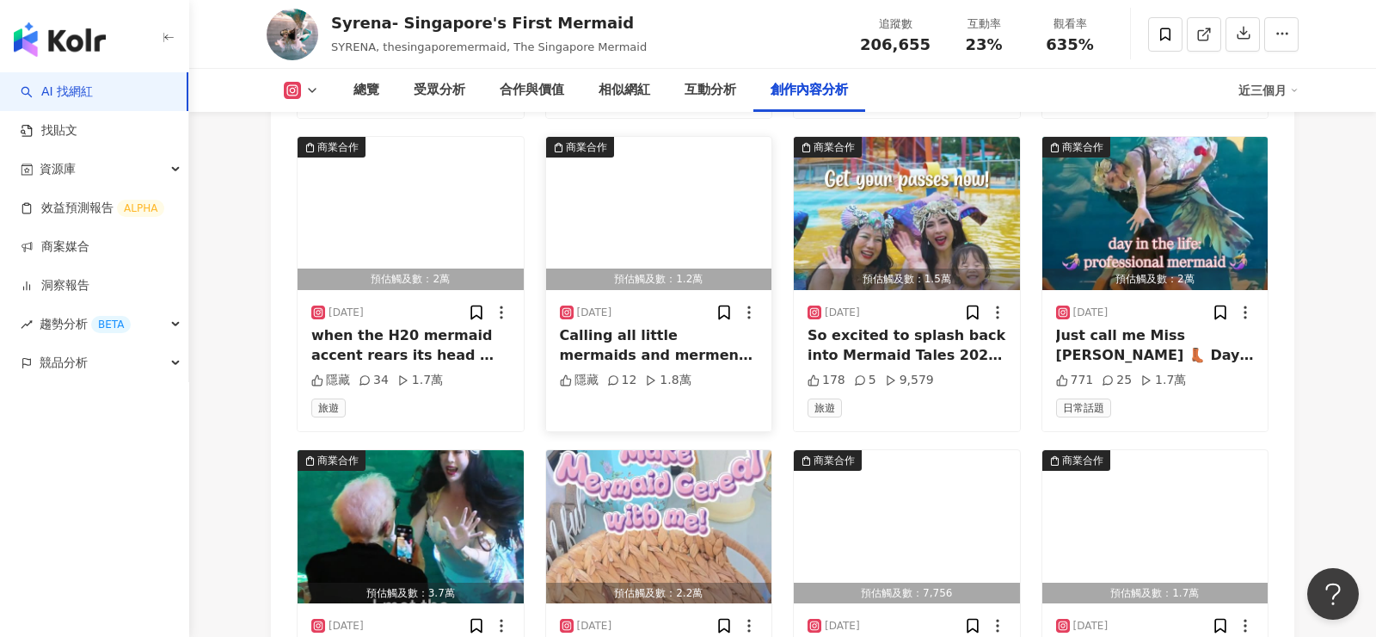
scroll to position [5912, 0]
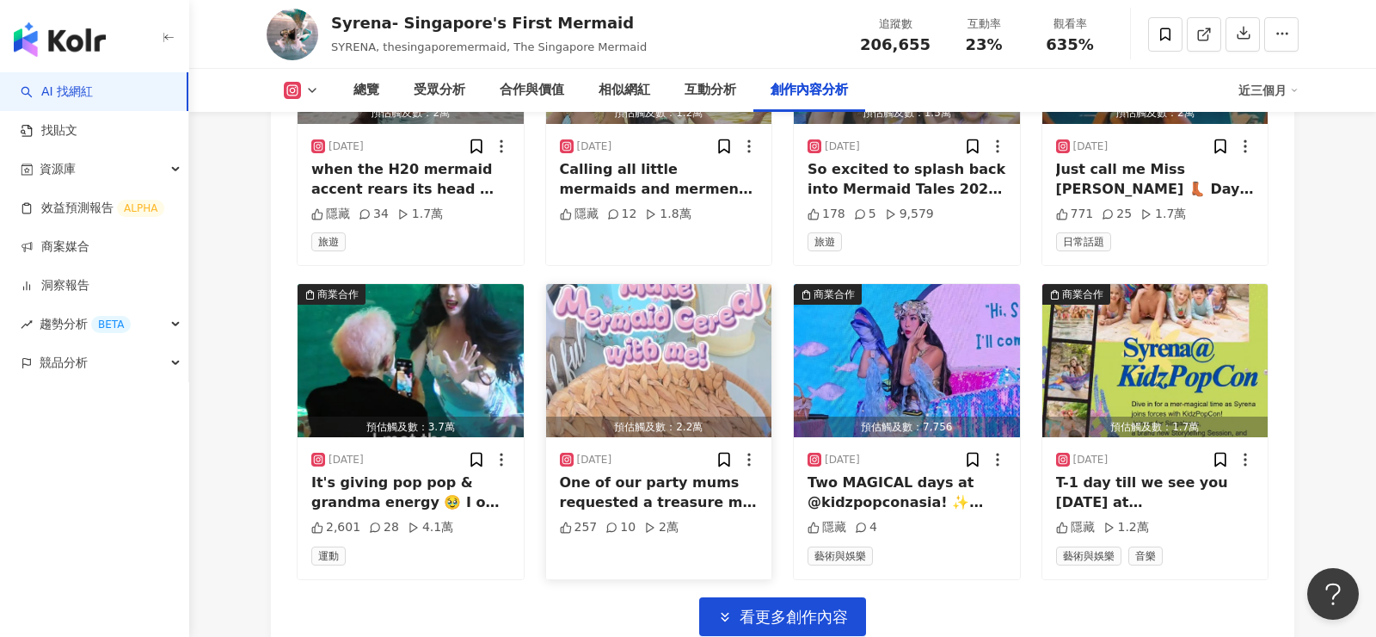
click at [687, 354] on img "button" at bounding box center [659, 360] width 226 height 153
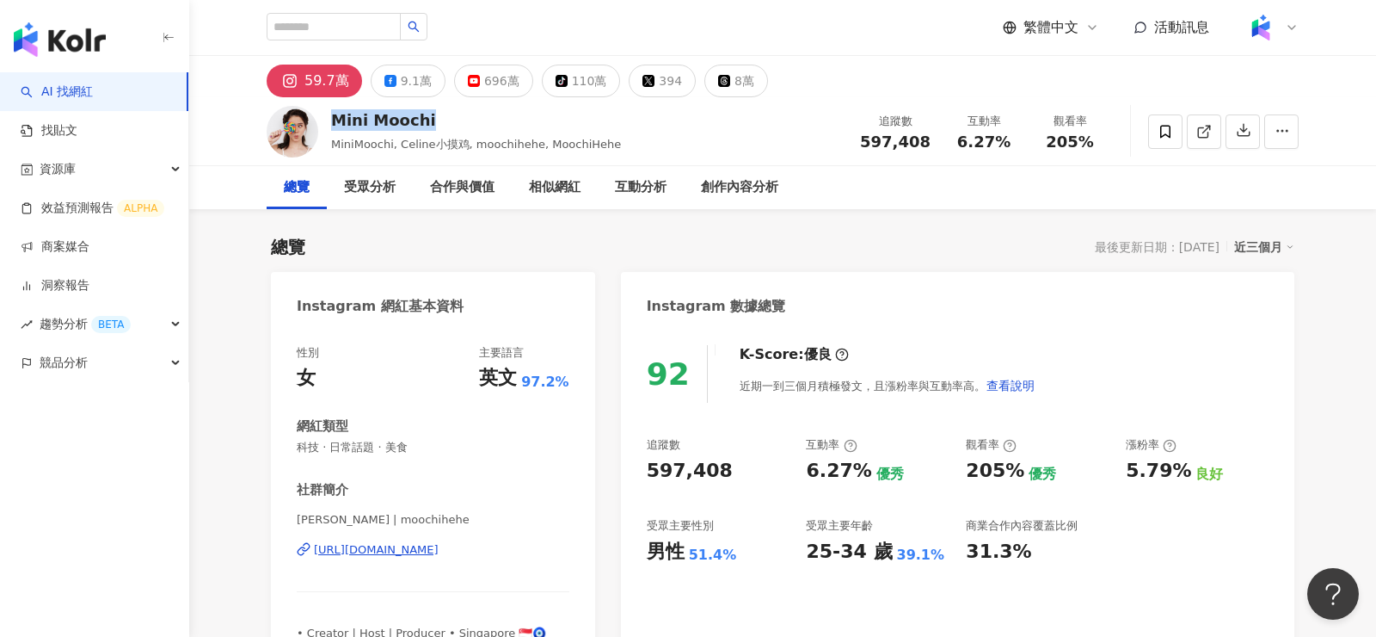
drag, startPoint x: 440, startPoint y: 113, endPoint x: 333, endPoint y: 114, distance: 107.5
click at [333, 113] on div "Mini Moochi" at bounding box center [476, 120] width 290 height 22
copy div "Mini Moochi"
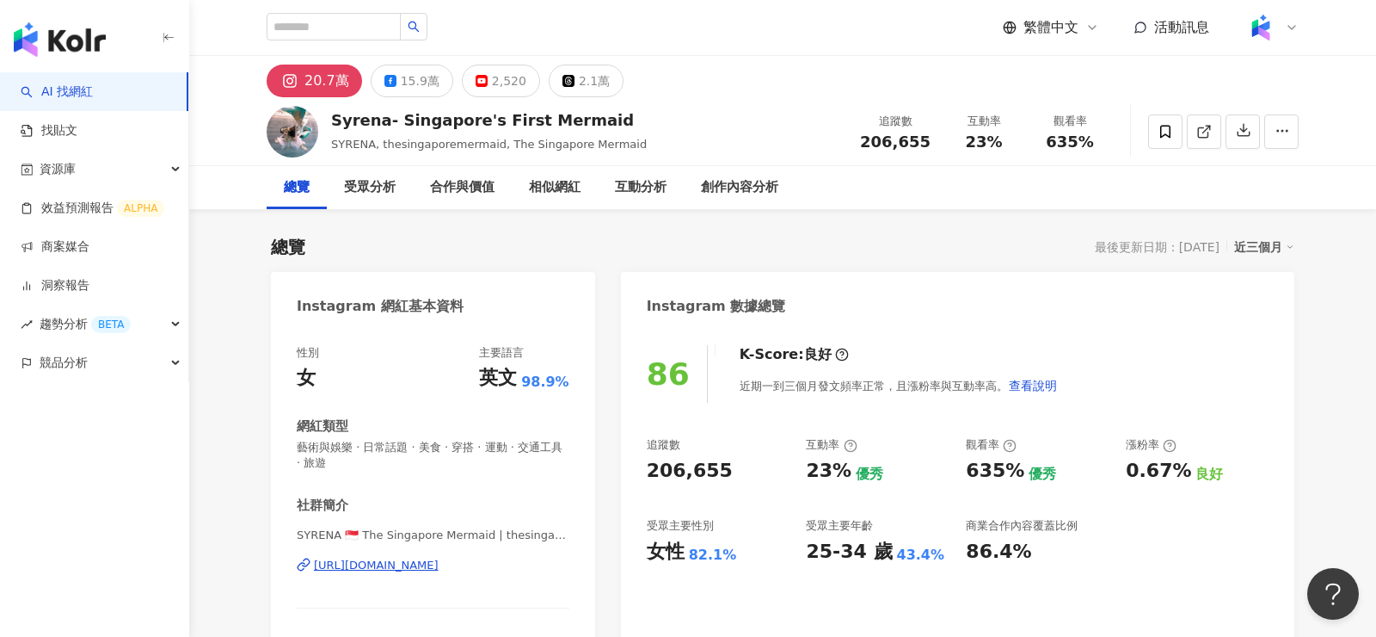
scroll to position [3, 0]
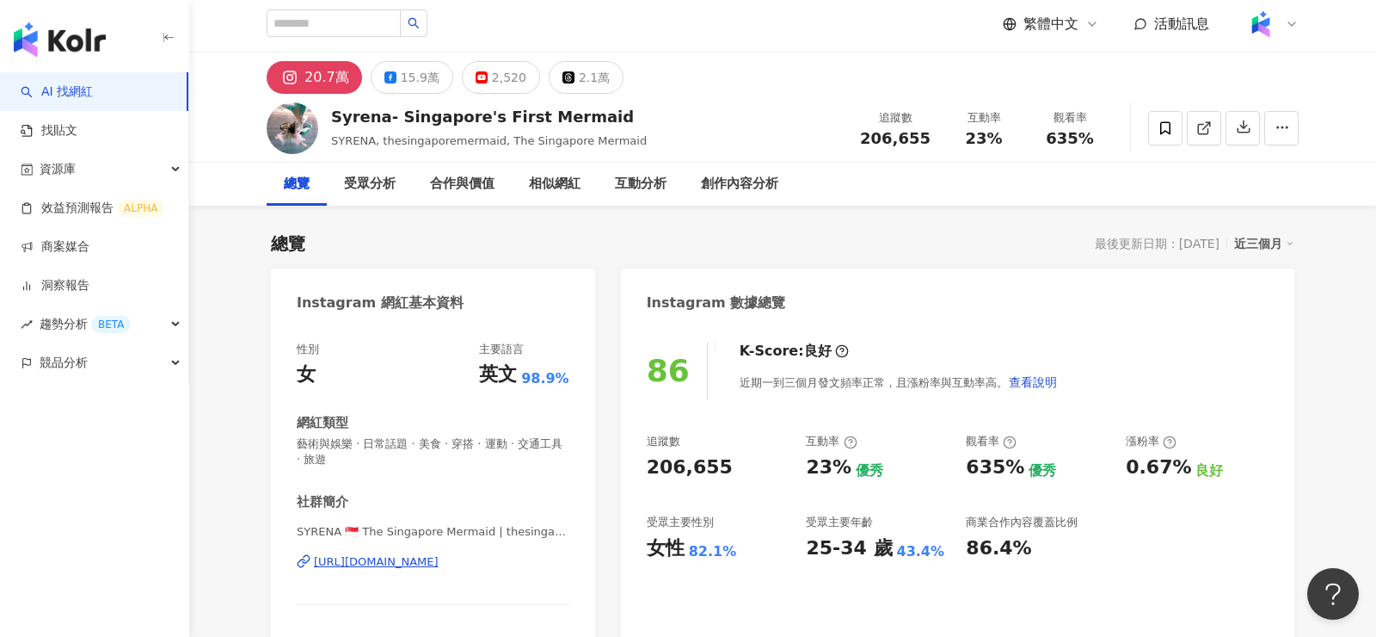
click at [439, 563] on div "https://www.instagram.com/thesingaporemermaid/" at bounding box center [376, 561] width 125 height 15
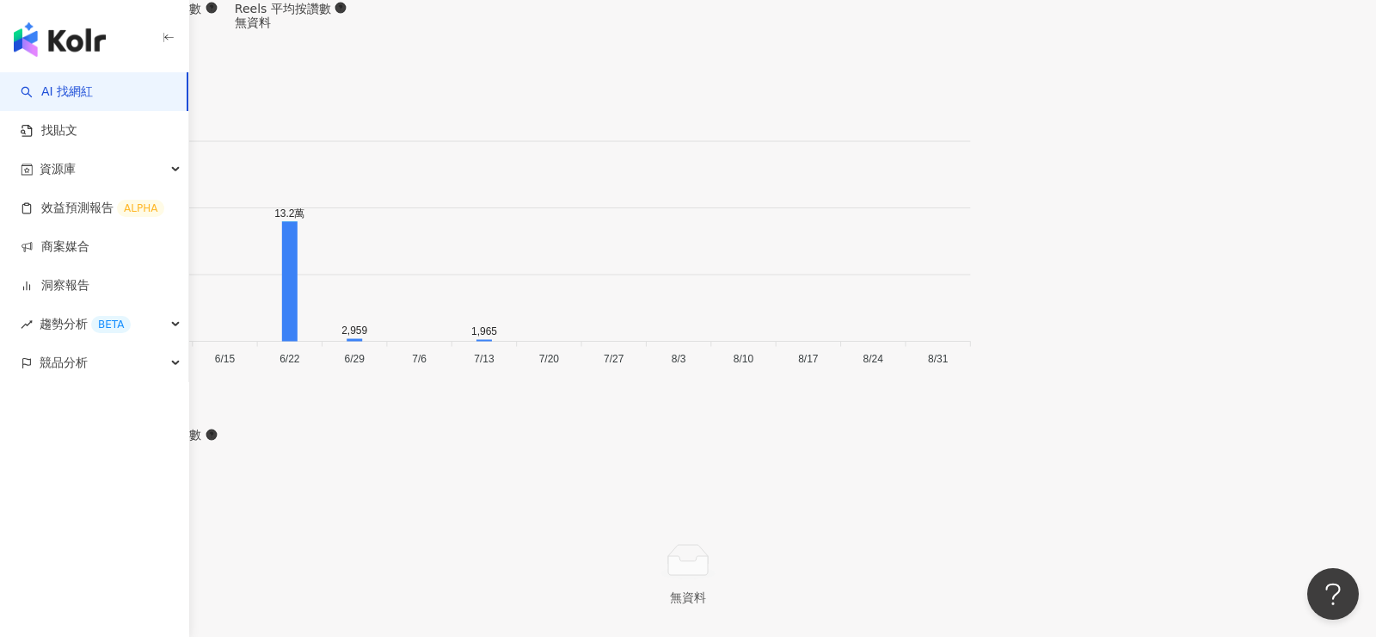
scroll to position [4698, 0]
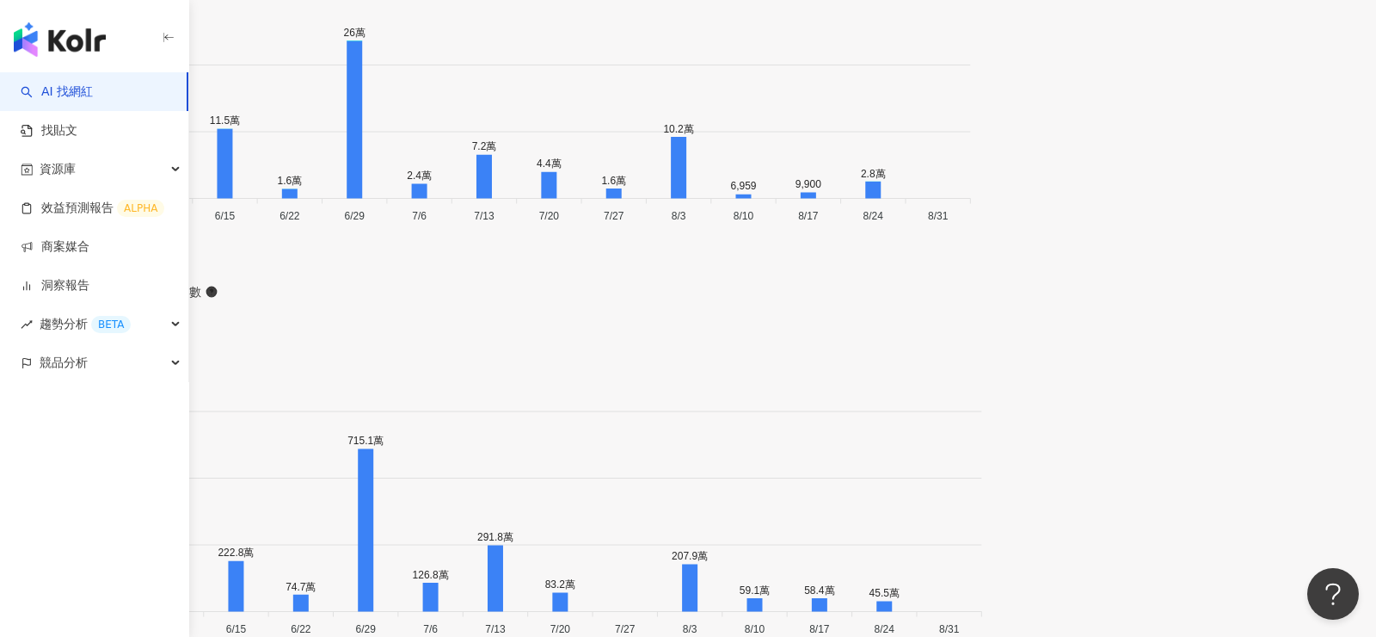
scroll to position [5312, 0]
drag, startPoint x: 650, startPoint y: 225, endPoint x: 967, endPoint y: 365, distance: 345.9
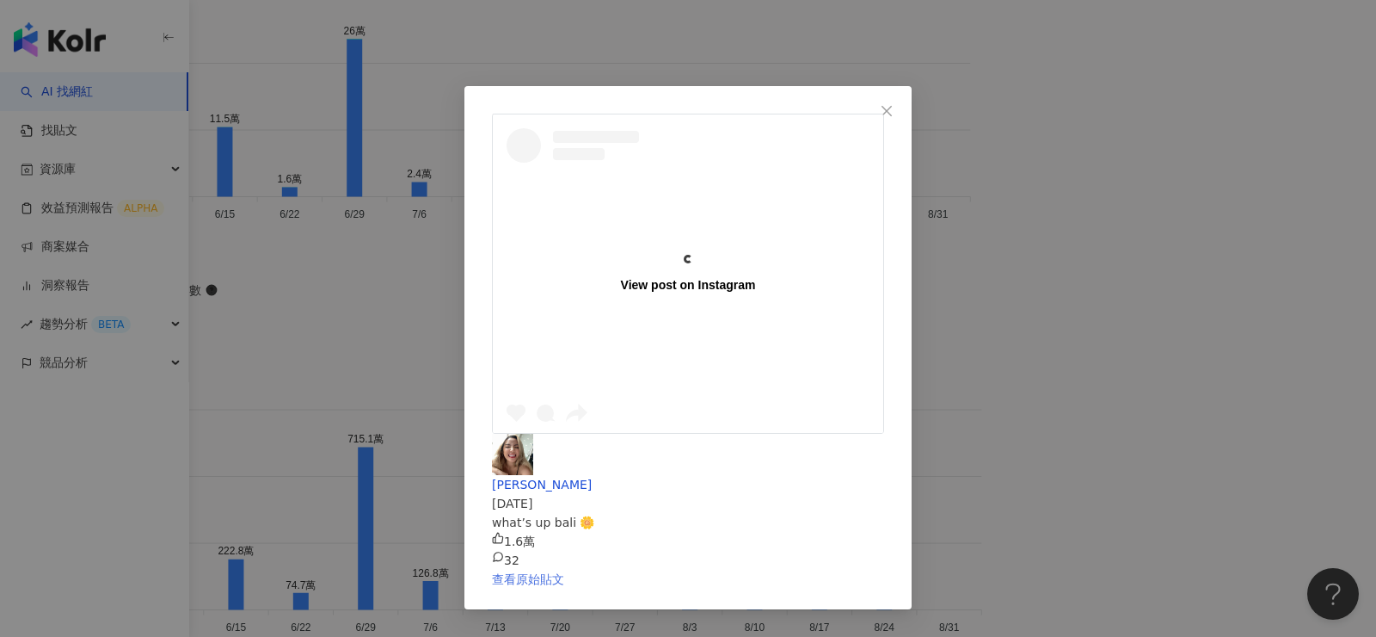
click at [564, 572] on link "查看原始貼文" at bounding box center [528, 579] width 72 height 14
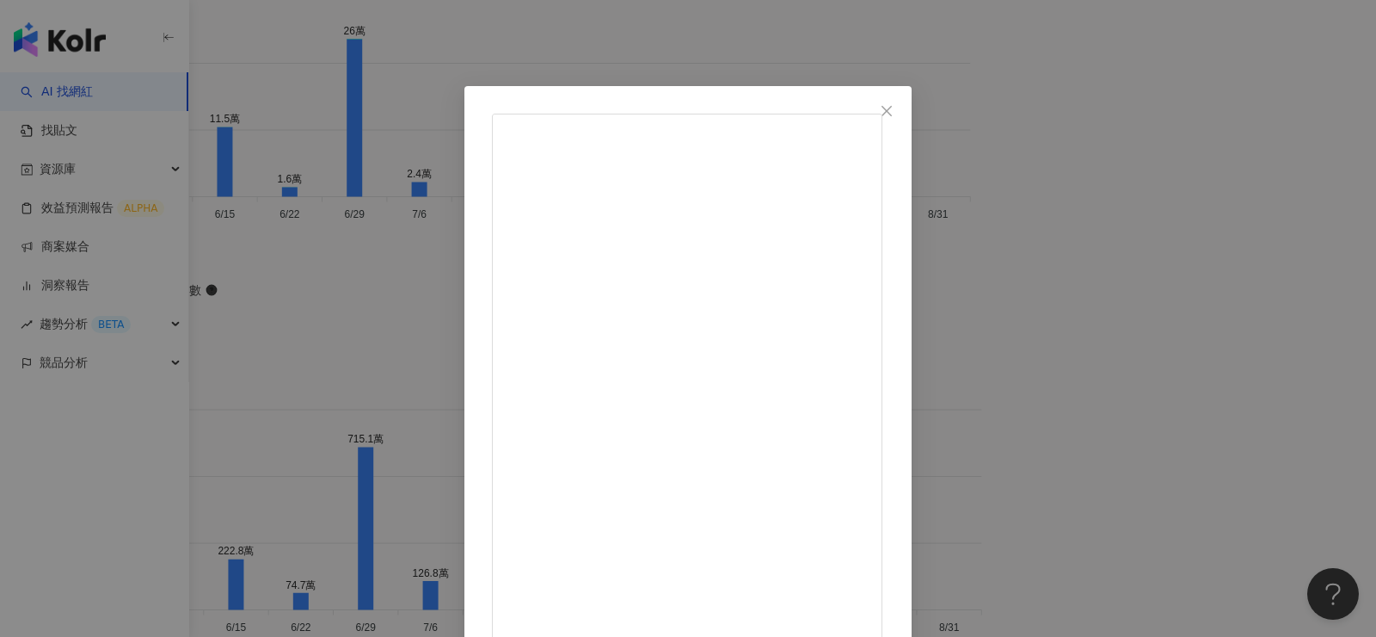
click at [1104, 167] on div "[PERSON_NAME] [DATE] what’s up bali 🌼 1.6萬 32 查看原始貼文" at bounding box center [688, 318] width 1376 height 637
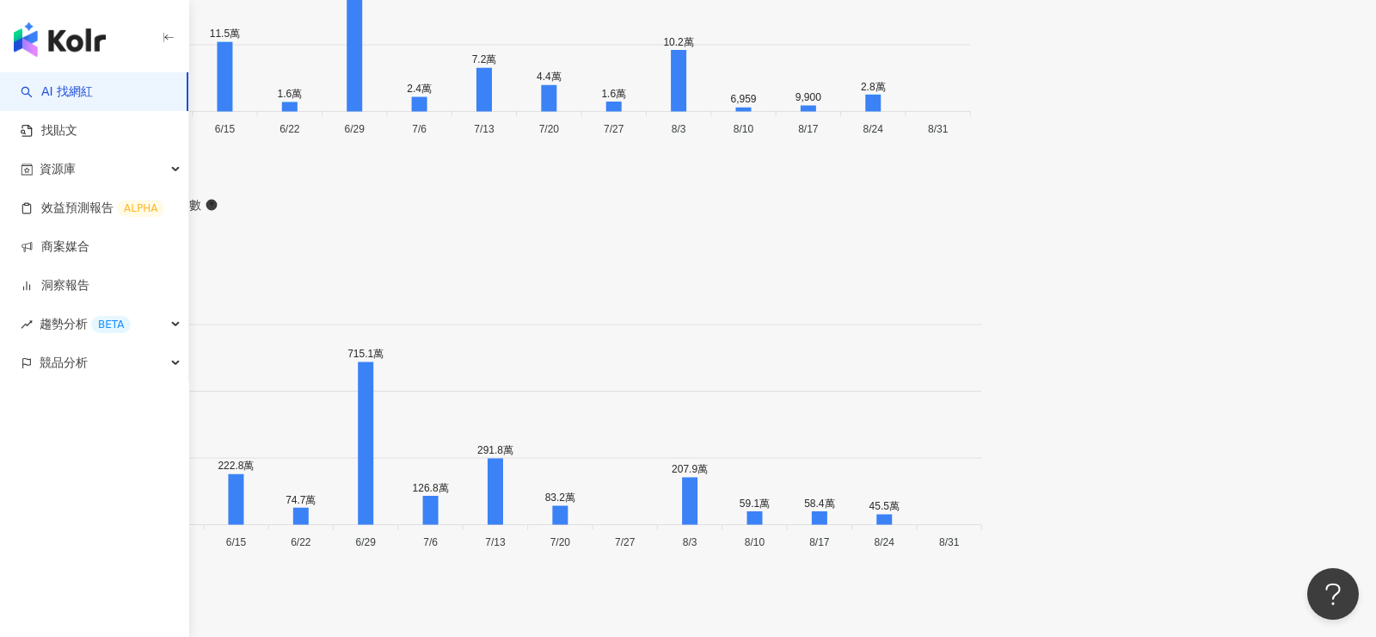
scroll to position [5381, 0]
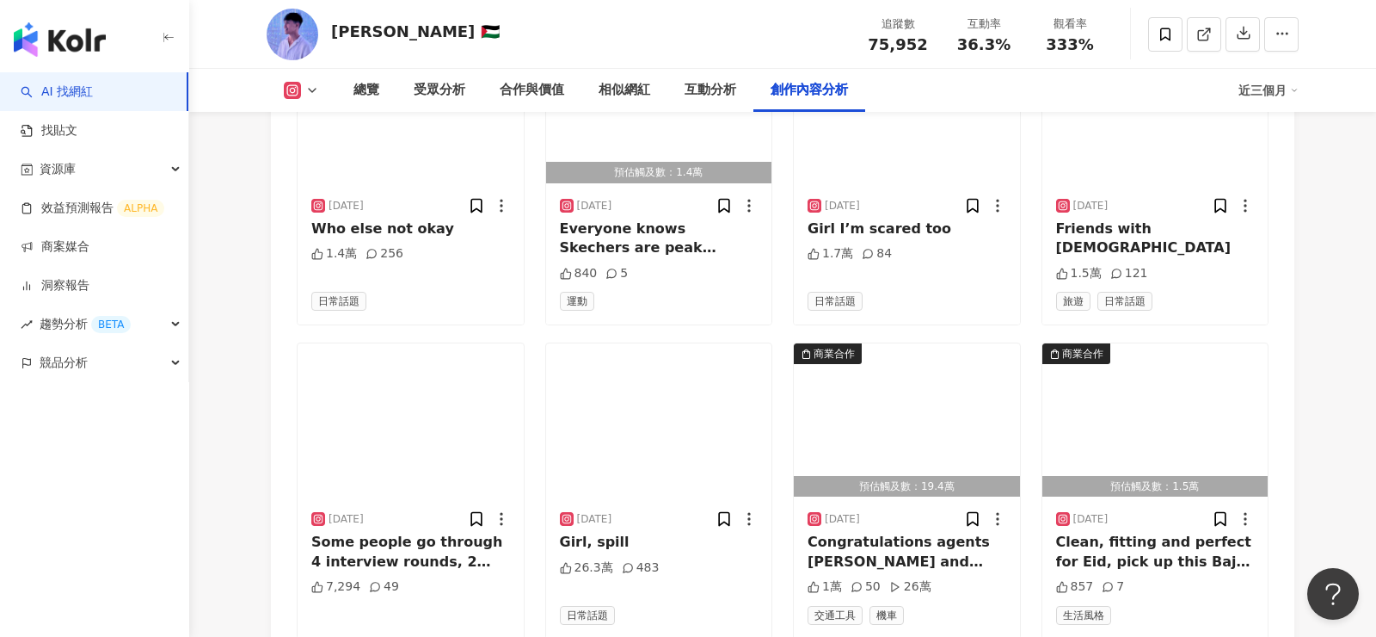
scroll to position [5879, 0]
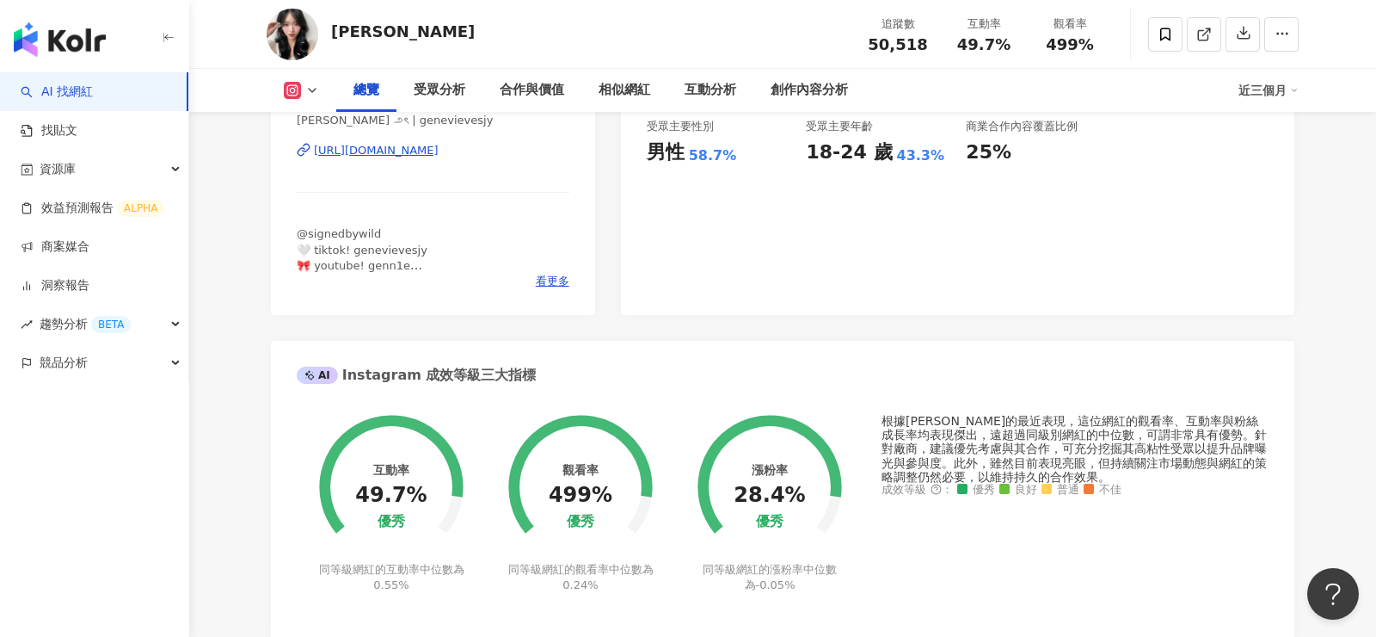
scroll to position [217, 0]
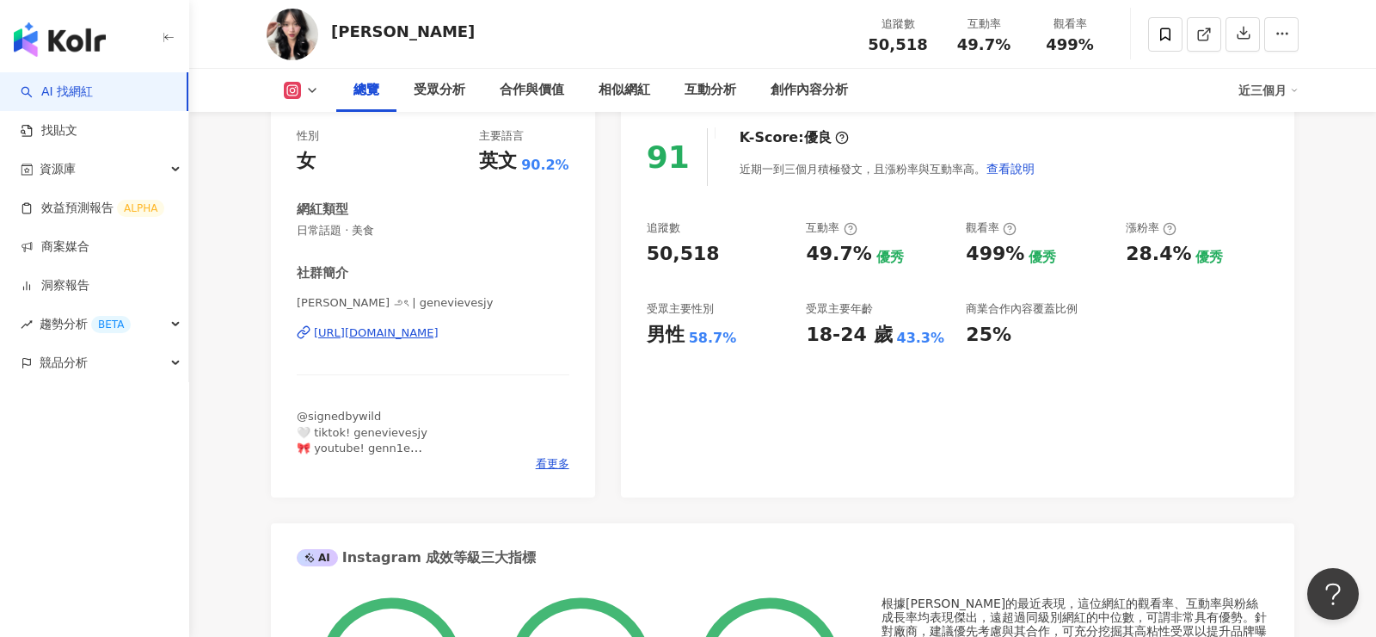
click at [439, 337] on div "https://www.instagram.com/genevievesjy/" at bounding box center [376, 332] width 125 height 15
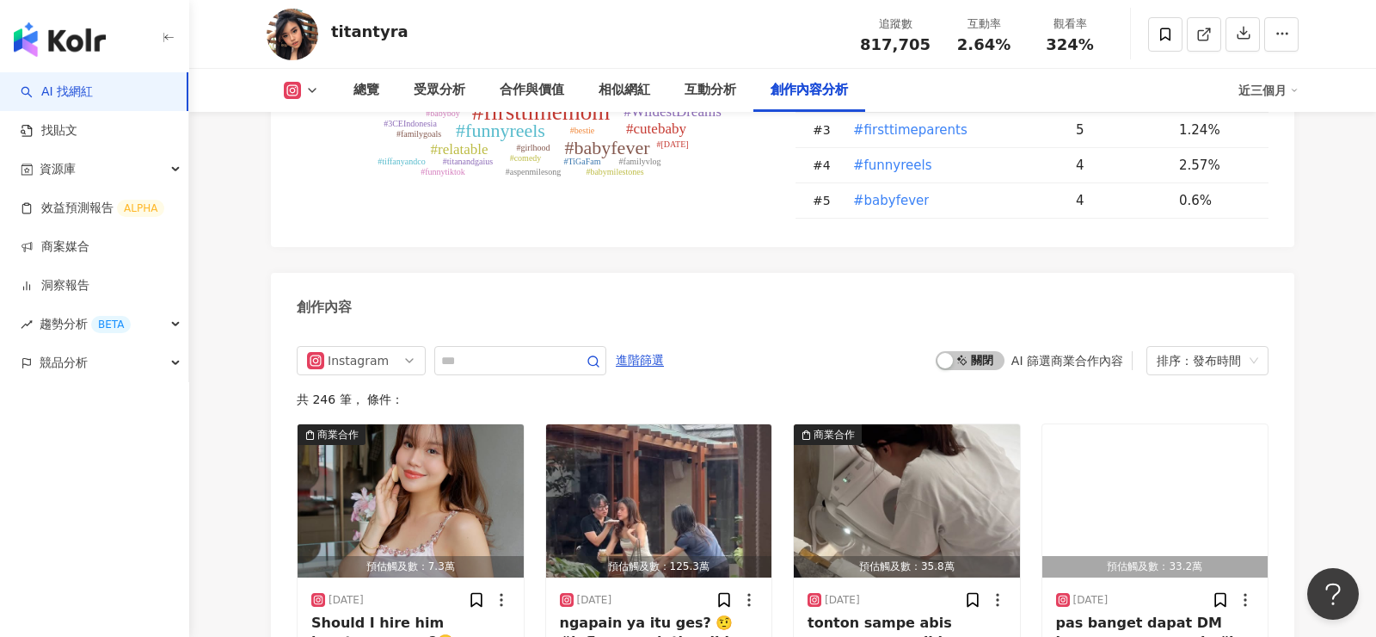
scroll to position [5234, 0]
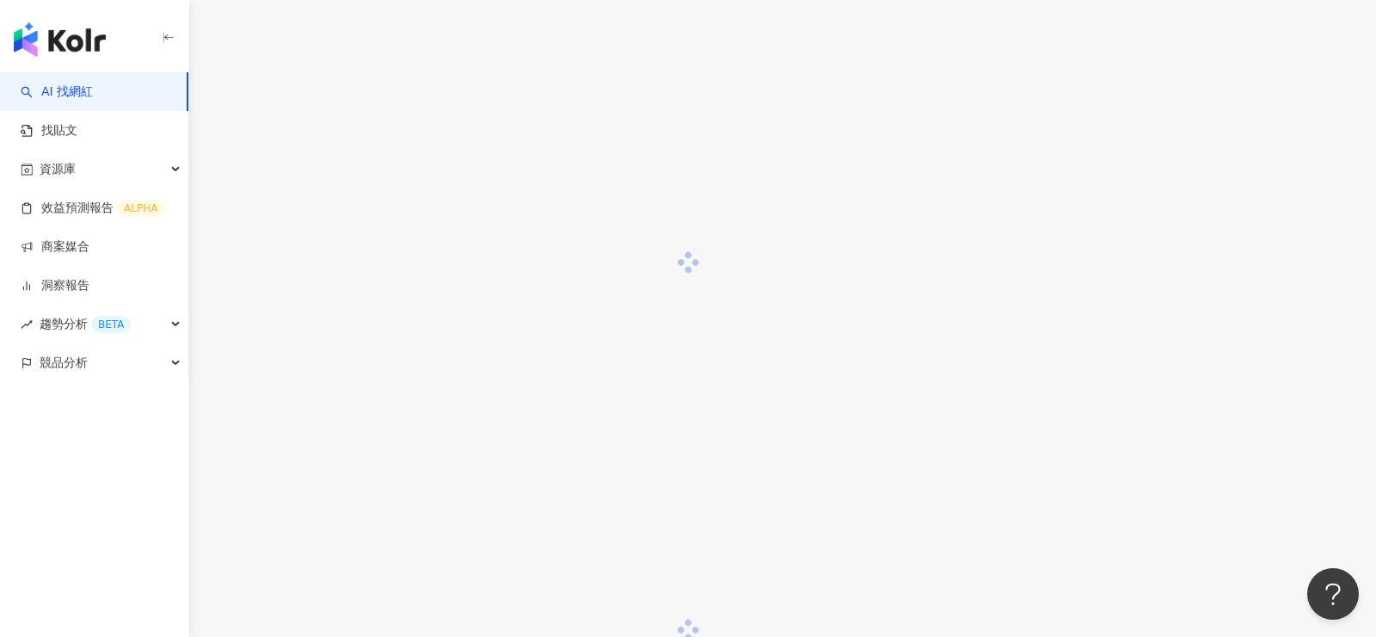
scroll to position [2533, 0]
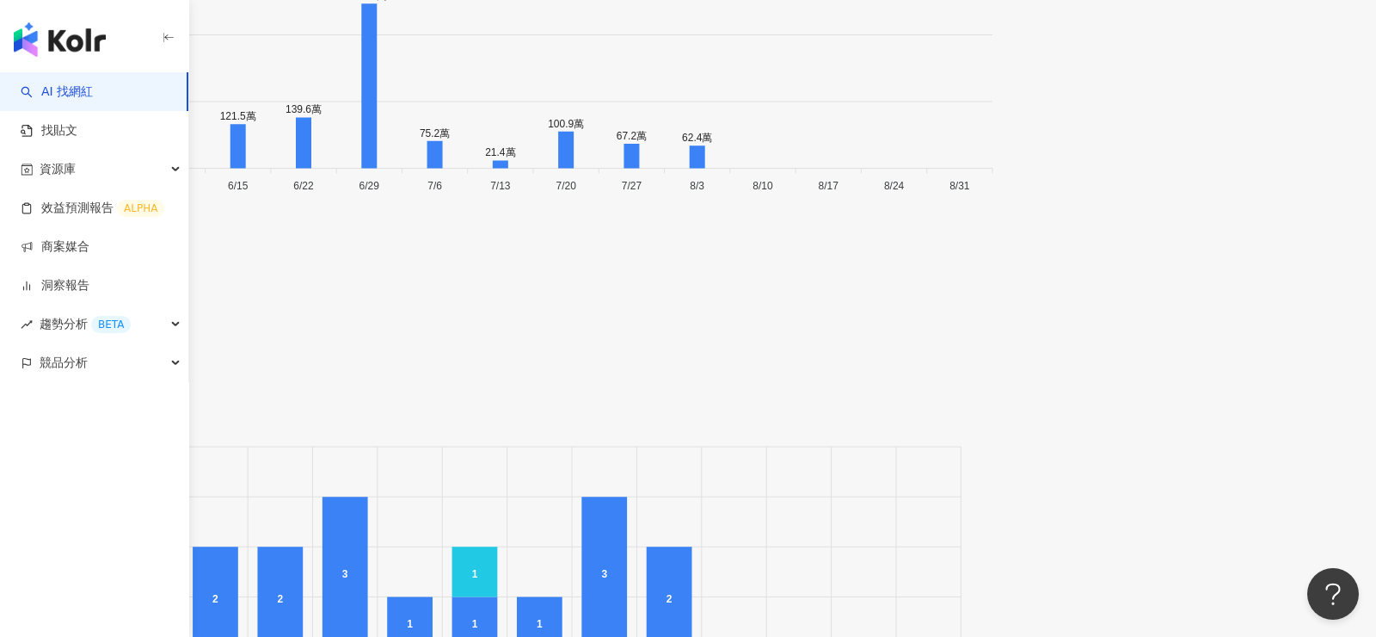
scroll to position [6079, 0]
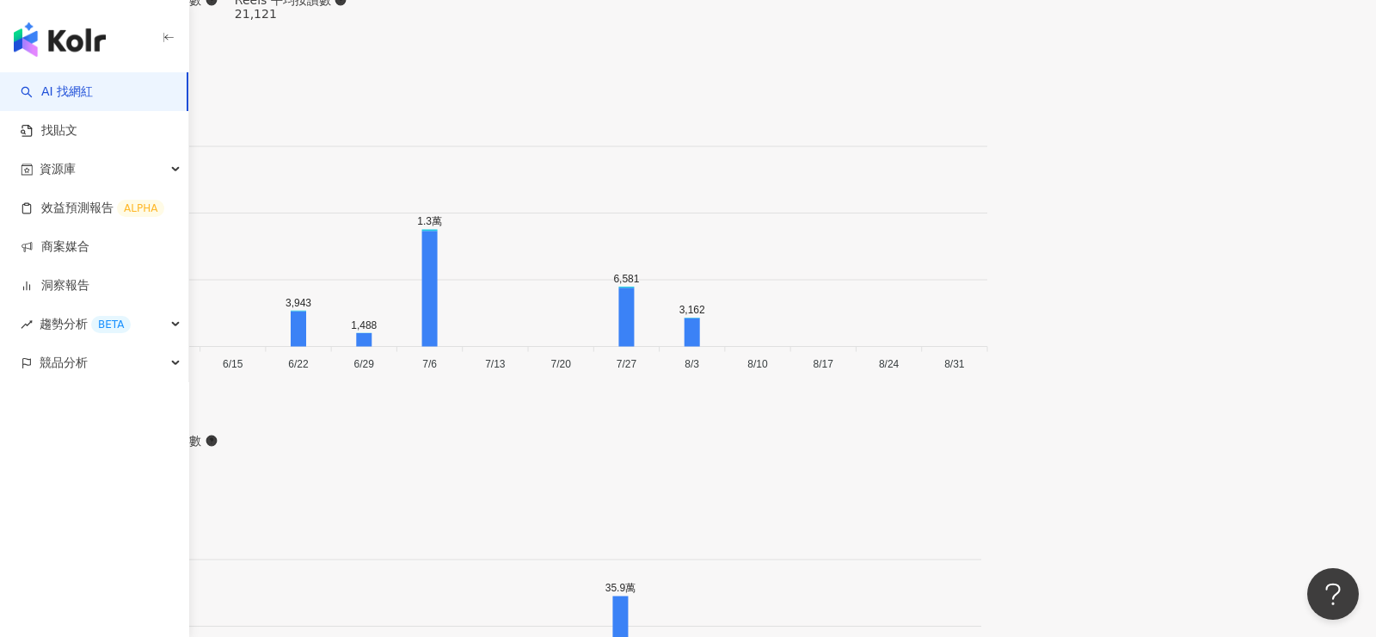
scroll to position [5953, 0]
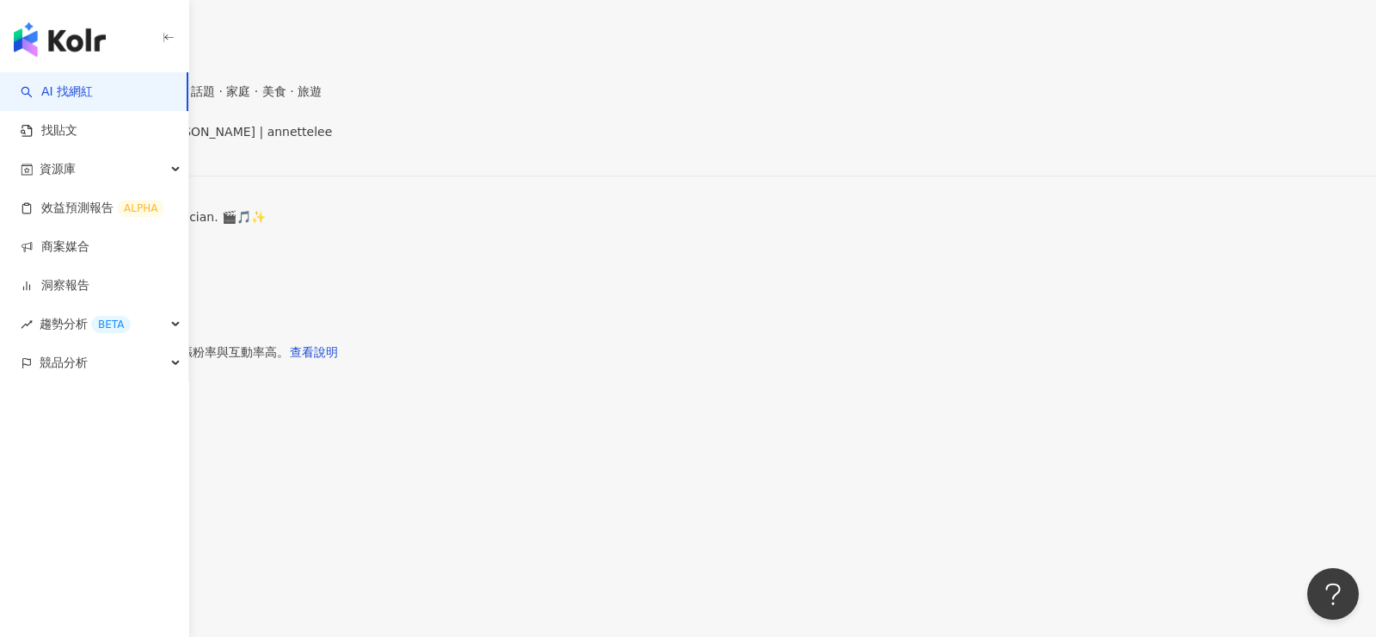
scroll to position [0, 0]
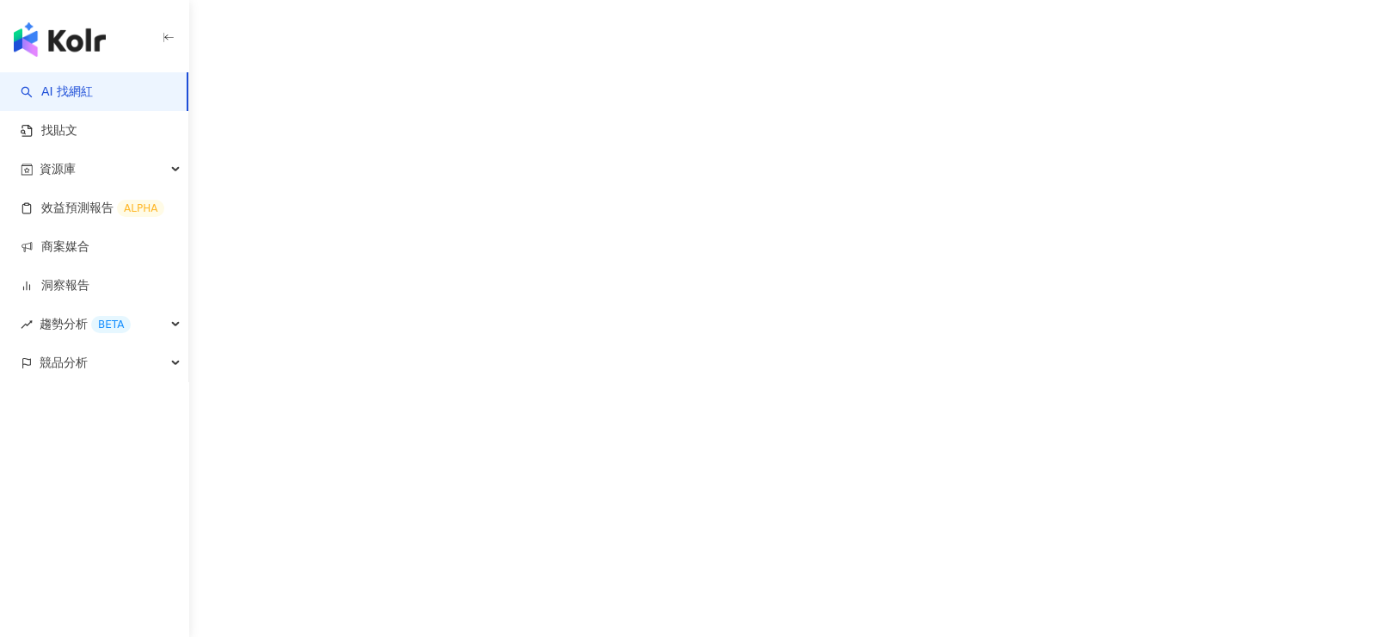
scroll to position [79, 0]
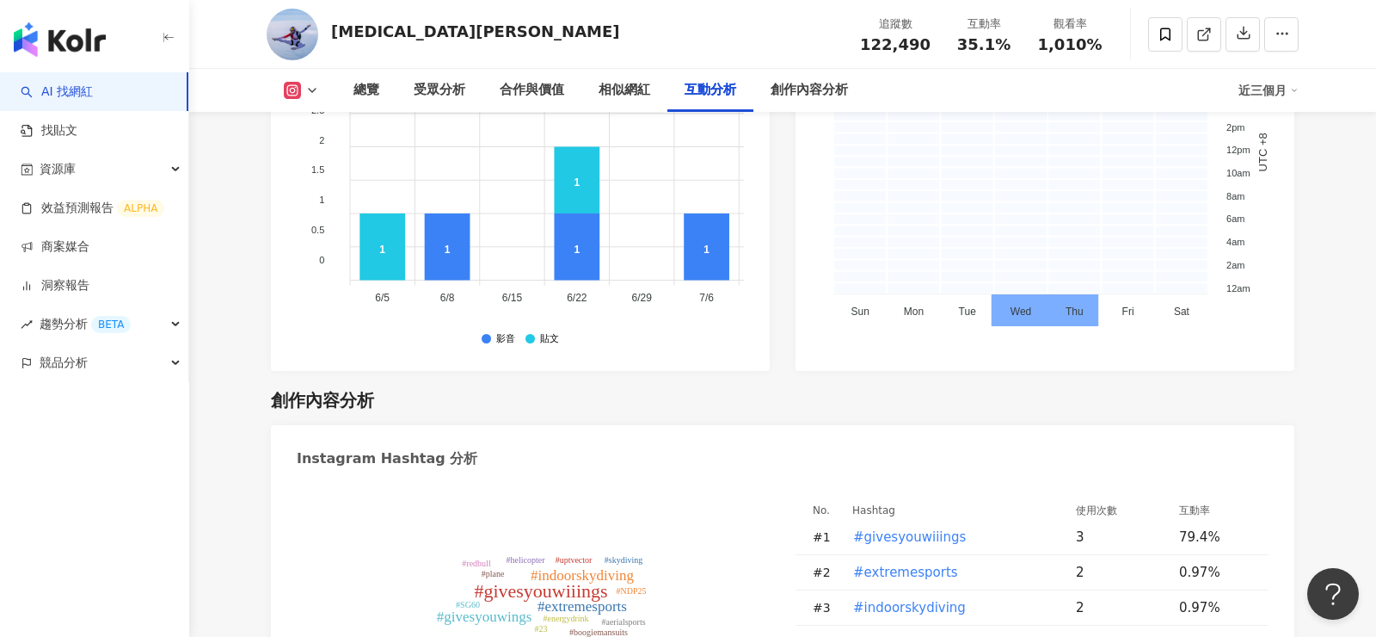
scroll to position [4861, 0]
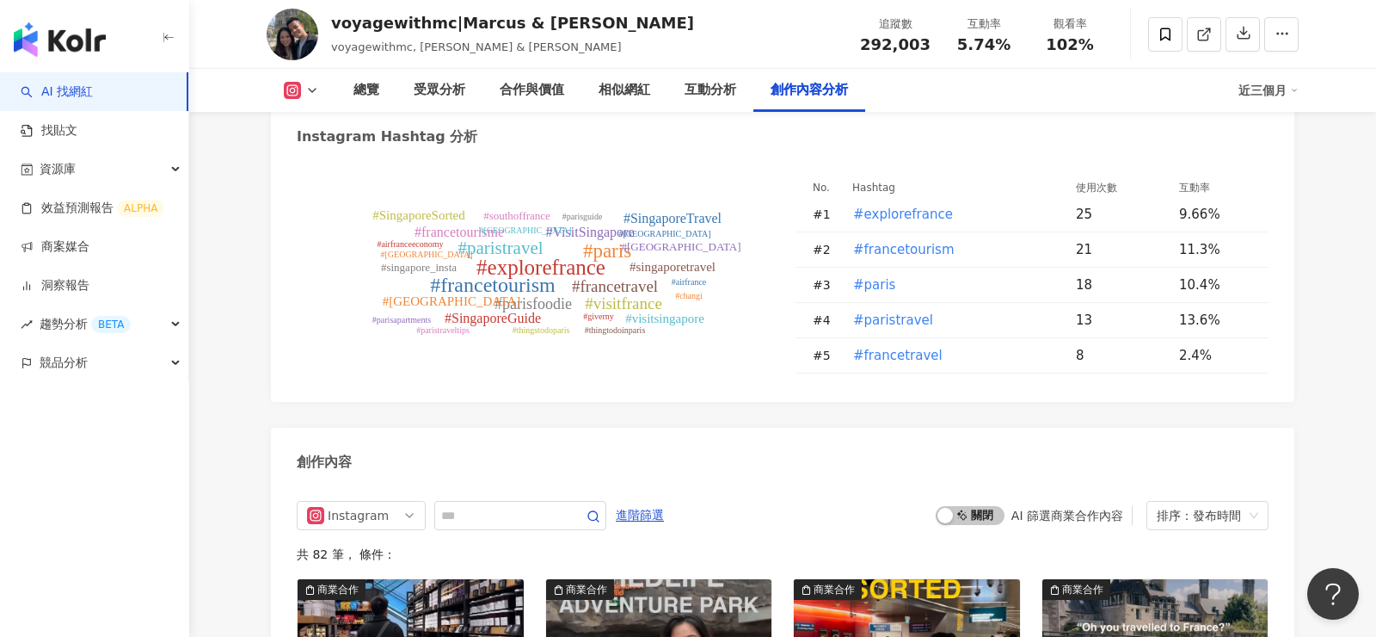
scroll to position [5086, 0]
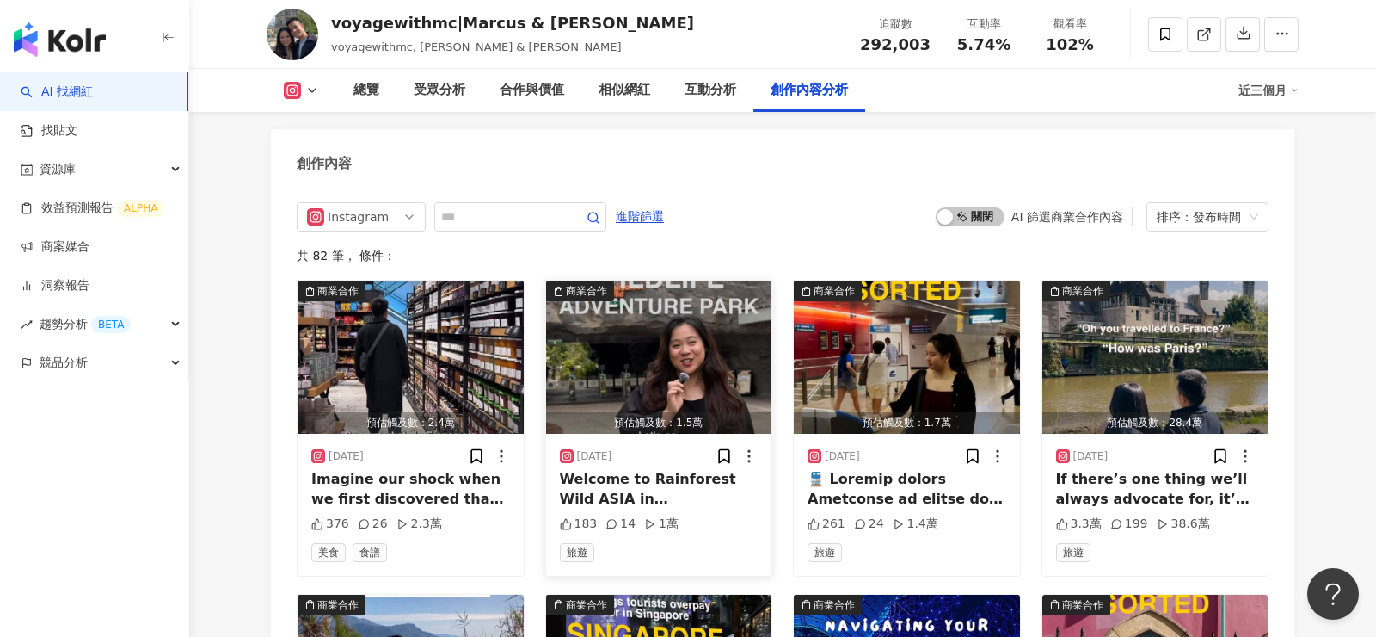
click at [733, 364] on img "button" at bounding box center [659, 356] width 226 height 153
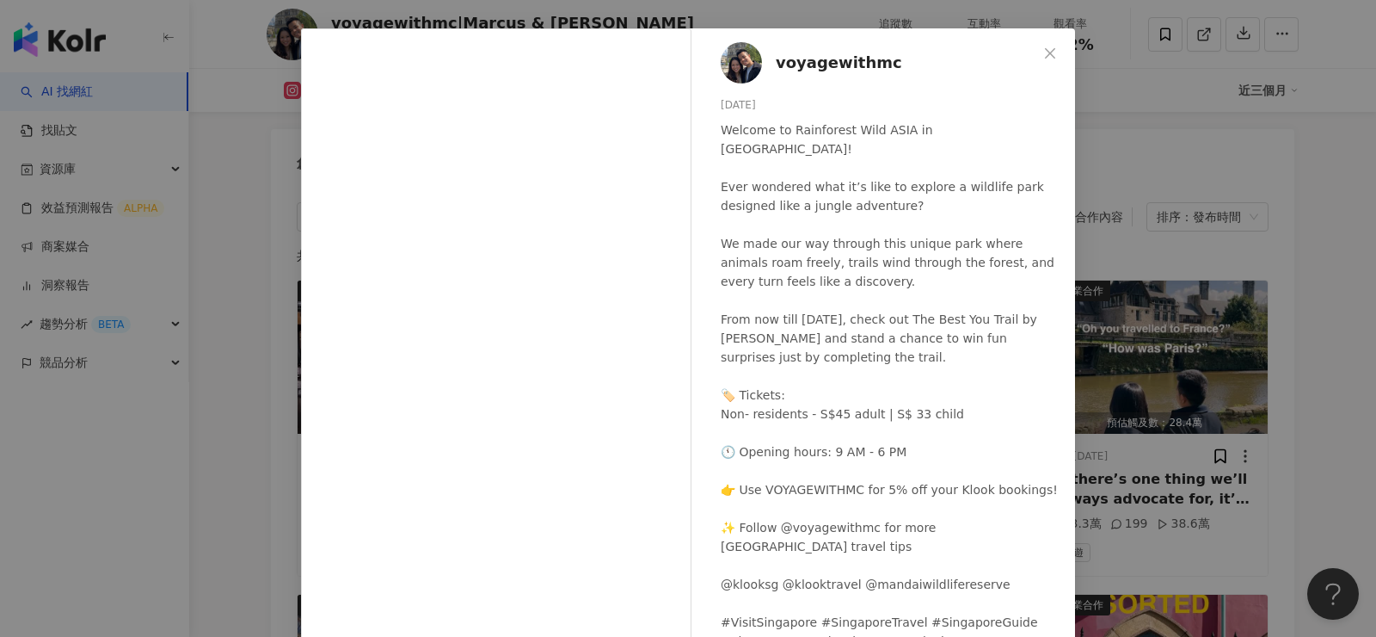
scroll to position [119, 0]
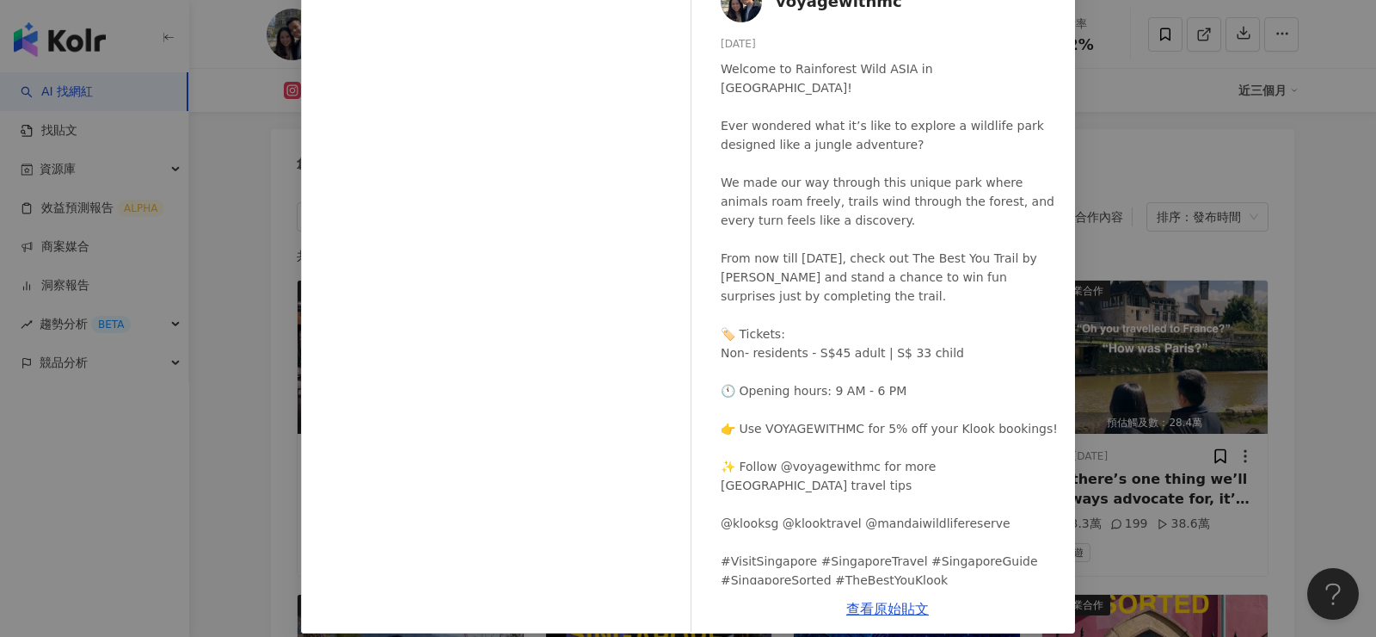
click at [262, 485] on div "voyagewithmc 2025/7/11 Welcome to Rainforest Wild ASIA in Singapore! Ever wonde…" at bounding box center [688, 318] width 1376 height 637
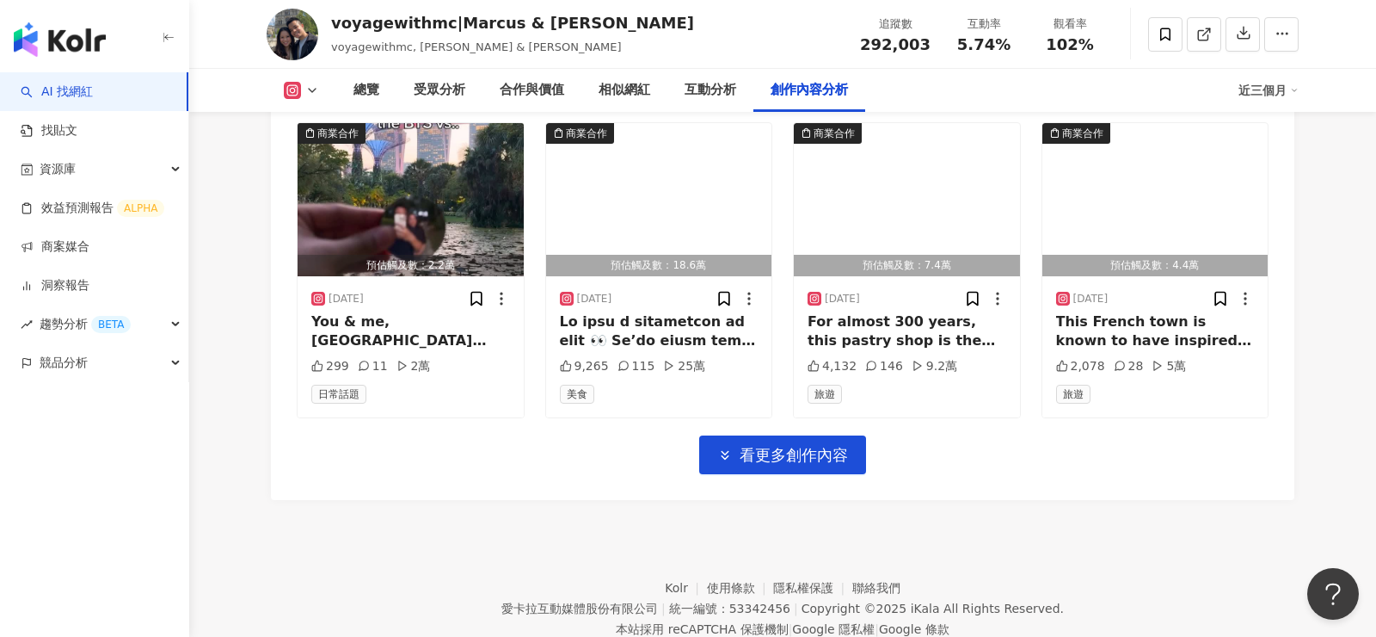
scroll to position [5376, 0]
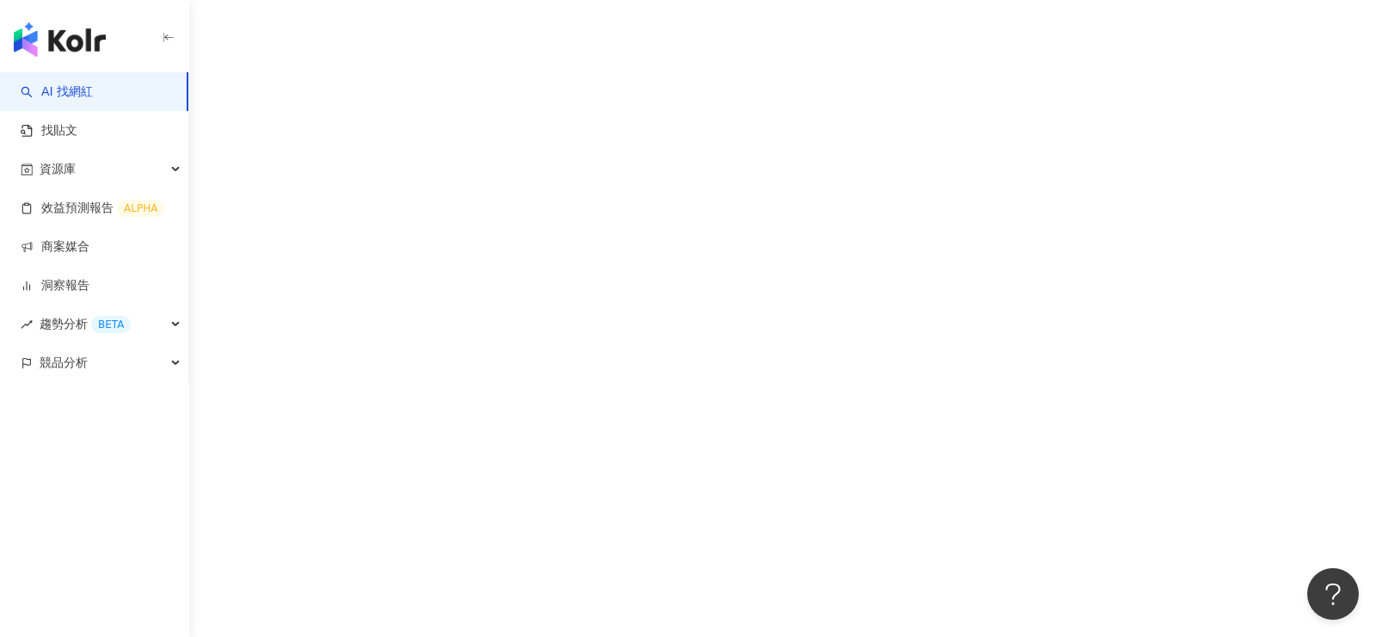
scroll to position [79, 0]
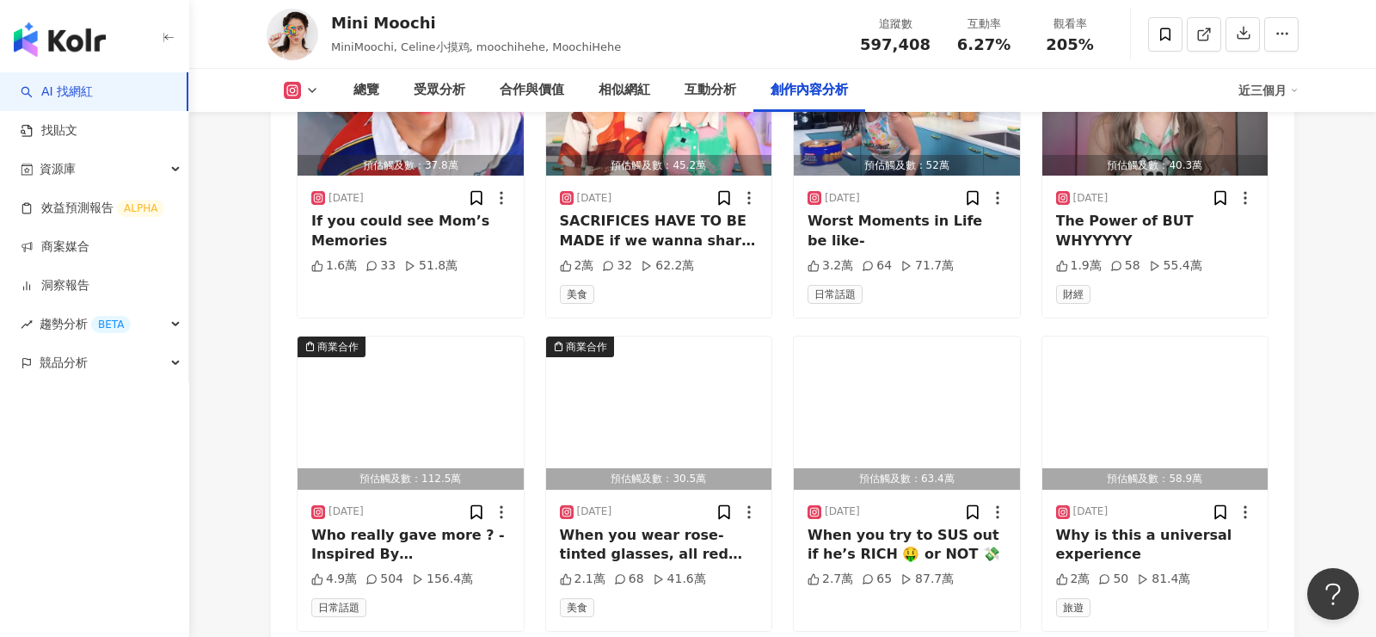
scroll to position [5910, 0]
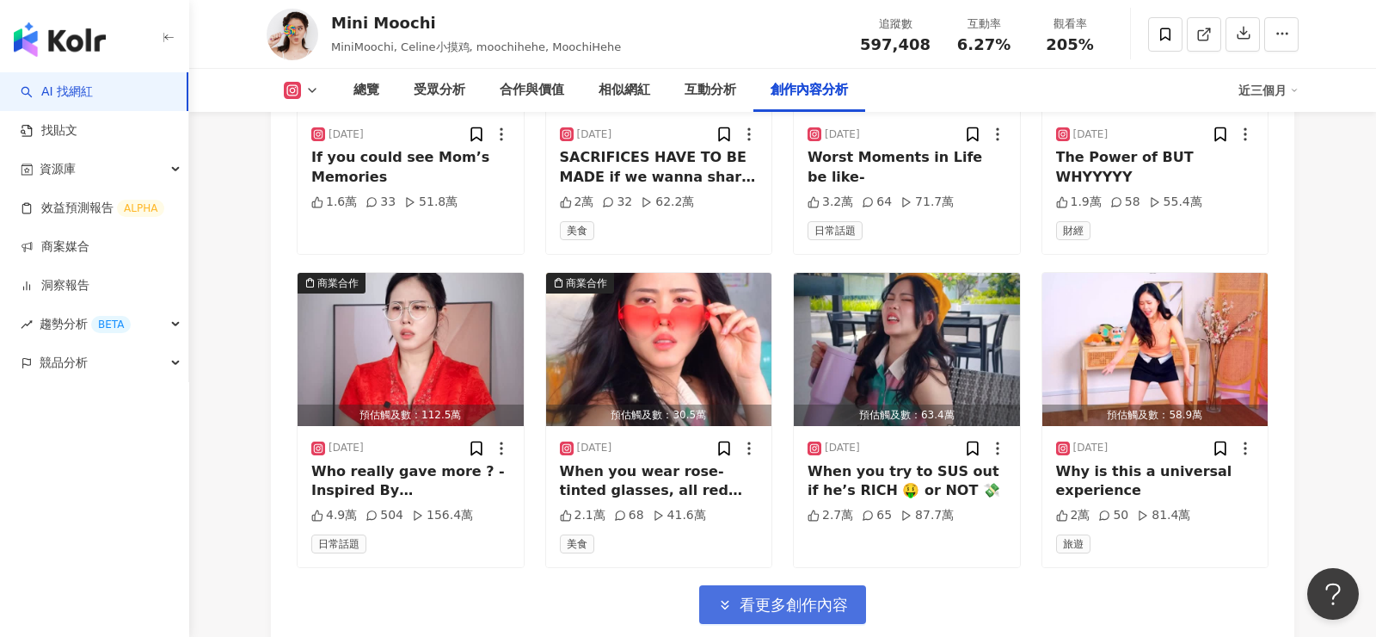
click at [781, 585] on button "看更多創作內容" at bounding box center [782, 604] width 167 height 39
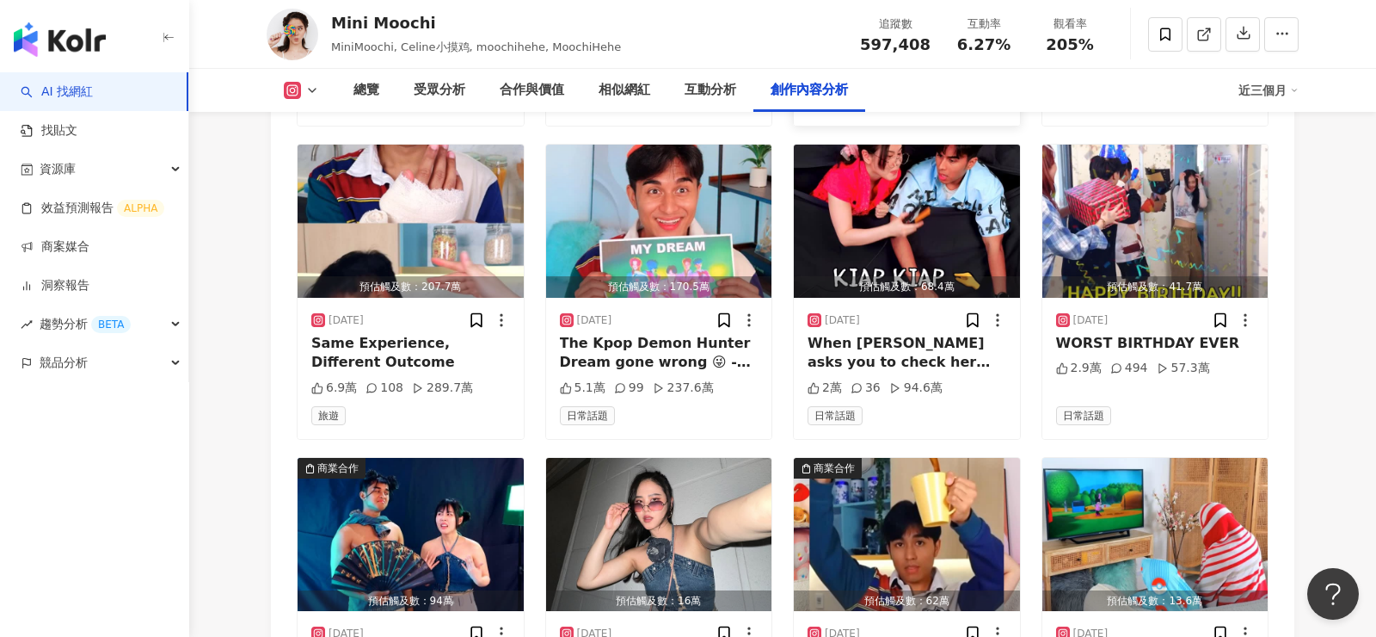
scroll to position [6453, 0]
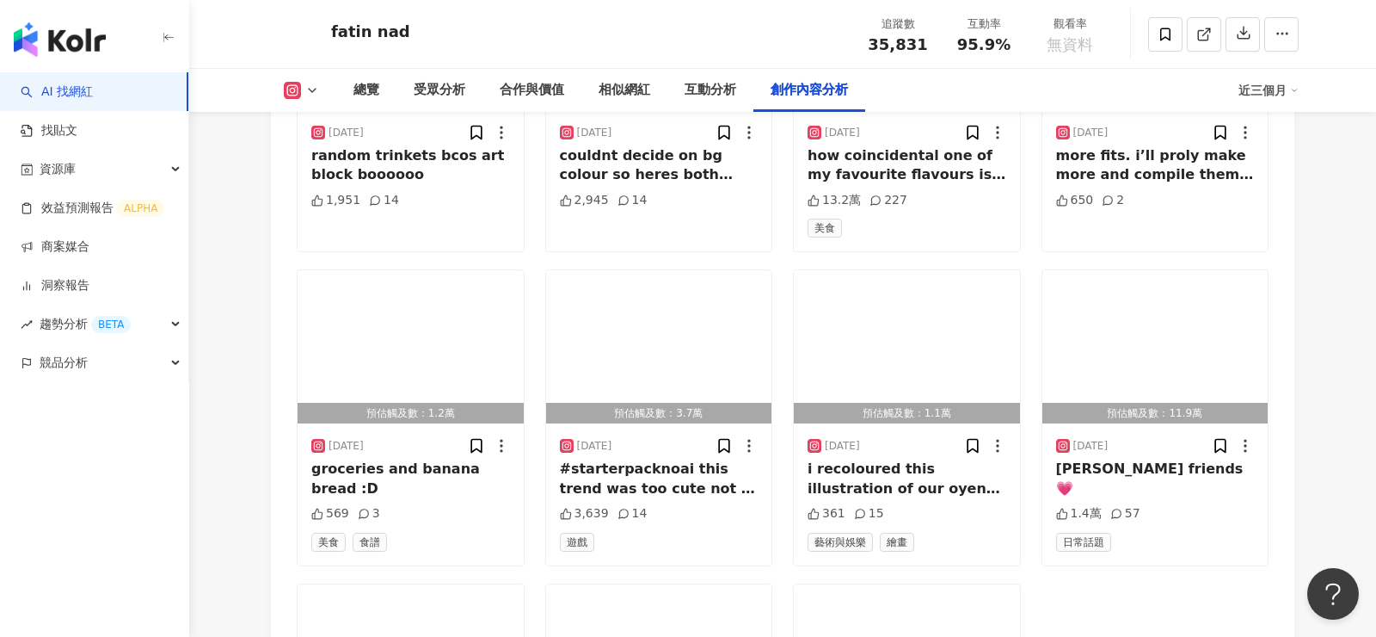
scroll to position [5744, 0]
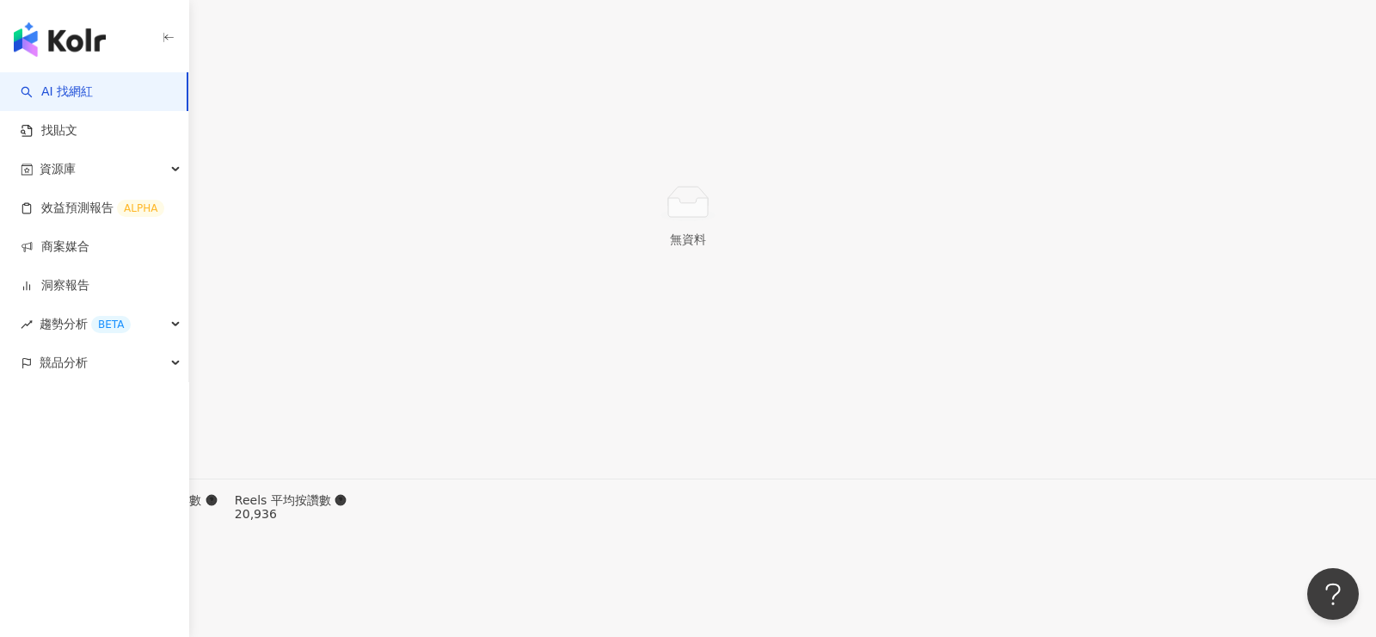
scroll to position [4989, 0]
drag, startPoint x: 410, startPoint y: 28, endPoint x: 322, endPoint y: 28, distance: 88.6
copy div "[PERSON_NAME]"
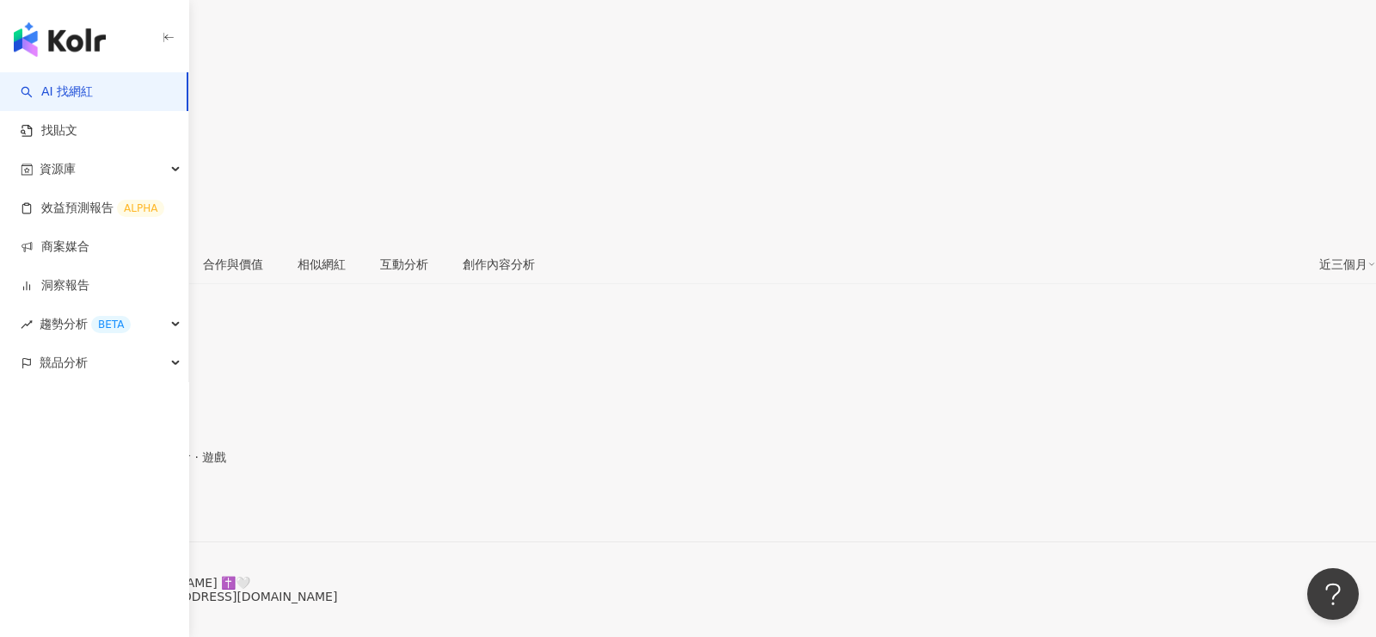
scroll to position [225, 0]
click at [151, 513] on div "[URL][DOMAIN_NAME]" at bounding box center [84, 520] width 134 height 14
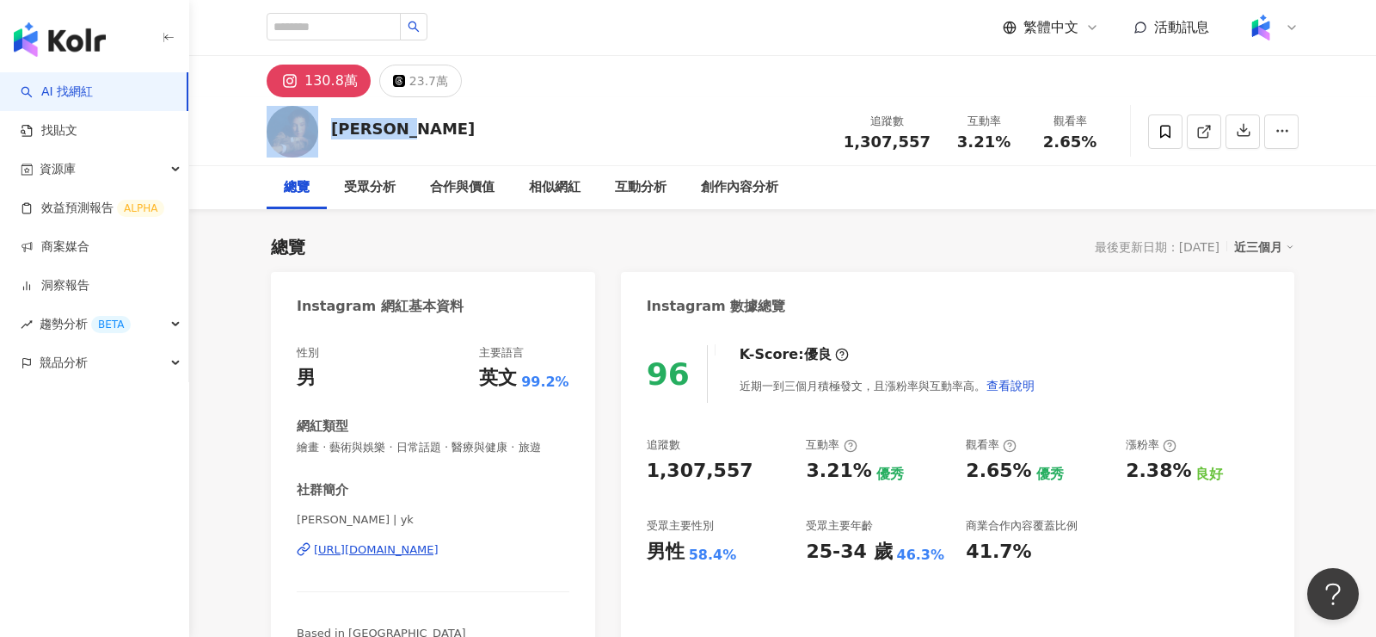
drag, startPoint x: 431, startPoint y: 137, endPoint x: 309, endPoint y: 136, distance: 122.2
click at [309, 136] on div "[PERSON_NAME] 追蹤數 1,307,557 互動率 3.21% 觀看率 2.65%" at bounding box center [782, 131] width 1101 height 68
copy div "Yik Keat"
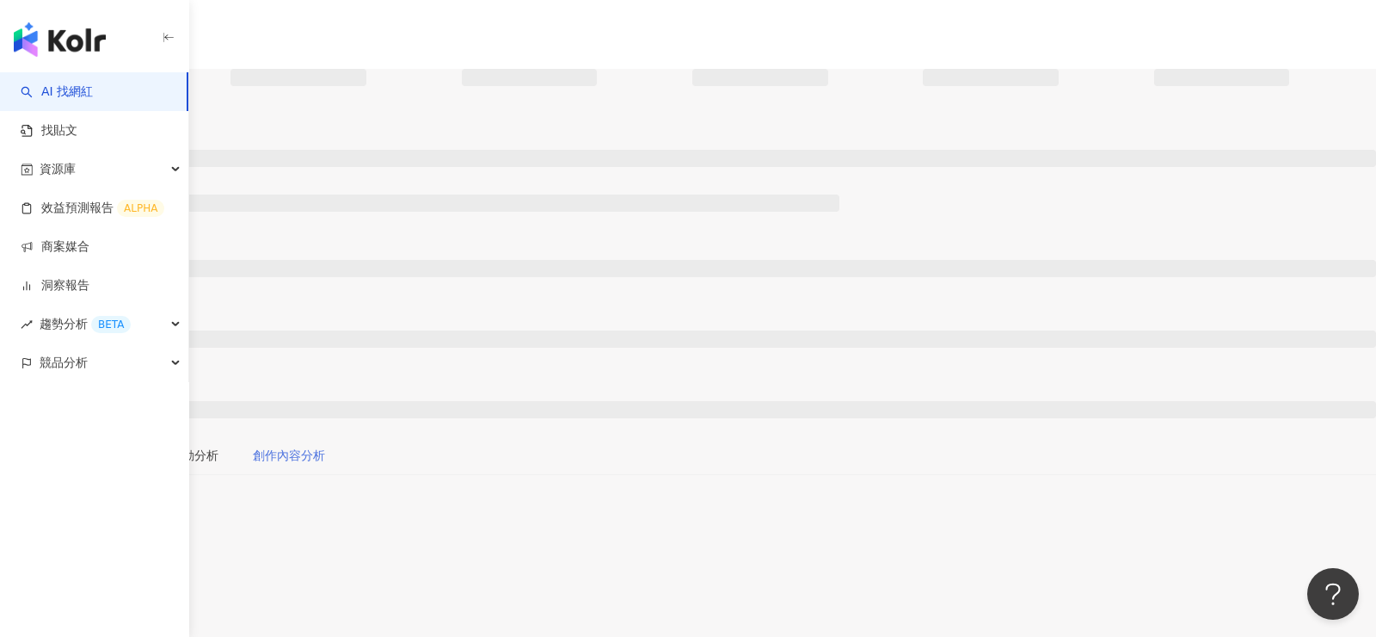
scroll to position [108, 0]
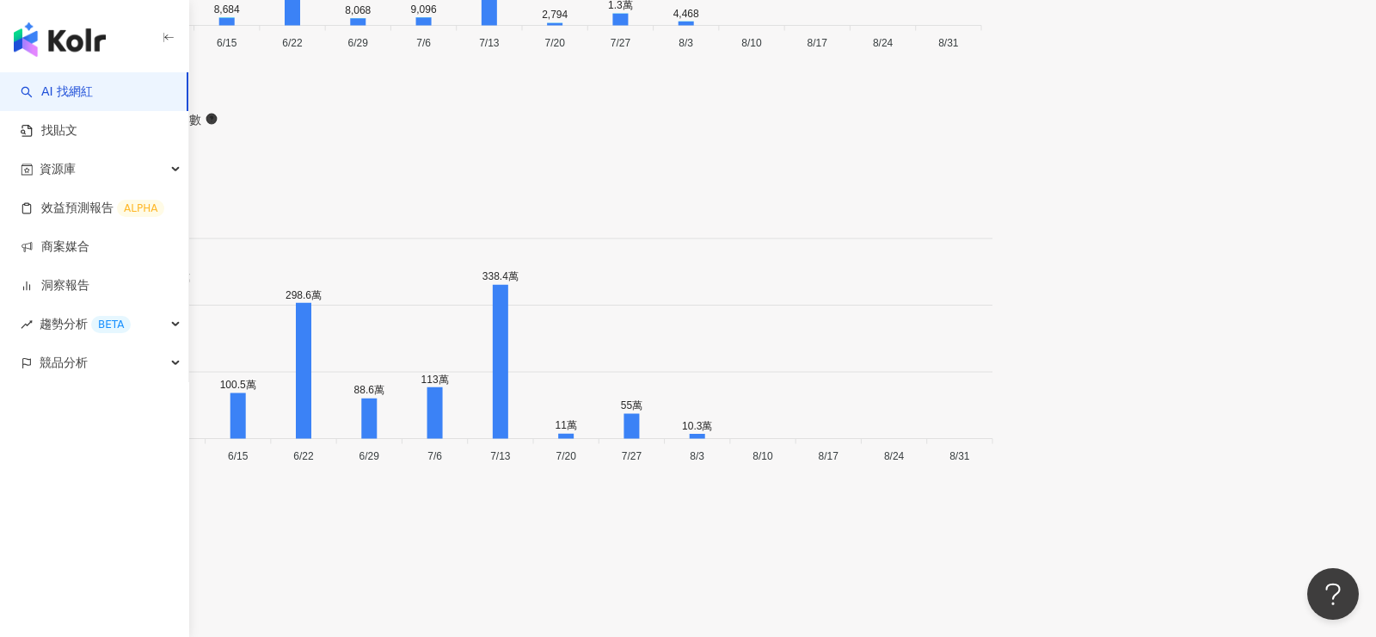
scroll to position [5888, 0]
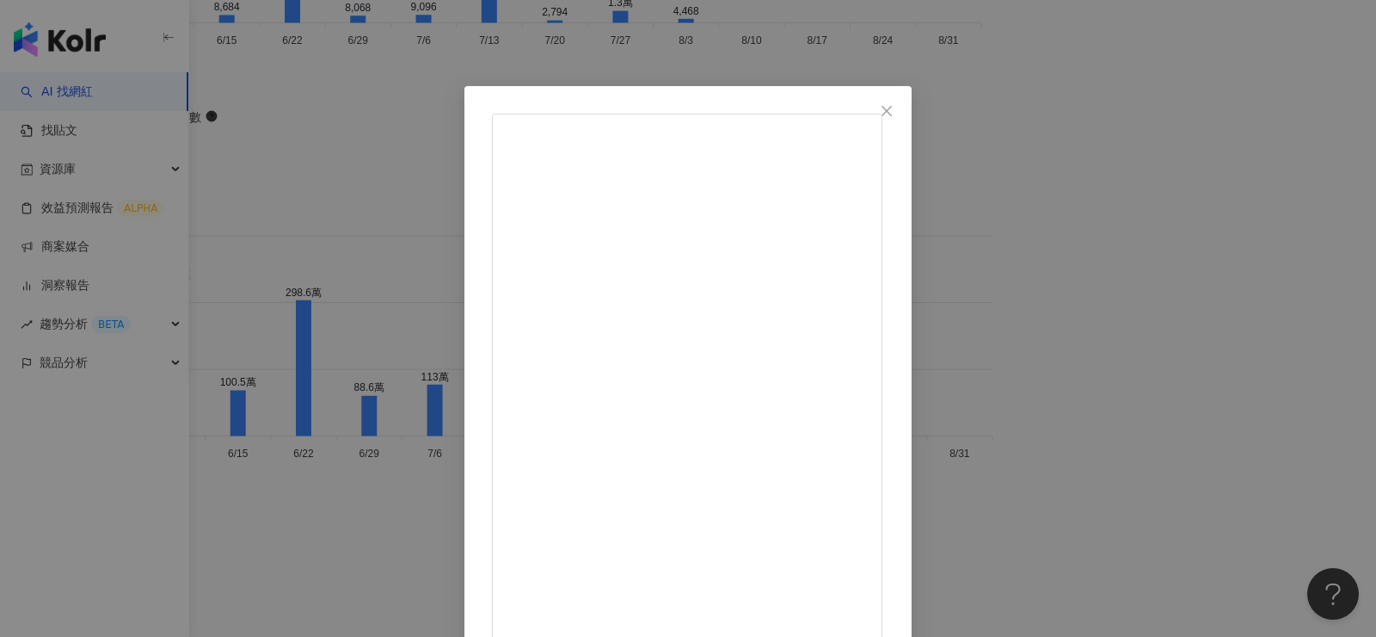
click at [1076, 298] on div "Princess Asyikin 2025/7/31 Just a little moment... 570 17 查看原始貼文" at bounding box center [688, 318] width 1376 height 637
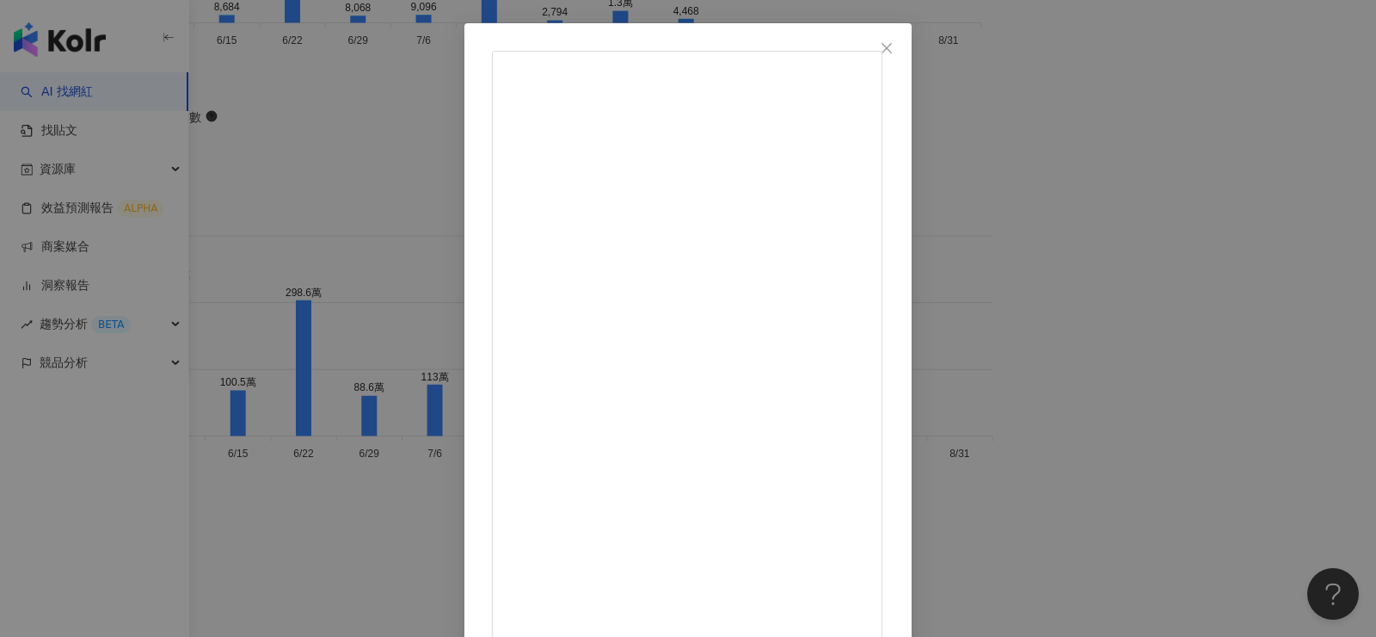
scroll to position [69, 0]
click at [204, 532] on div "Princess Asyikin 2025/7/31 When I see my body as art #hairywomen 2,838 153 9.9萬…" at bounding box center [688, 318] width 1376 height 637
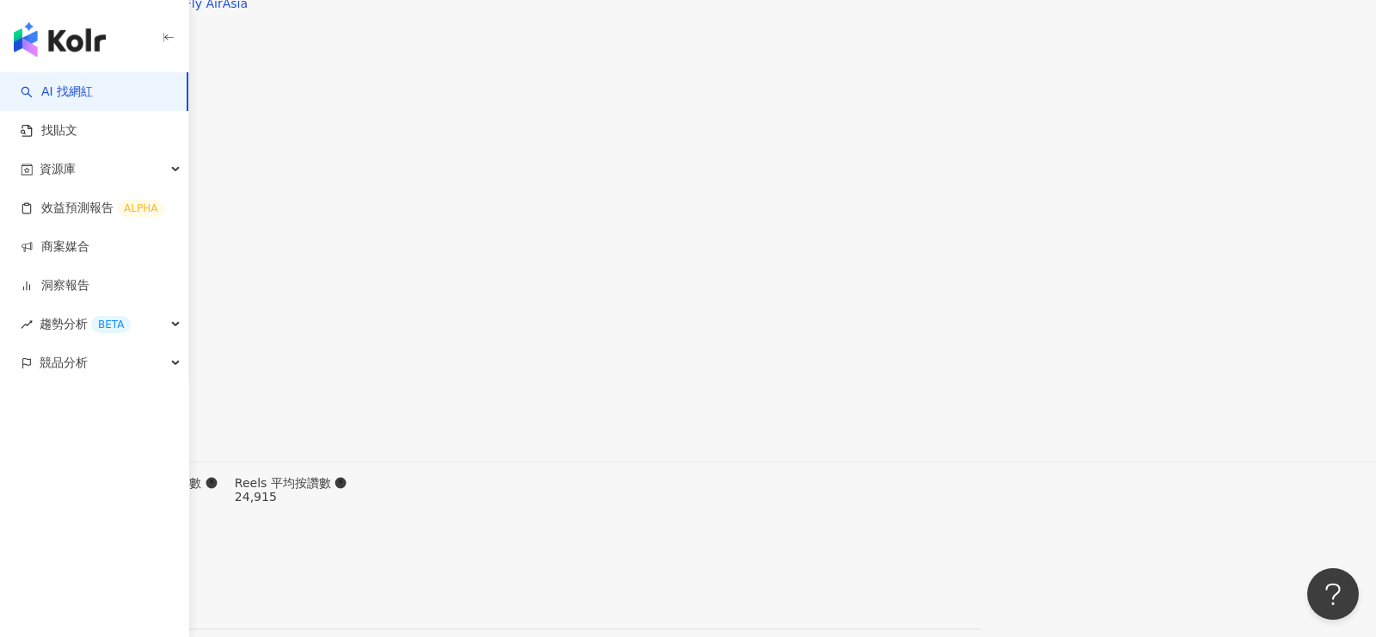
scroll to position [5107, 0]
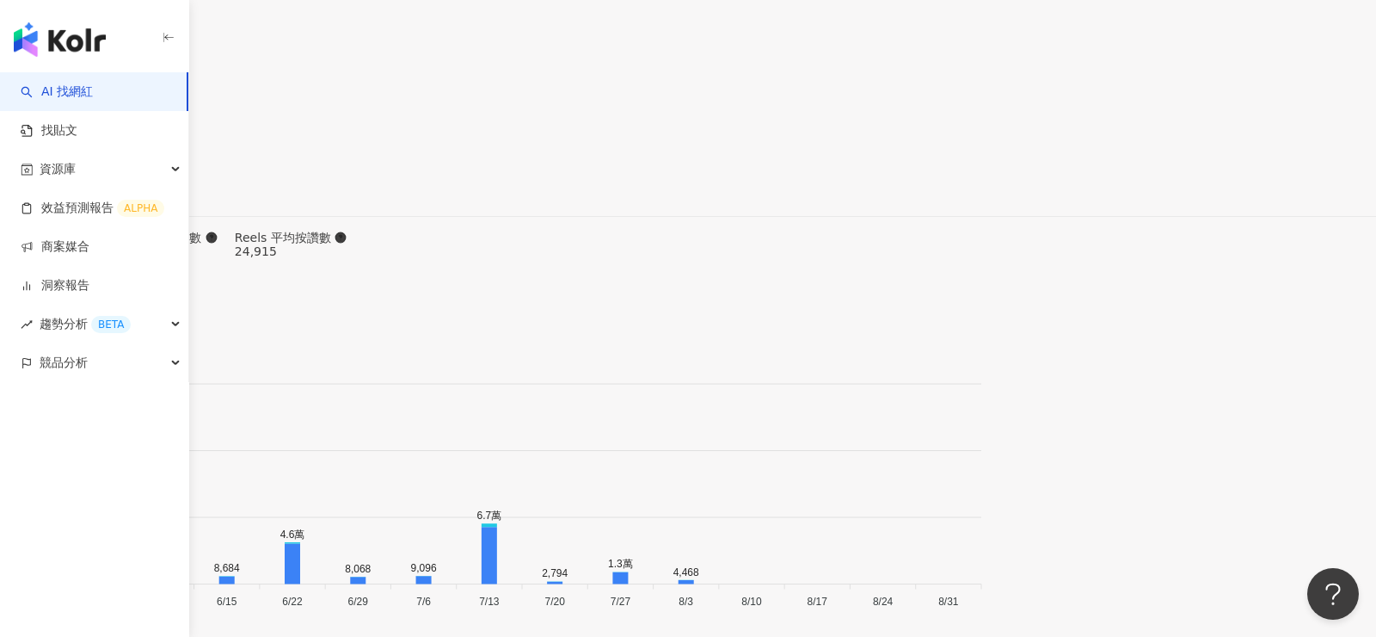
scroll to position [5234, 0]
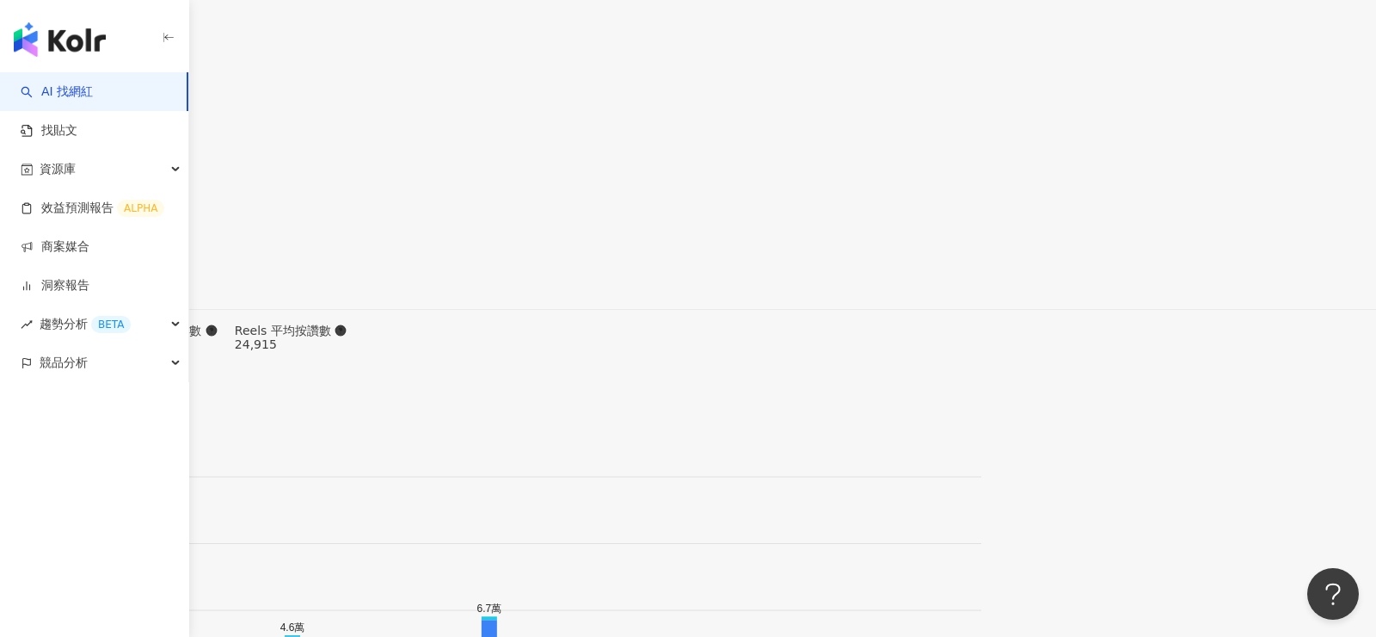
type input "*"
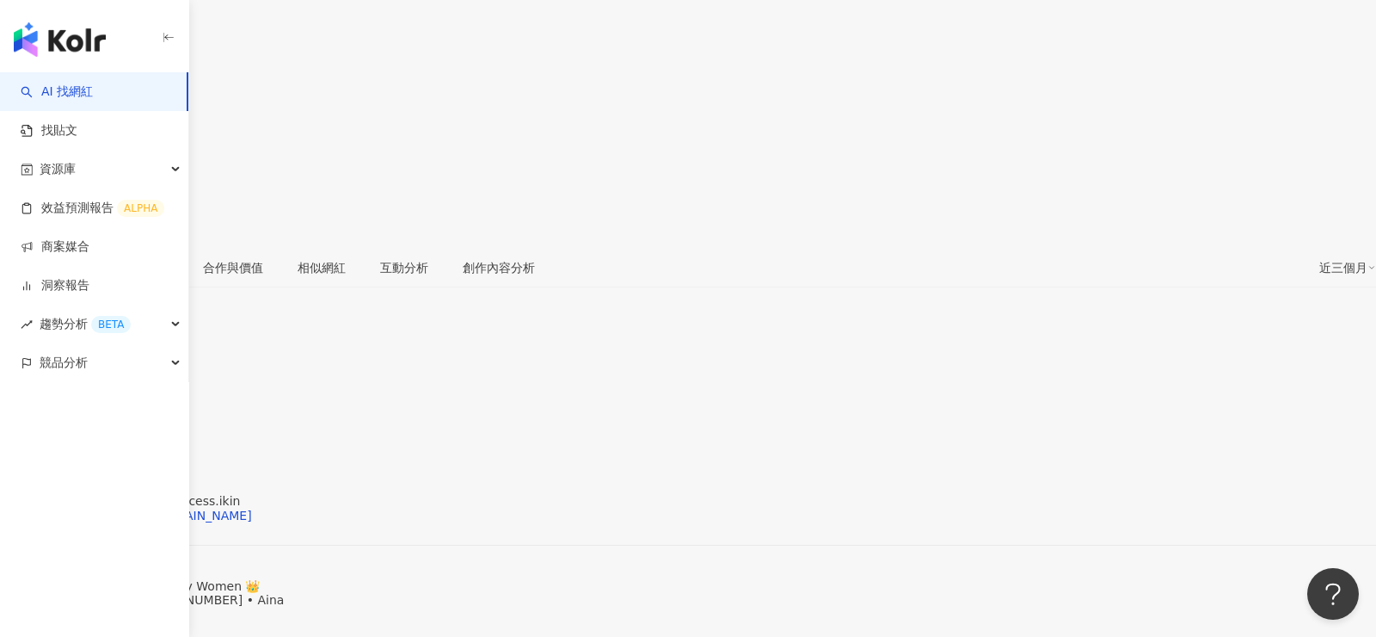
scroll to position [194, 0]
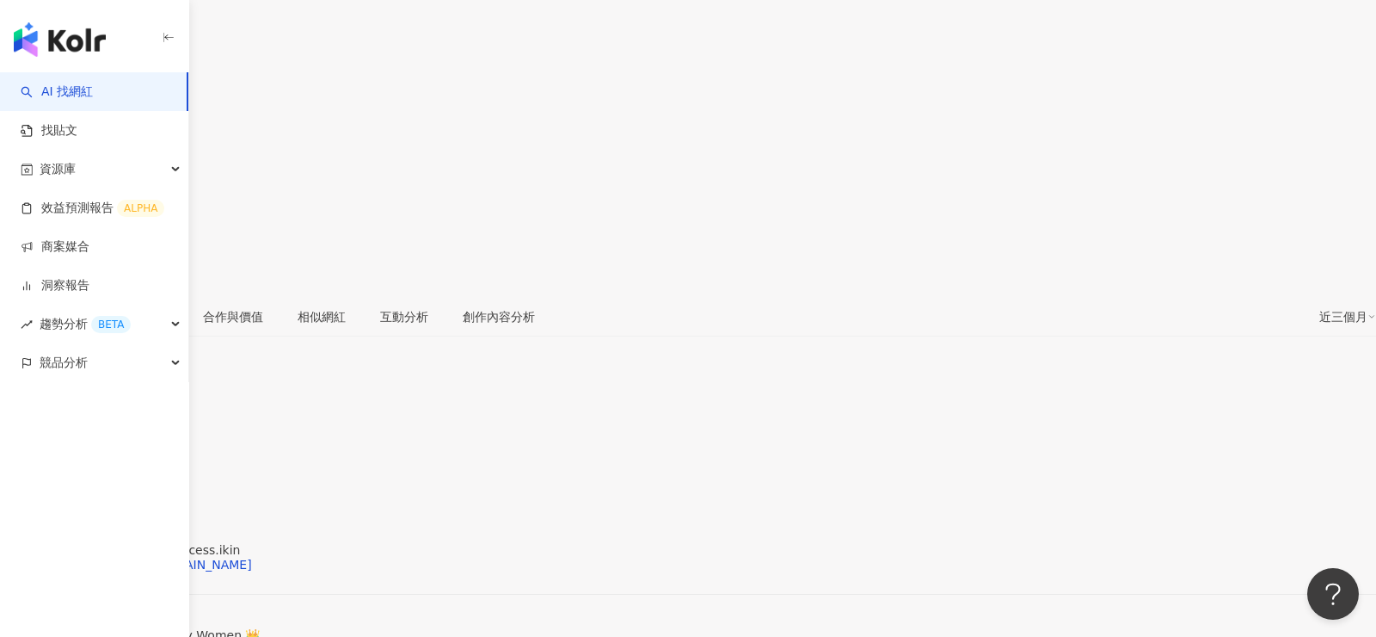
click at [452, 543] on div "Princess Asyikin | princess.ikin https://www.instagram.com/princess.ikin/" at bounding box center [688, 579] width 1376 height 72
click at [252, 557] on div "https://www.instagram.com/princess.ikin/" at bounding box center [134, 564] width 235 height 14
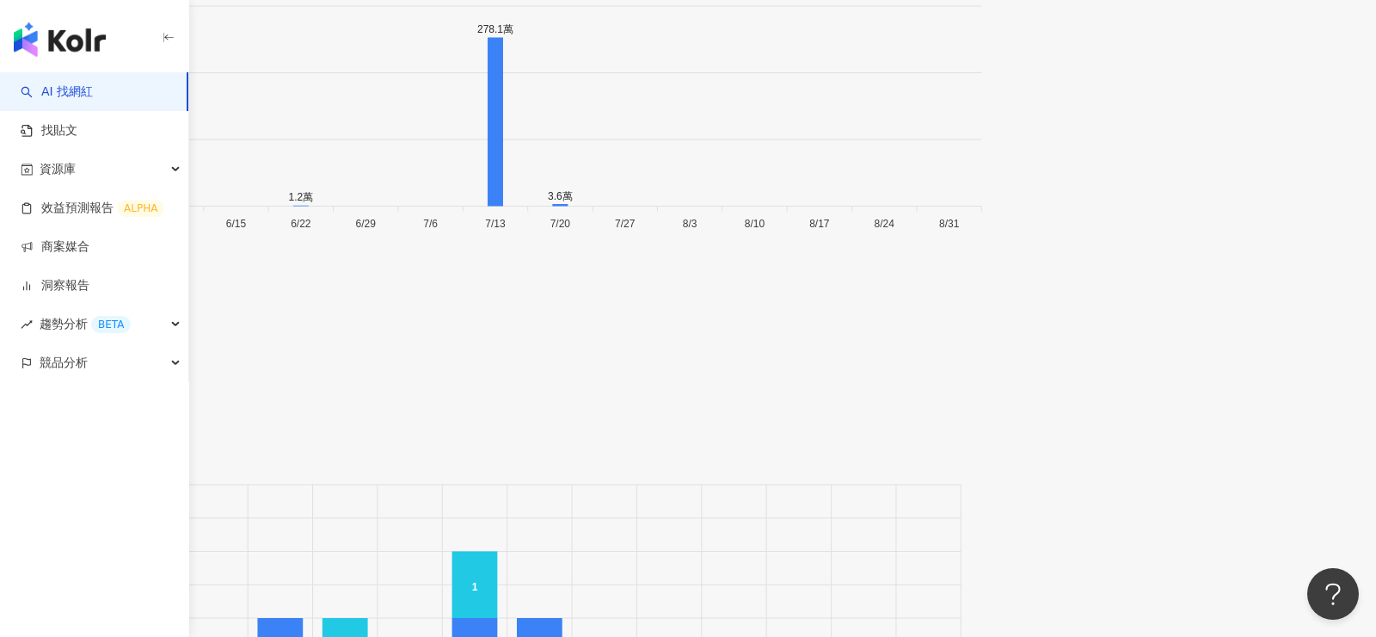
scroll to position [5907, 0]
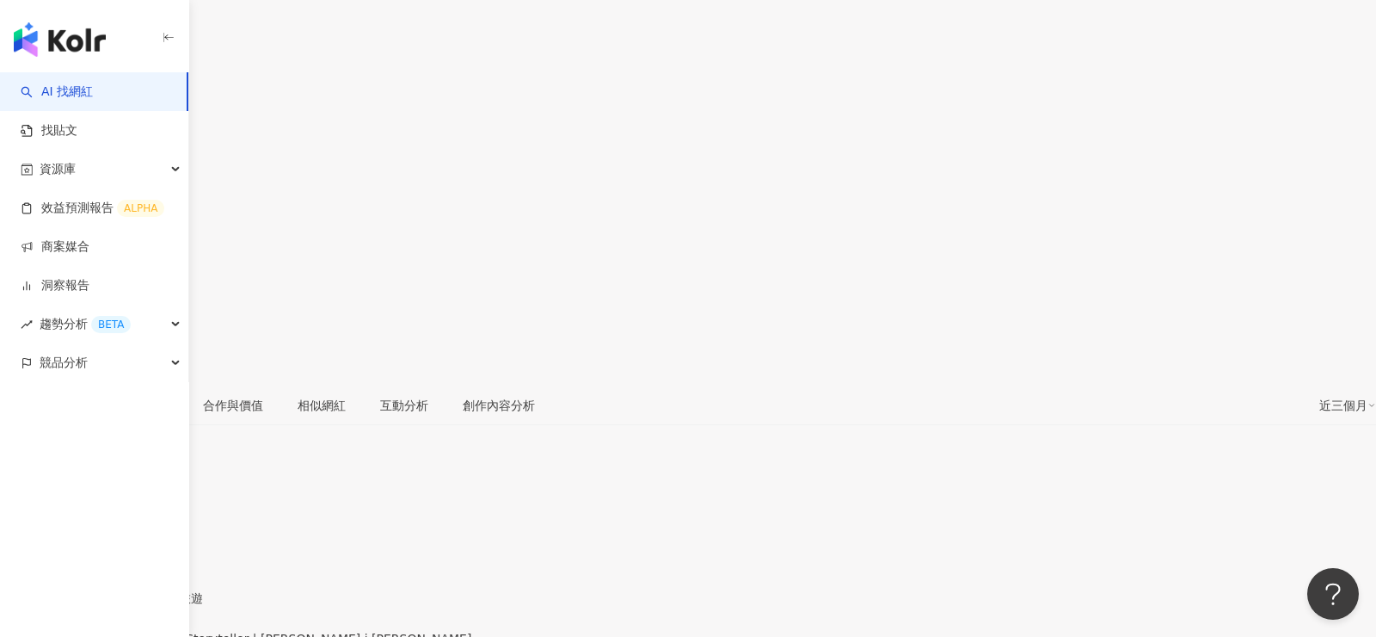
scroll to position [114, 0]
click at [352, 636] on div "[URL][DOMAIN_NAME][PERSON_NAME][DOMAIN_NAME]" at bounding box center [184, 644] width 335 height 14
